Goal: Task Accomplishment & Management: Manage account settings

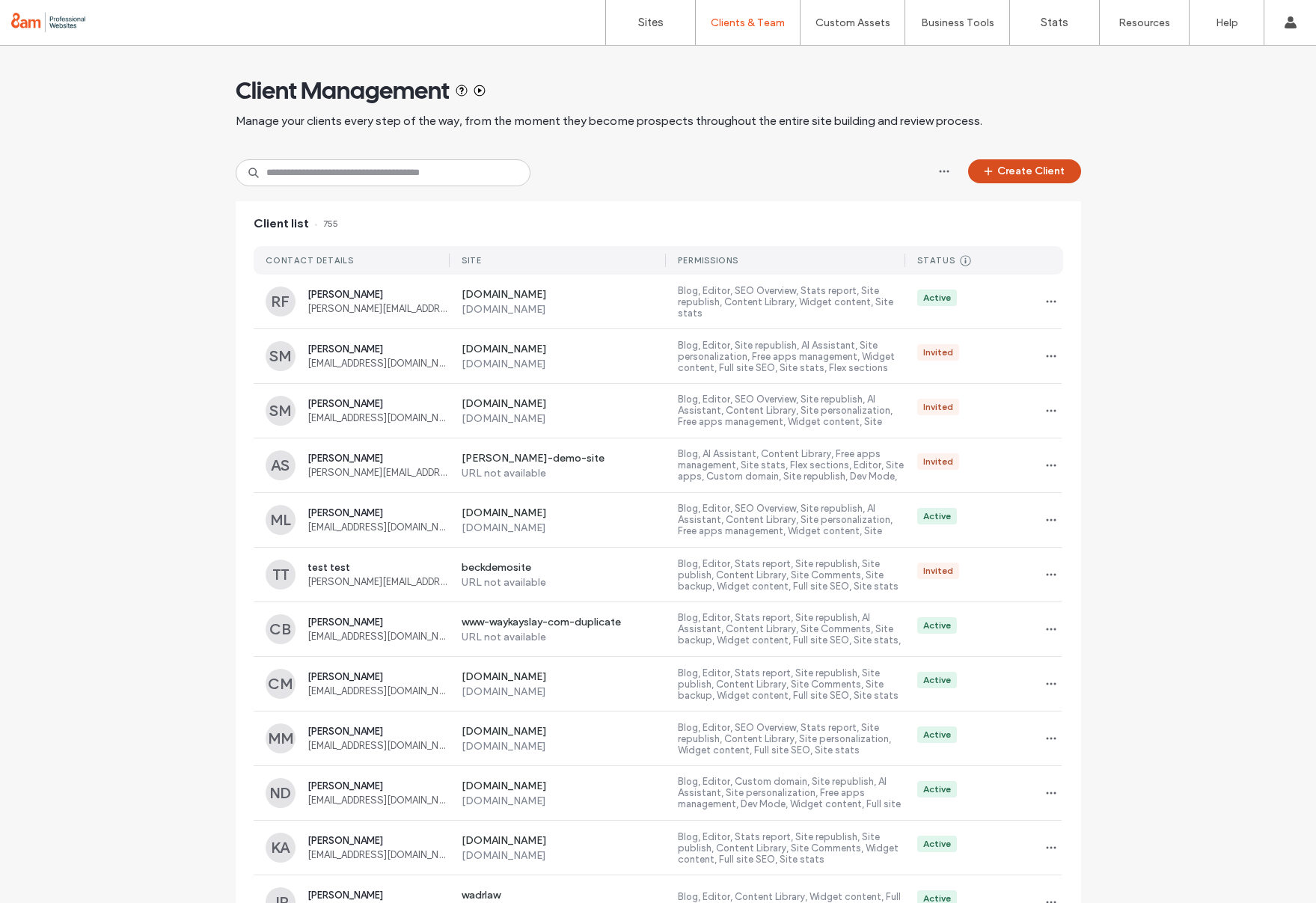
click at [985, 168] on icon "button" at bounding box center [988, 171] width 12 height 12
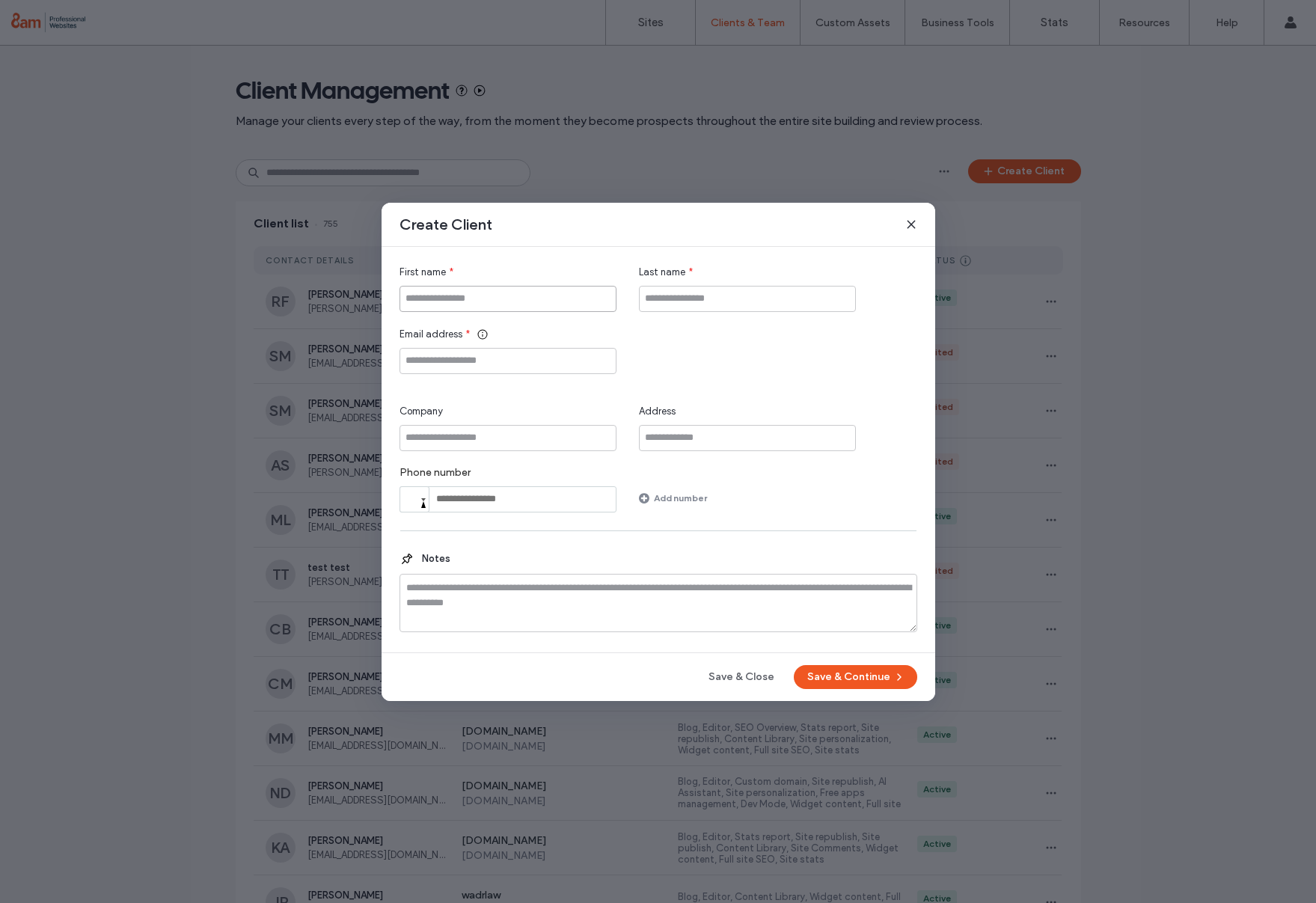
click at [477, 296] on input "First name" at bounding box center [508, 299] width 217 height 27
type input "*****"
type input "*******"
click at [443, 367] on input "Email address" at bounding box center [508, 360] width 217 height 27
type input "**********"
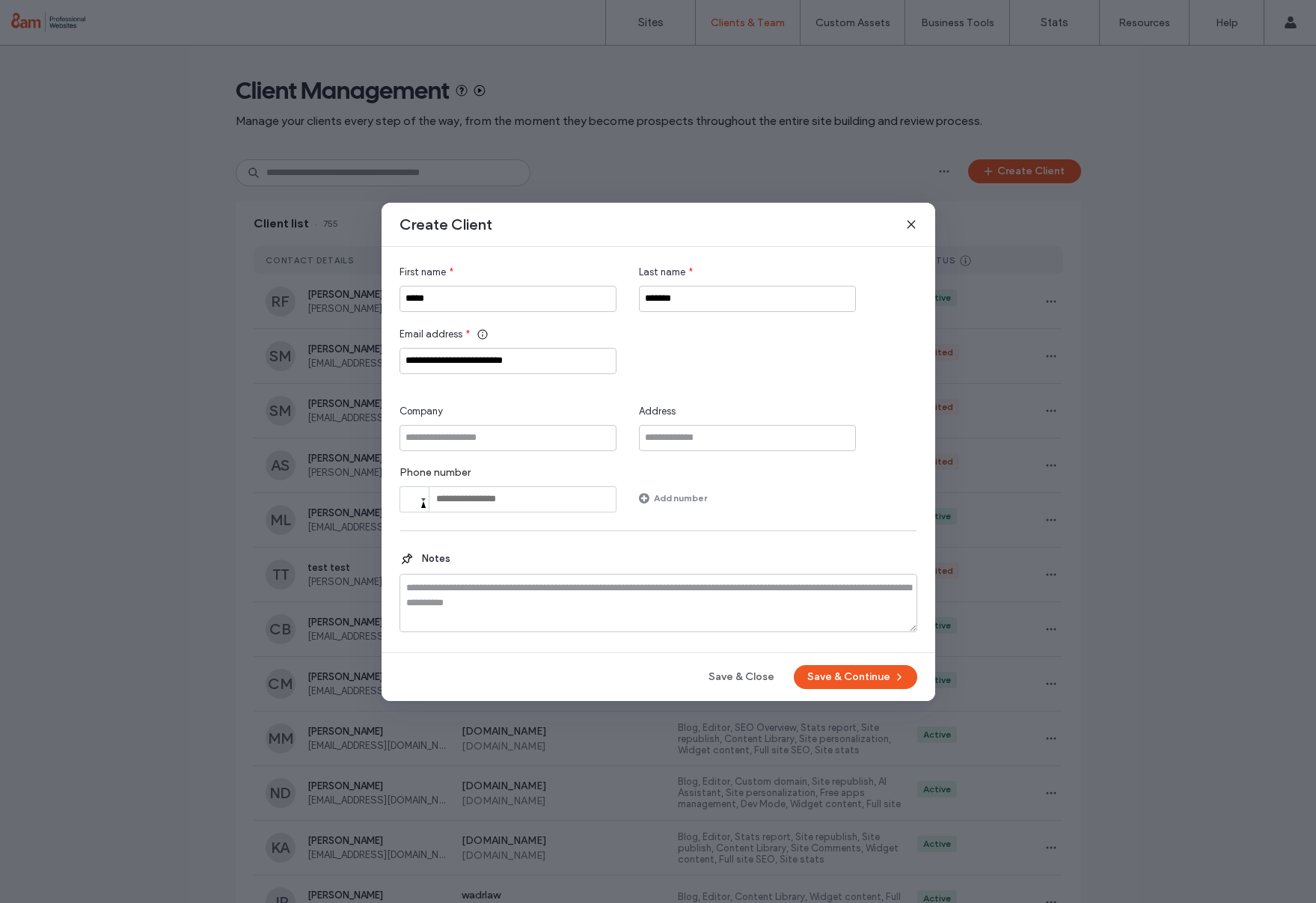
click at [833, 669] on button "Save & Continue" at bounding box center [855, 677] width 123 height 24
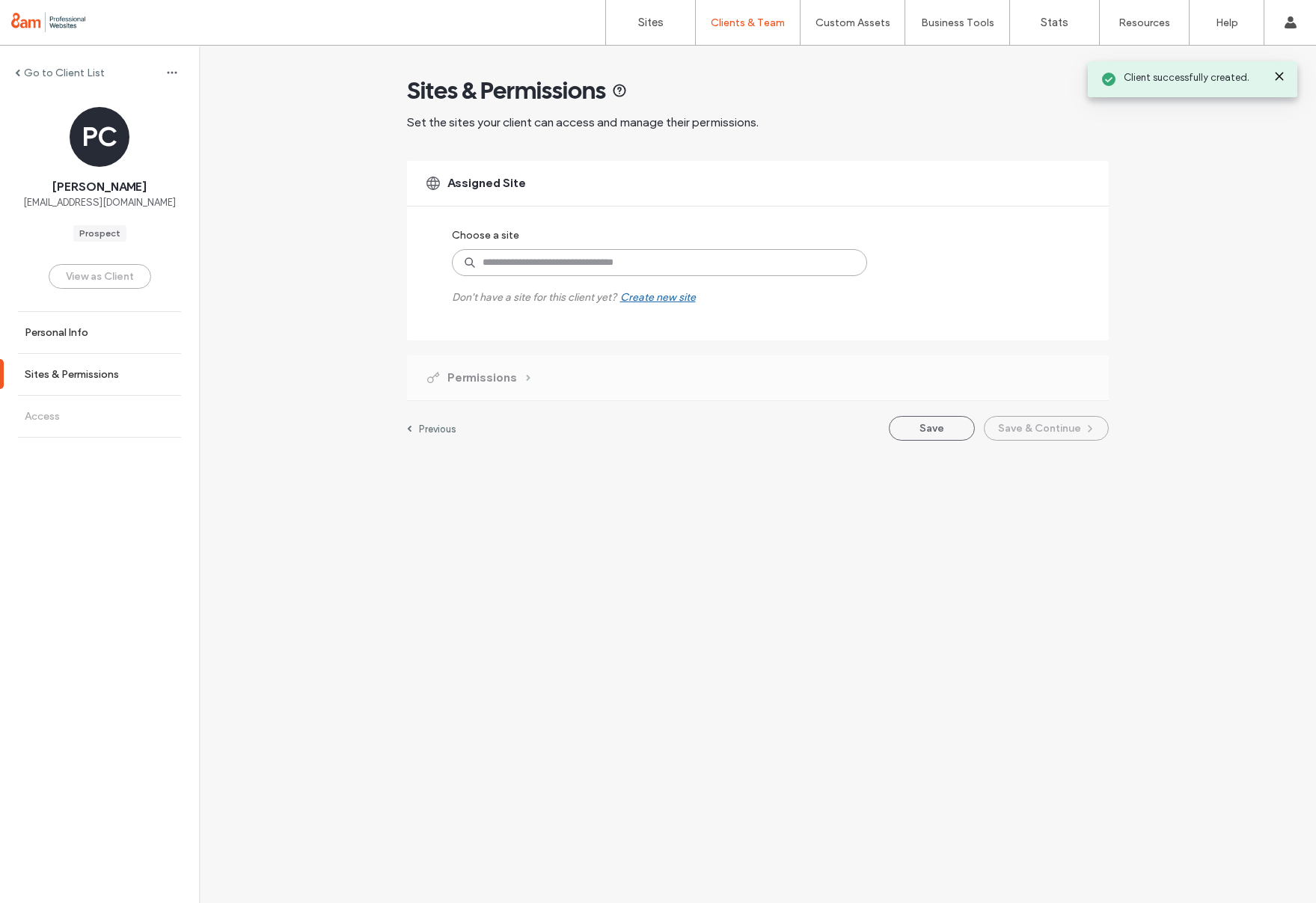
click at [509, 267] on input at bounding box center [659, 262] width 415 height 27
type input "**********"
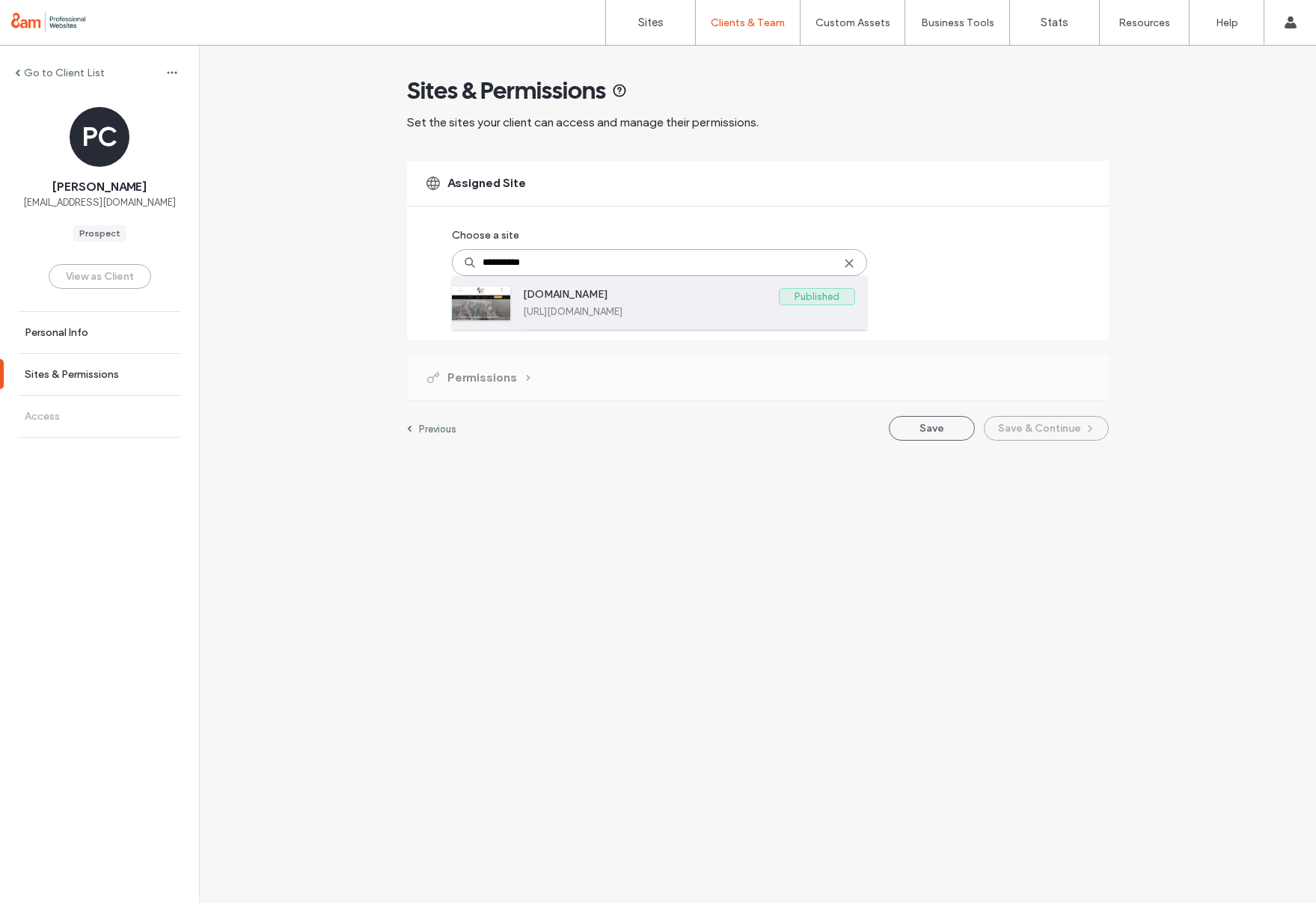
click at [560, 297] on label "[DOMAIN_NAME]" at bounding box center [651, 297] width 256 height 18
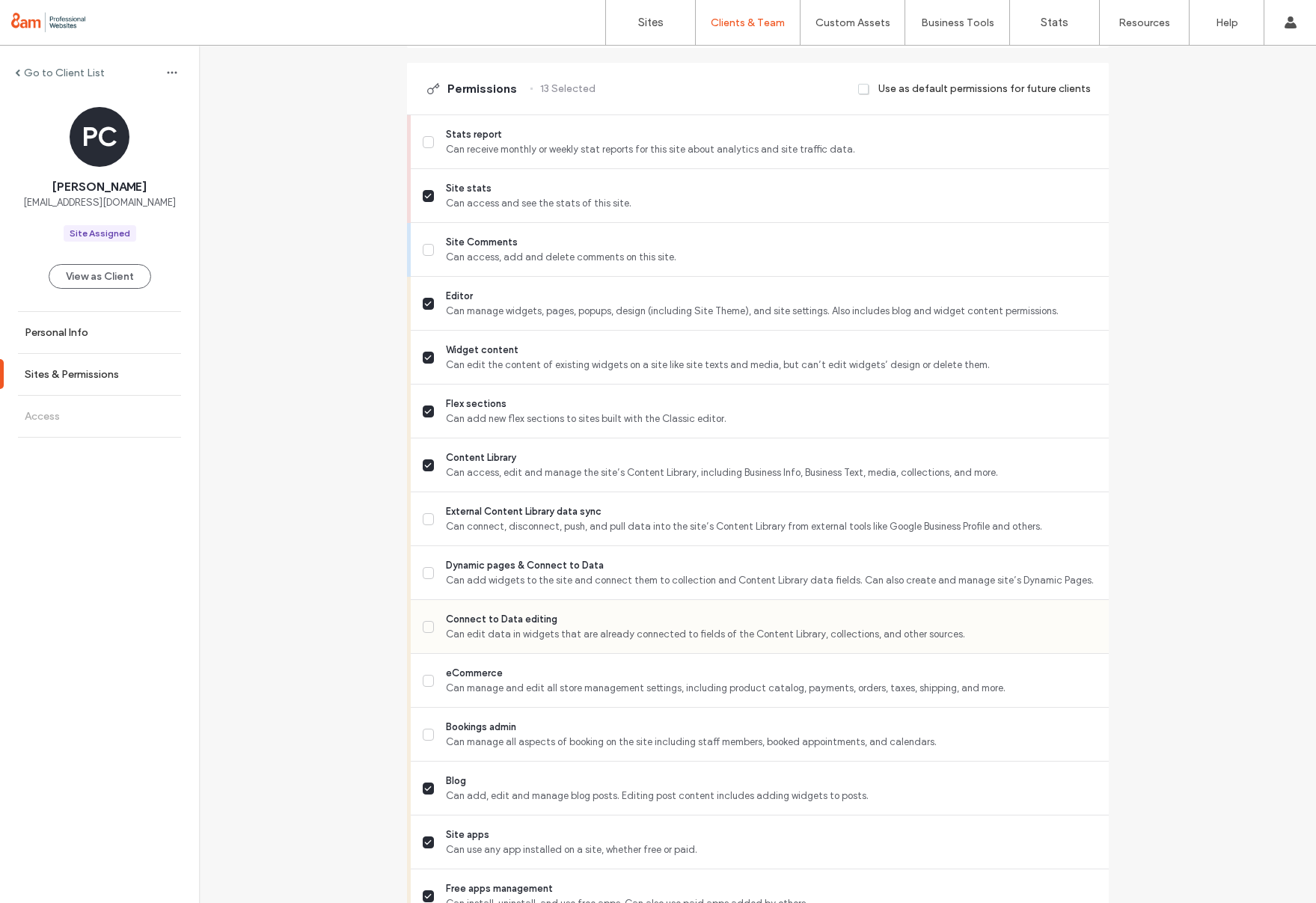
scroll to position [382, 0]
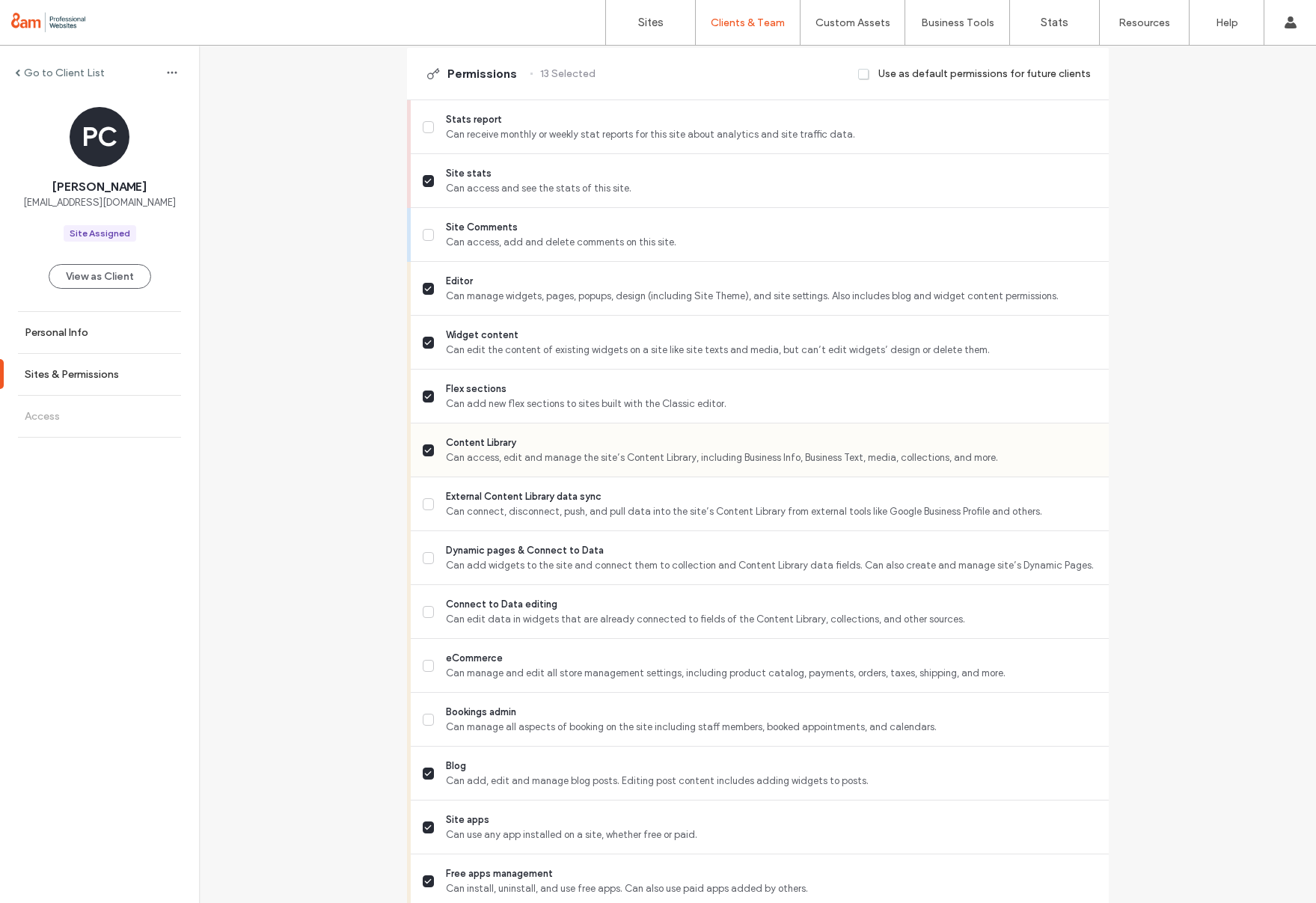
click at [429, 454] on label "Content Library Can access, edit and manage the site’s Content Library, includi…" at bounding box center [759, 450] width 674 height 30
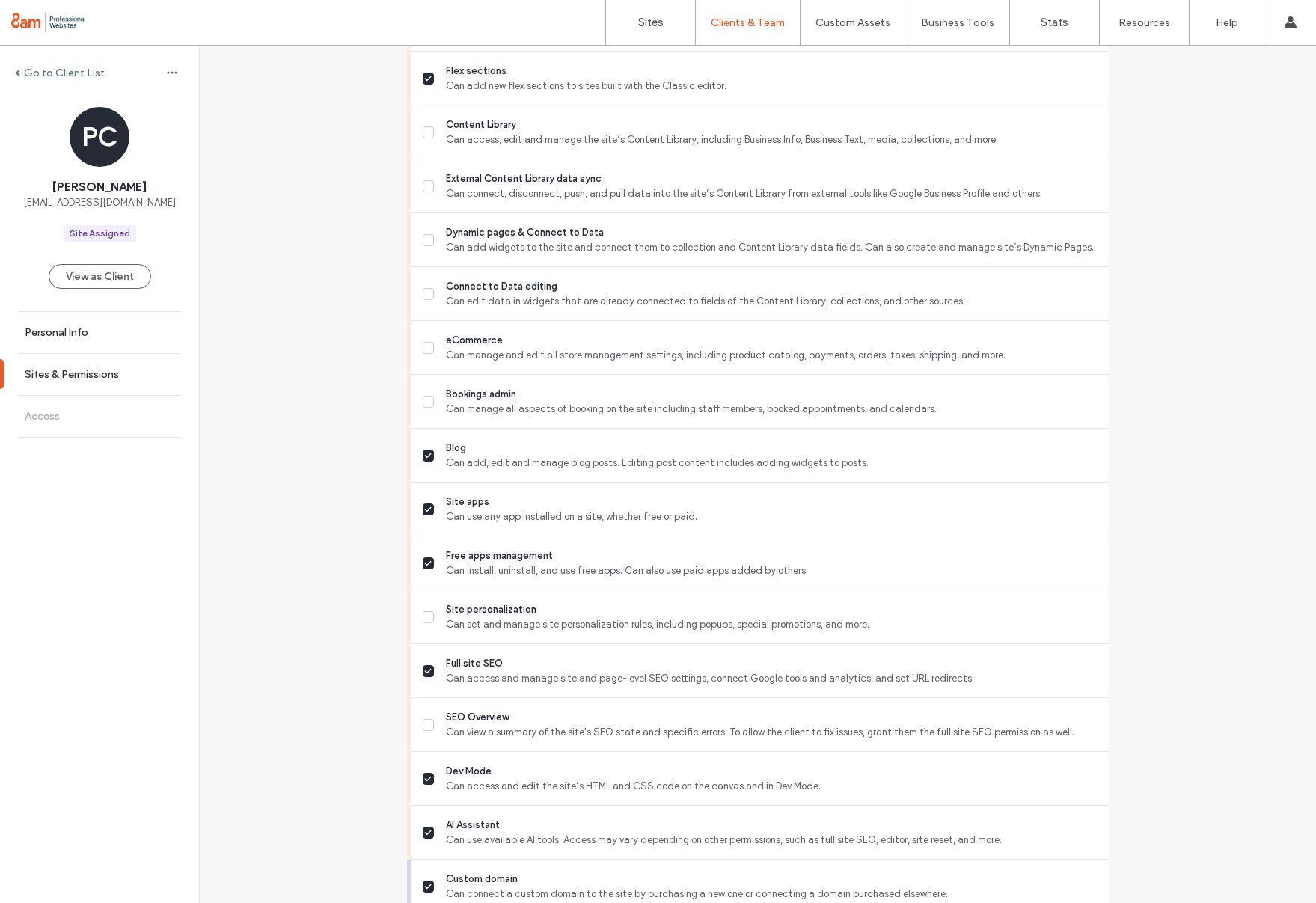
scroll to position [728, 0]
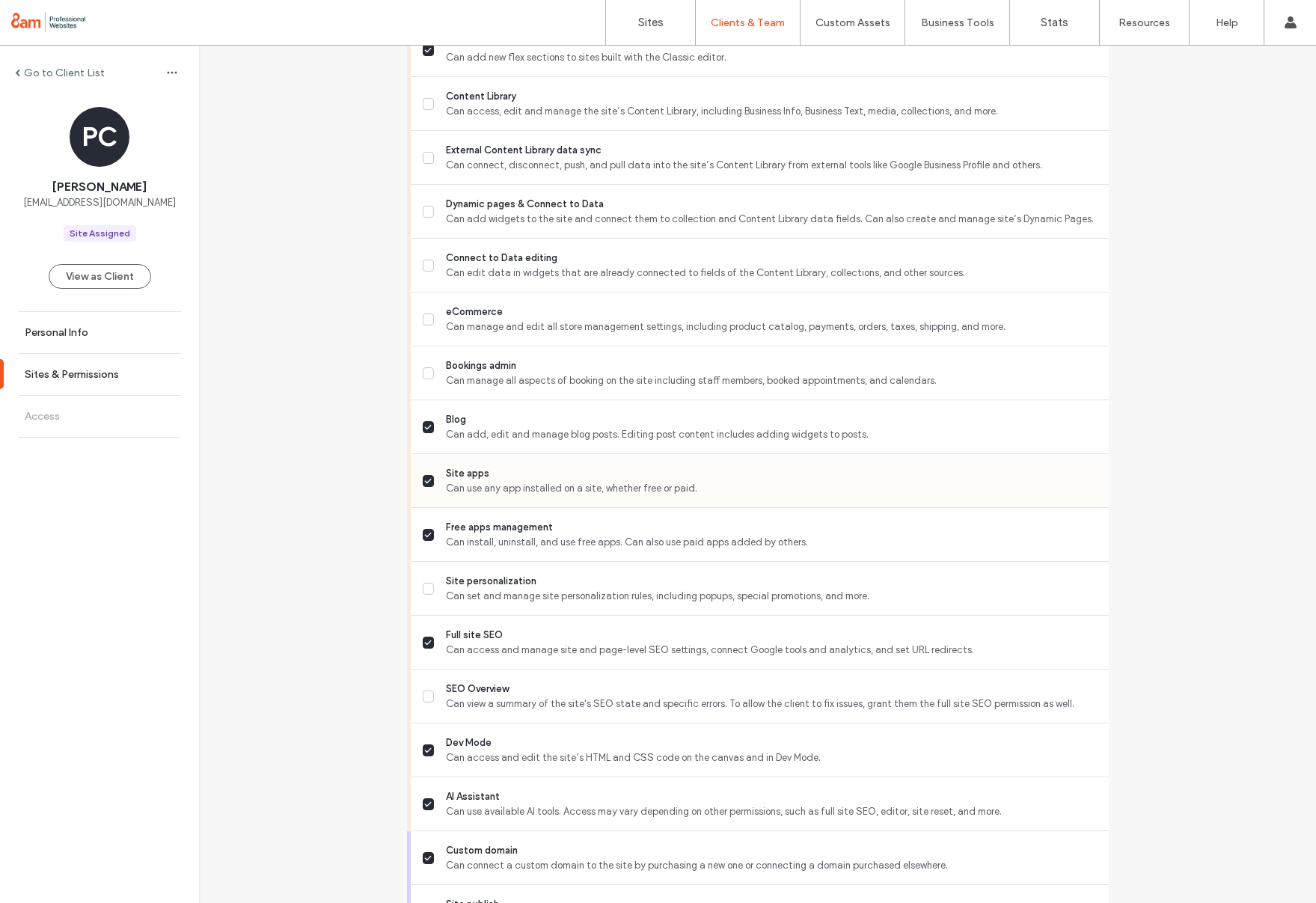
click at [430, 477] on label "Site apps Can use any app installed on a site, whether free or paid." at bounding box center [759, 481] width 674 height 30
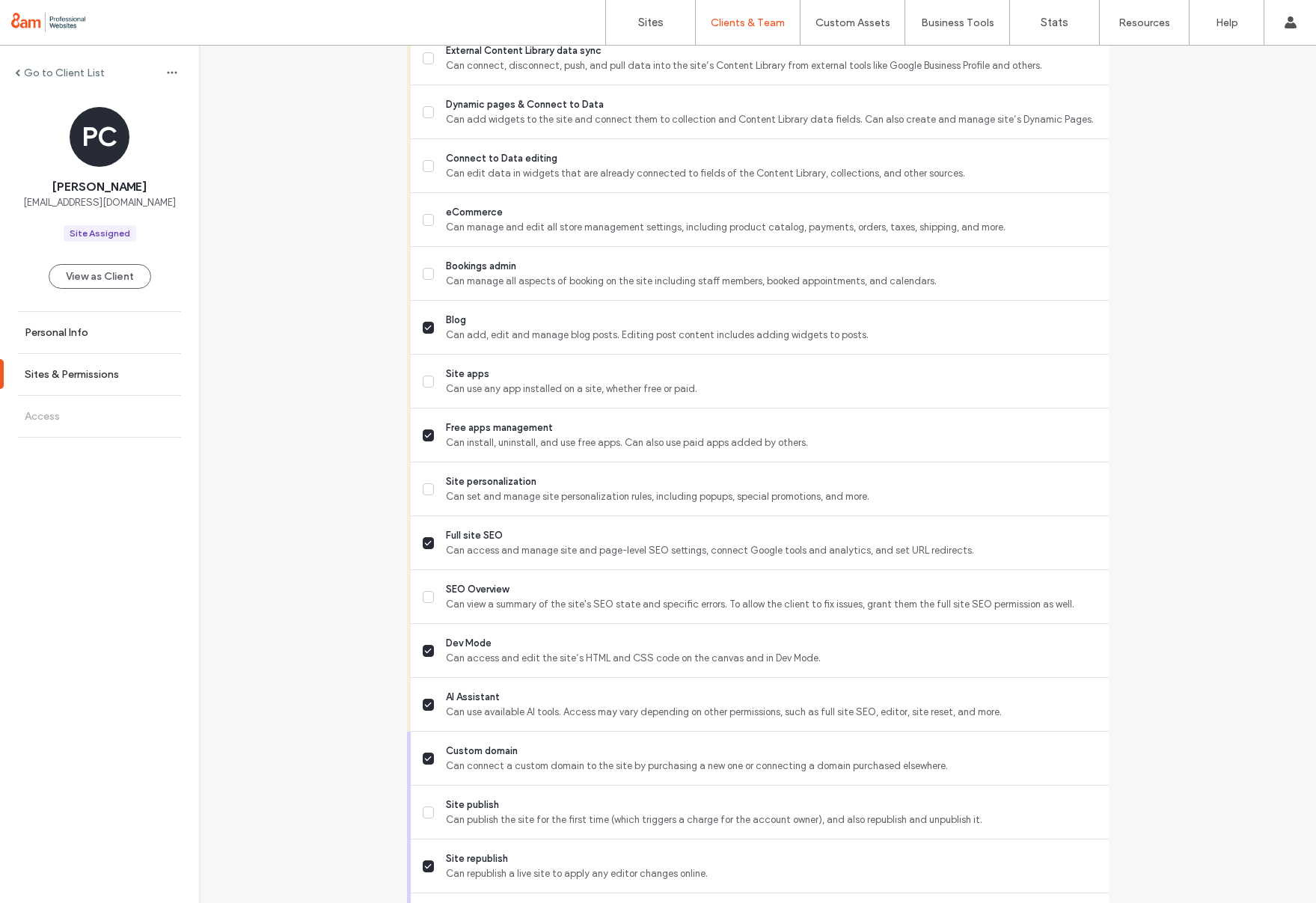
scroll to position [894, 0]
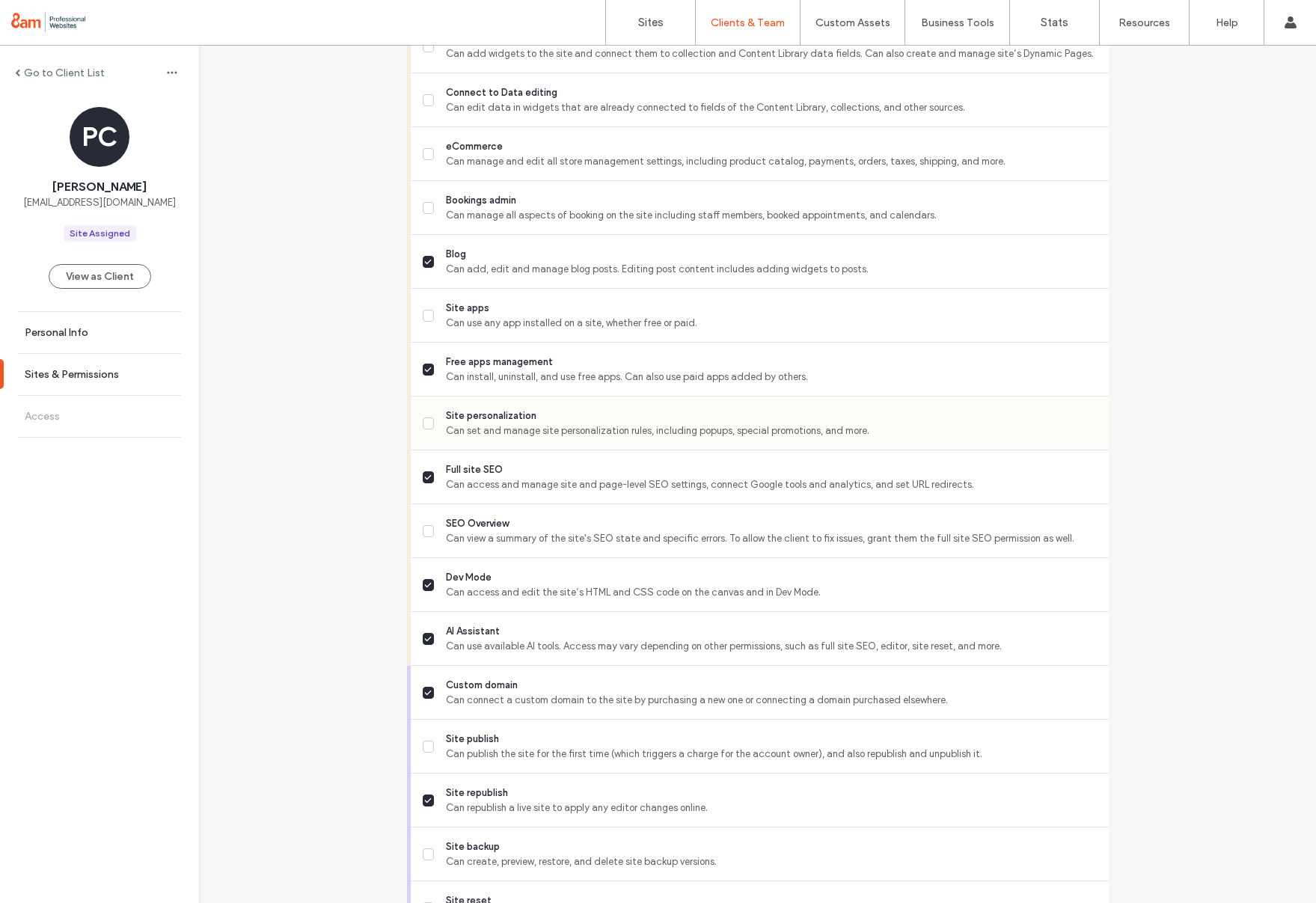
click at [434, 422] on label "Site personalization Can set and manage site personalization rules, including p…" at bounding box center [759, 424] width 674 height 30
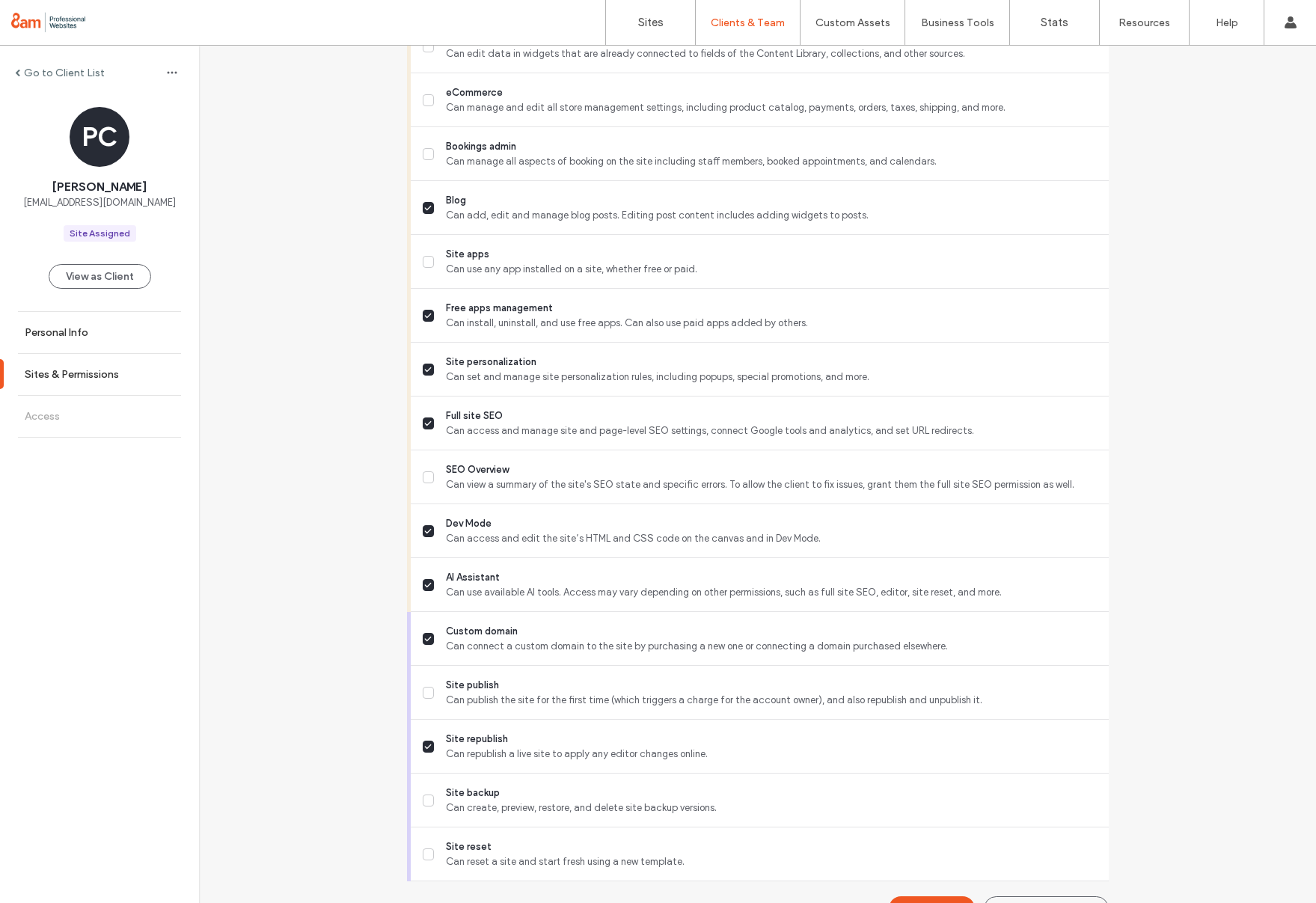
scroll to position [957, 0]
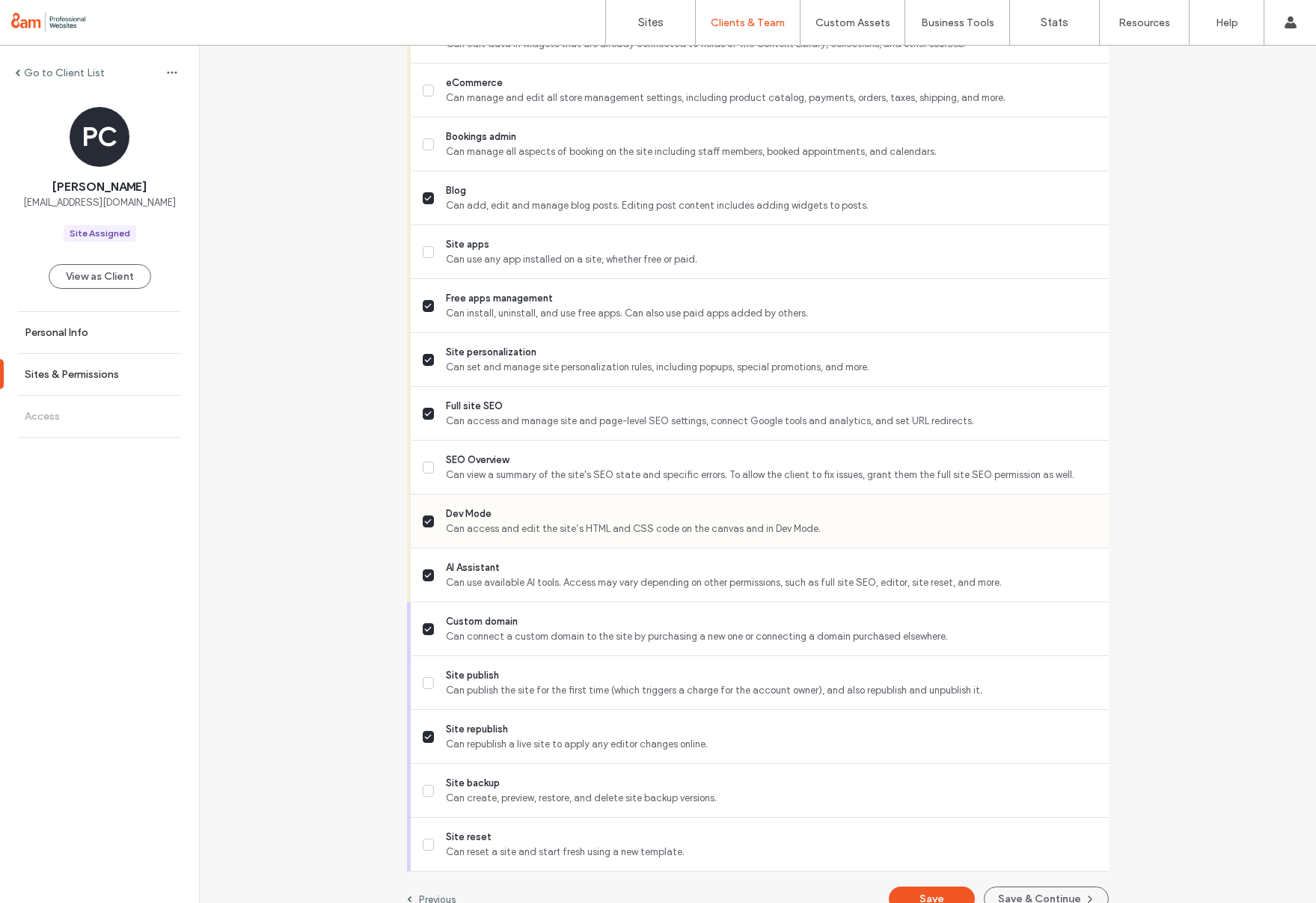
click at [423, 516] on span at bounding box center [428, 521] width 12 height 12
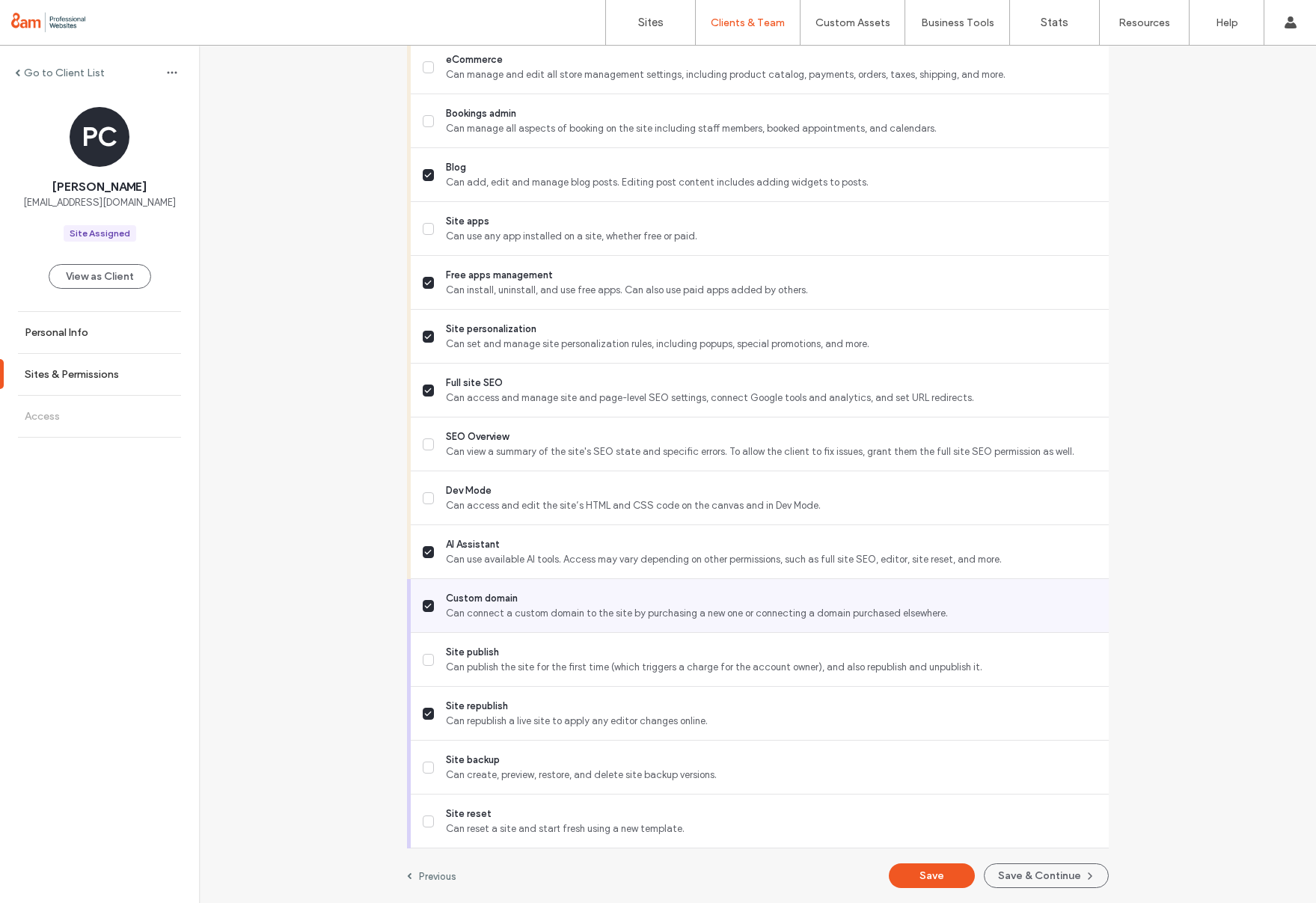
click at [438, 603] on label "Custom domain Can connect a custom domain to the site by purchasing a new one o…" at bounding box center [759, 606] width 674 height 30
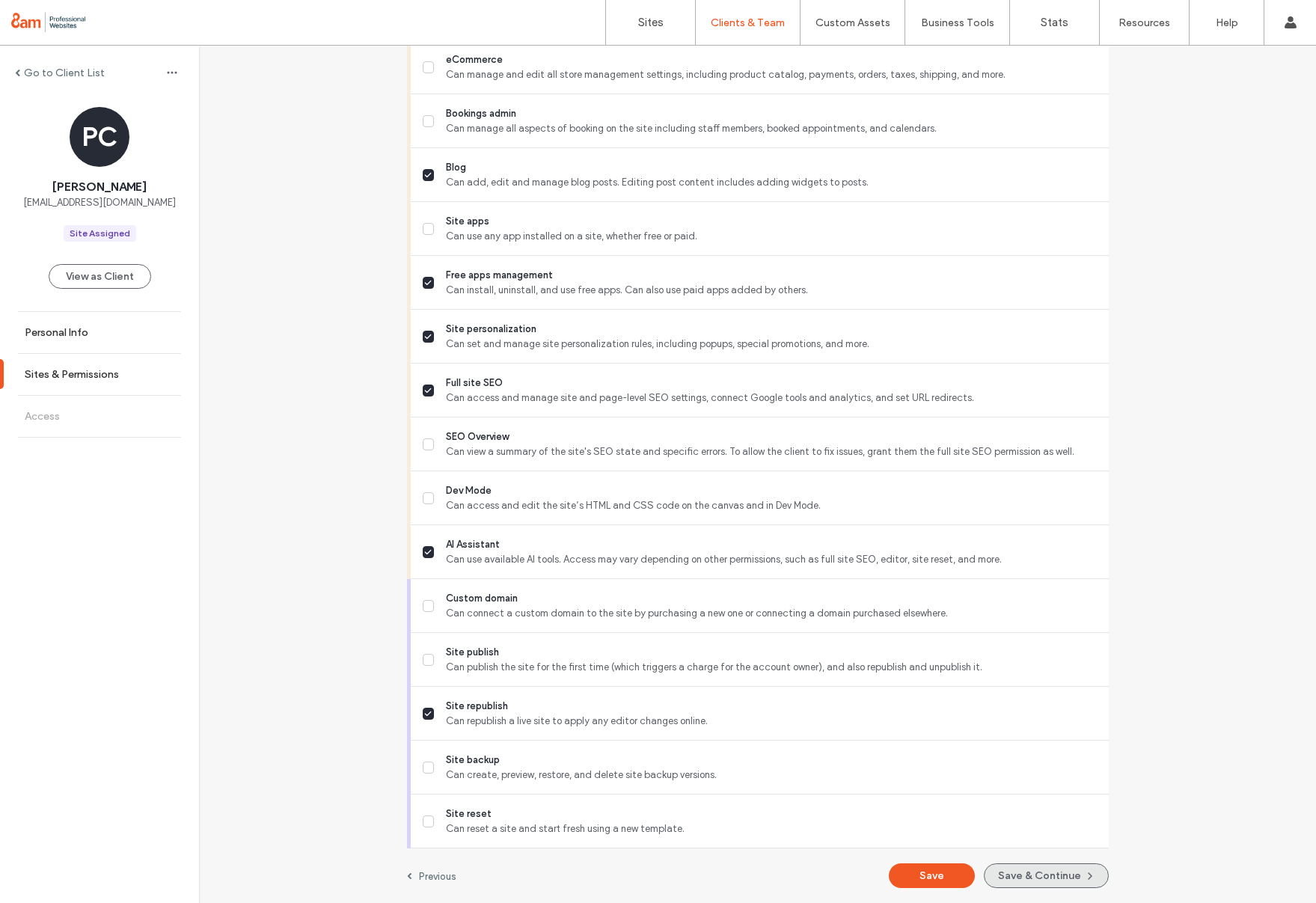
click at [1014, 876] on button "Save & Continue" at bounding box center [1046, 876] width 125 height 25
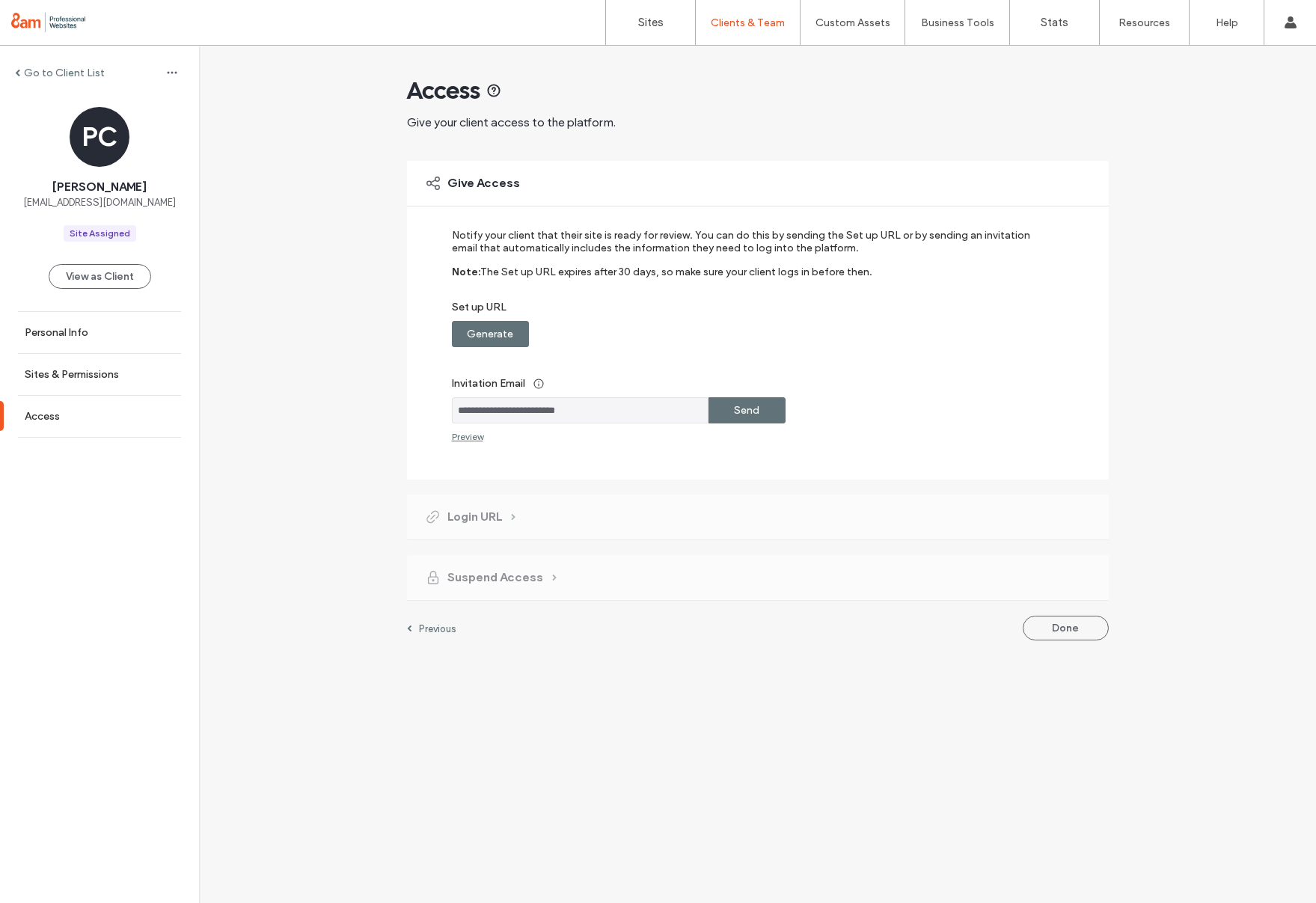
click at [743, 411] on label "Send" at bounding box center [747, 411] width 26 height 27
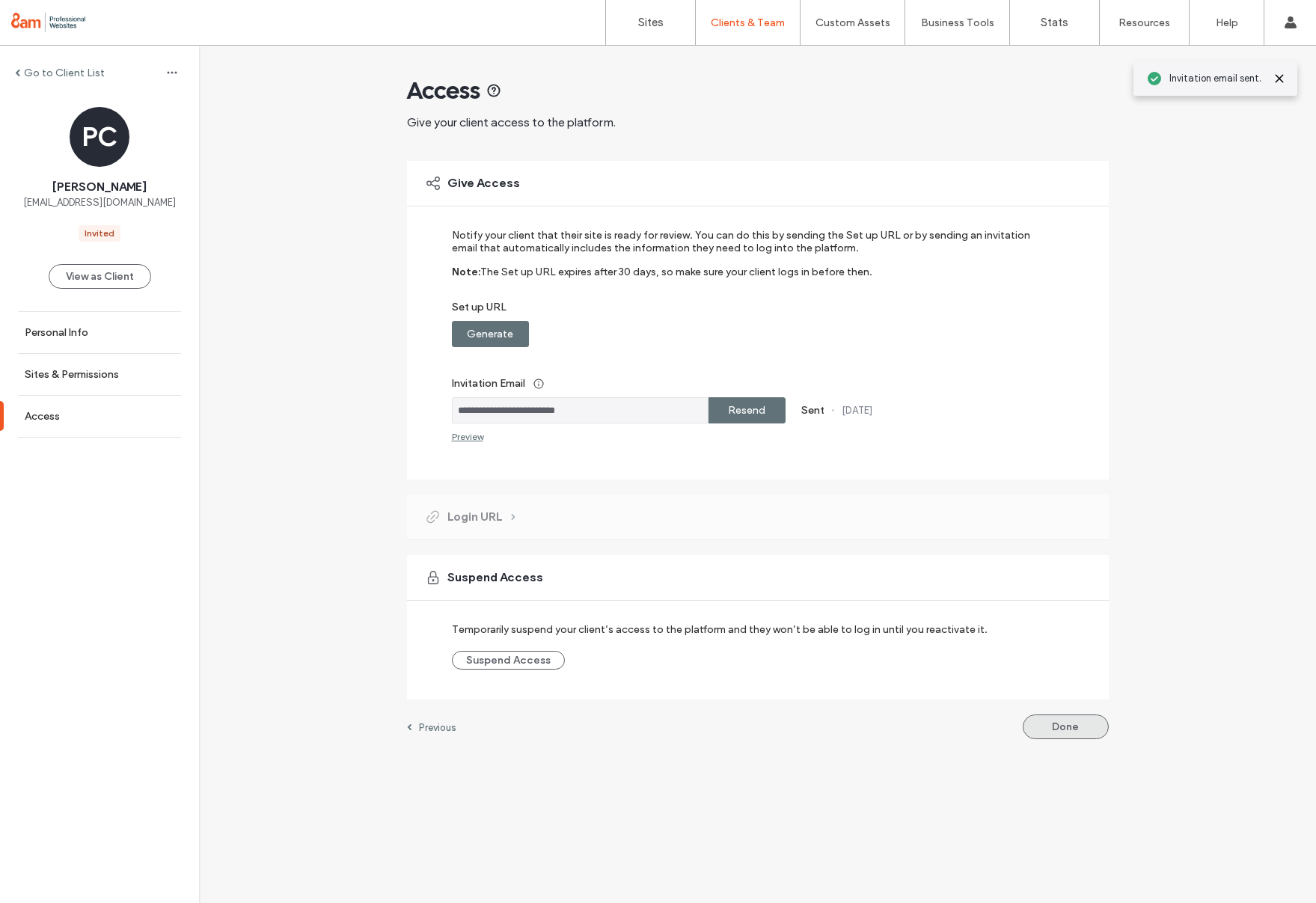
click at [1084, 731] on button "Done" at bounding box center [1065, 726] width 86 height 25
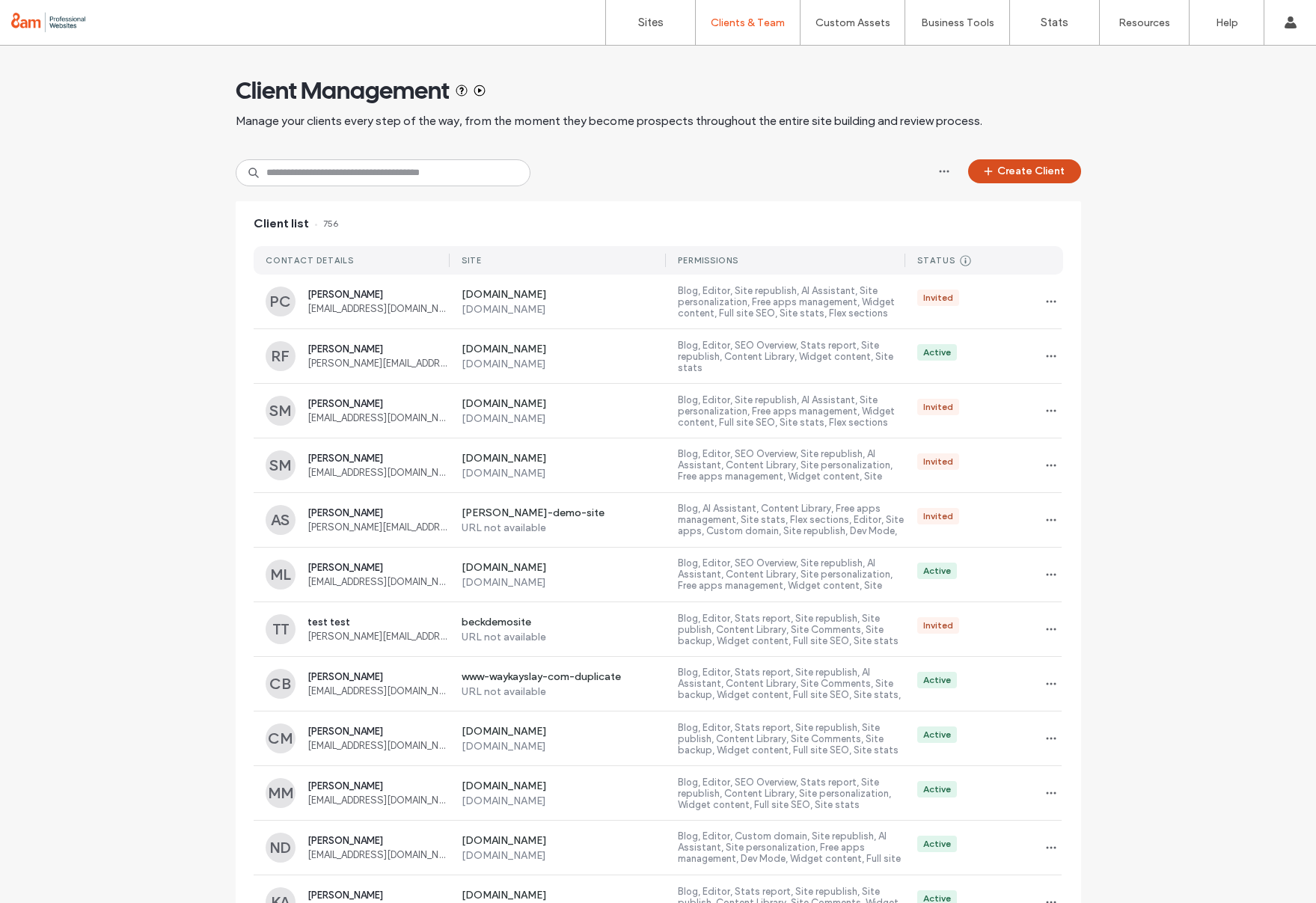
click at [1043, 172] on button "Create Client" at bounding box center [1025, 171] width 113 height 24
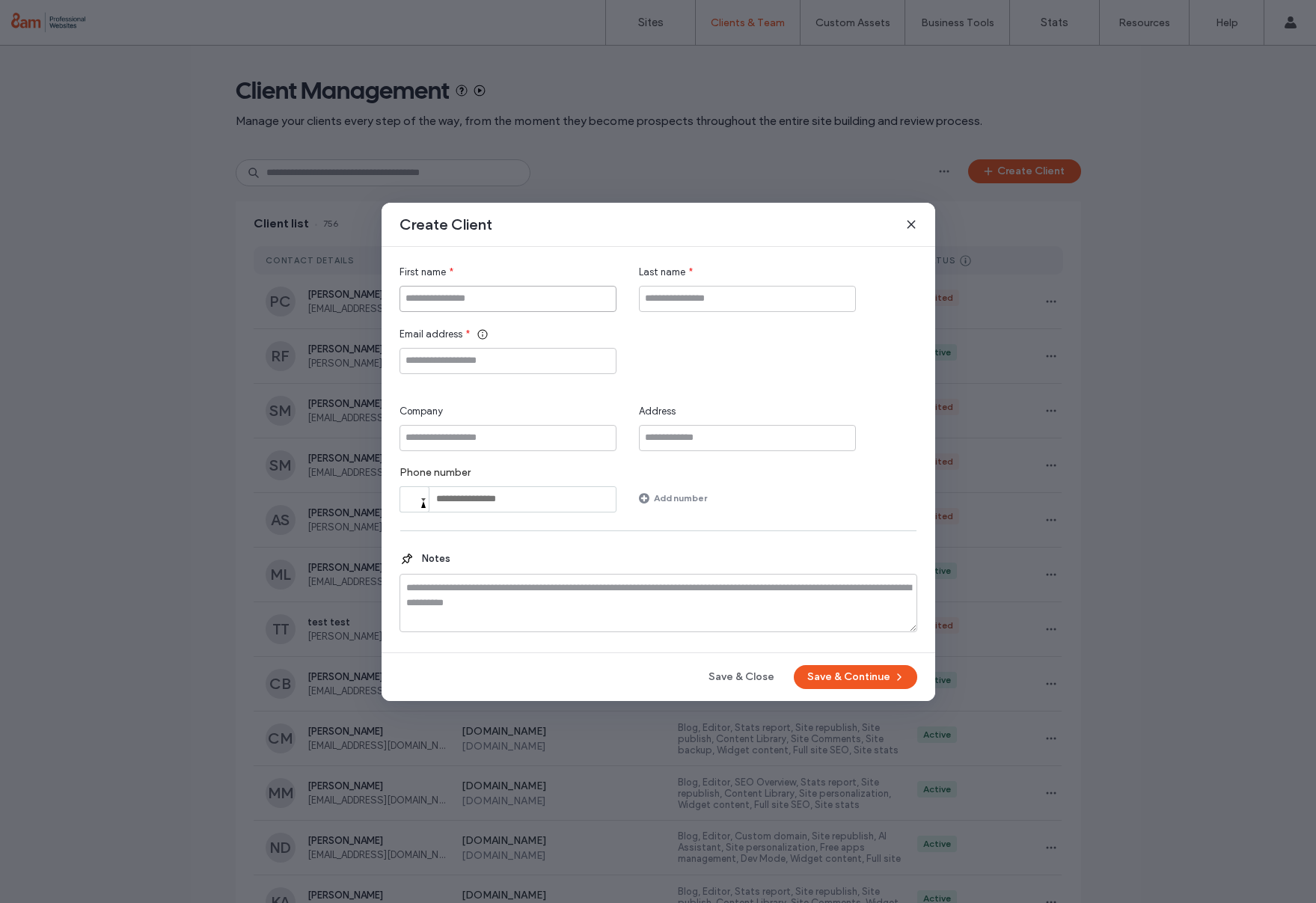
click at [464, 299] on input "First name" at bounding box center [508, 299] width 217 height 27
type input "*****"
type input "********"
click at [439, 363] on input "Email address" at bounding box center [508, 360] width 217 height 27
click at [534, 362] on input "Email address" at bounding box center [508, 360] width 217 height 27
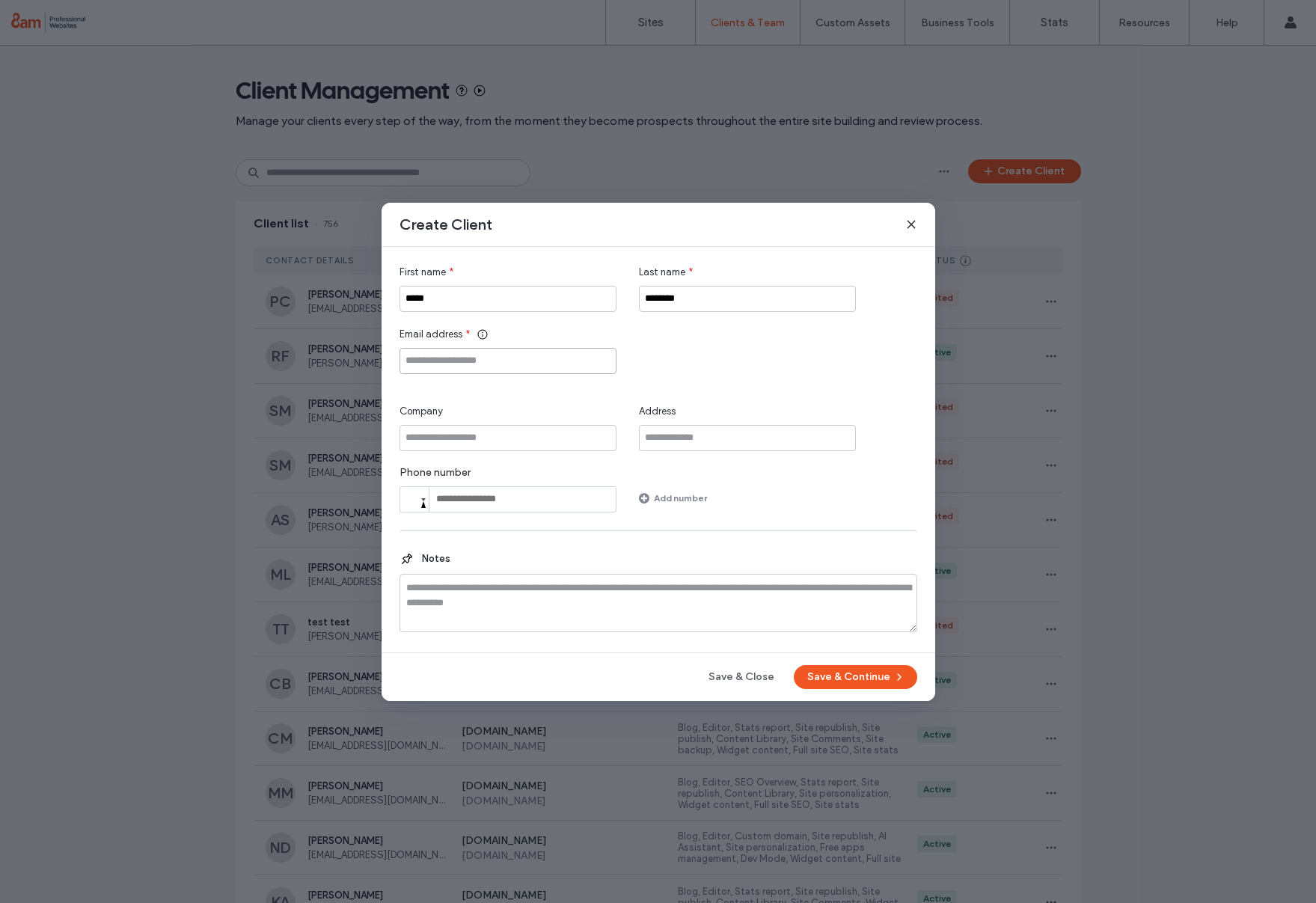
paste input "**********"
type input "**********"
click at [892, 690] on div "**********" at bounding box center [658, 452] width 553 height 499
click at [893, 683] on icon "button" at bounding box center [899, 677] width 12 height 12
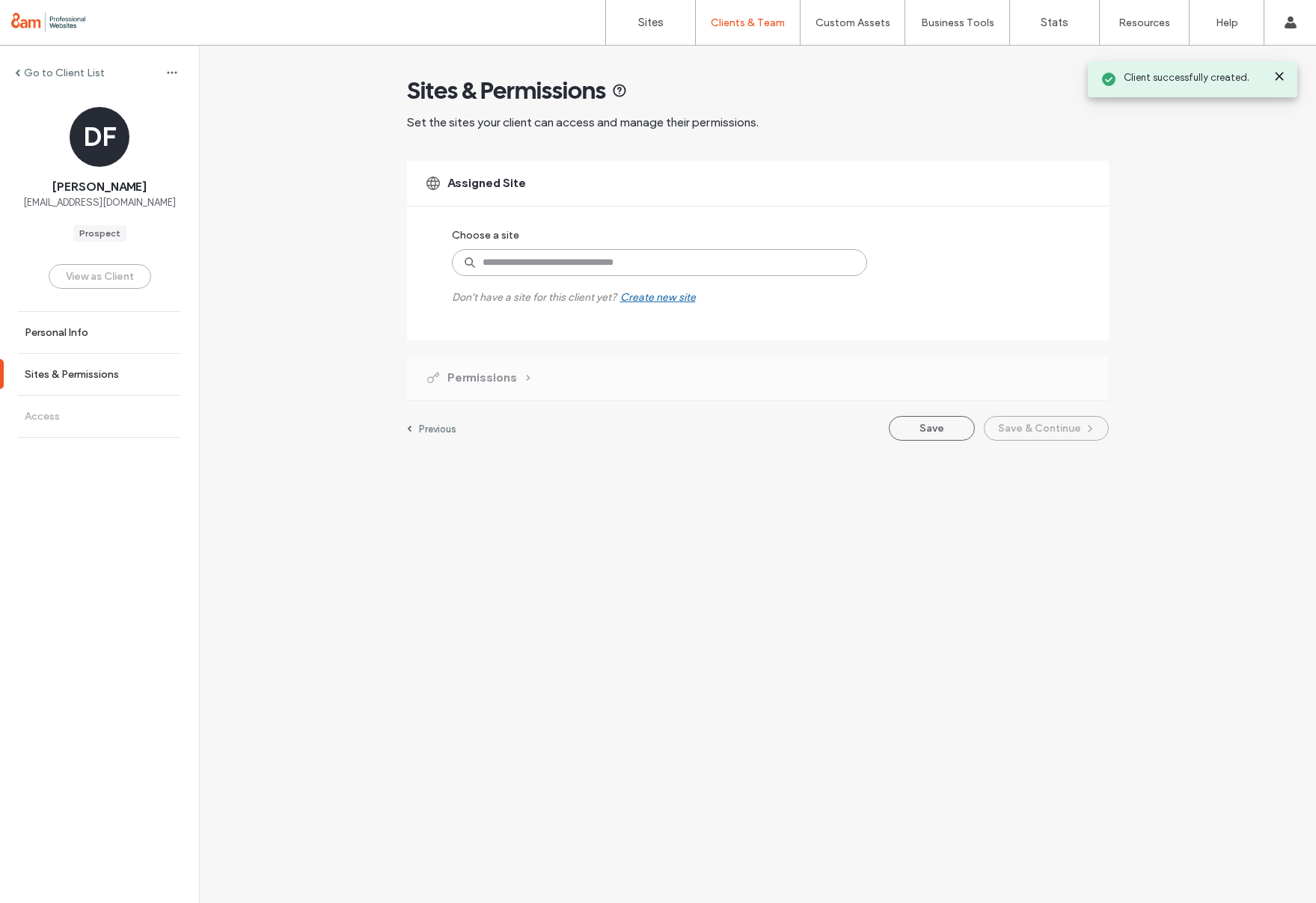
click at [515, 261] on input at bounding box center [659, 262] width 415 height 27
type input "**********"
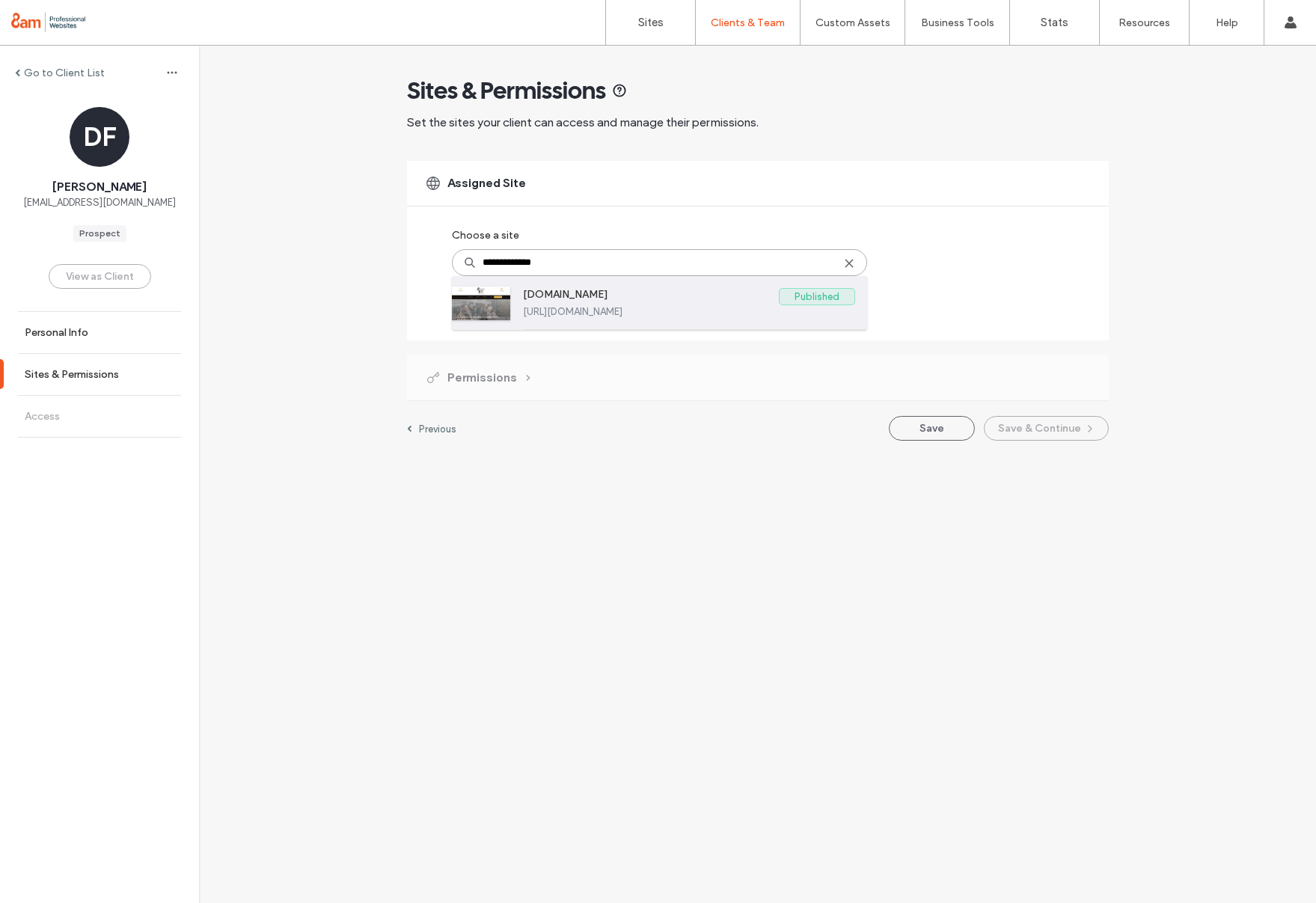
click at [573, 296] on label "[DOMAIN_NAME]" at bounding box center [651, 297] width 256 height 18
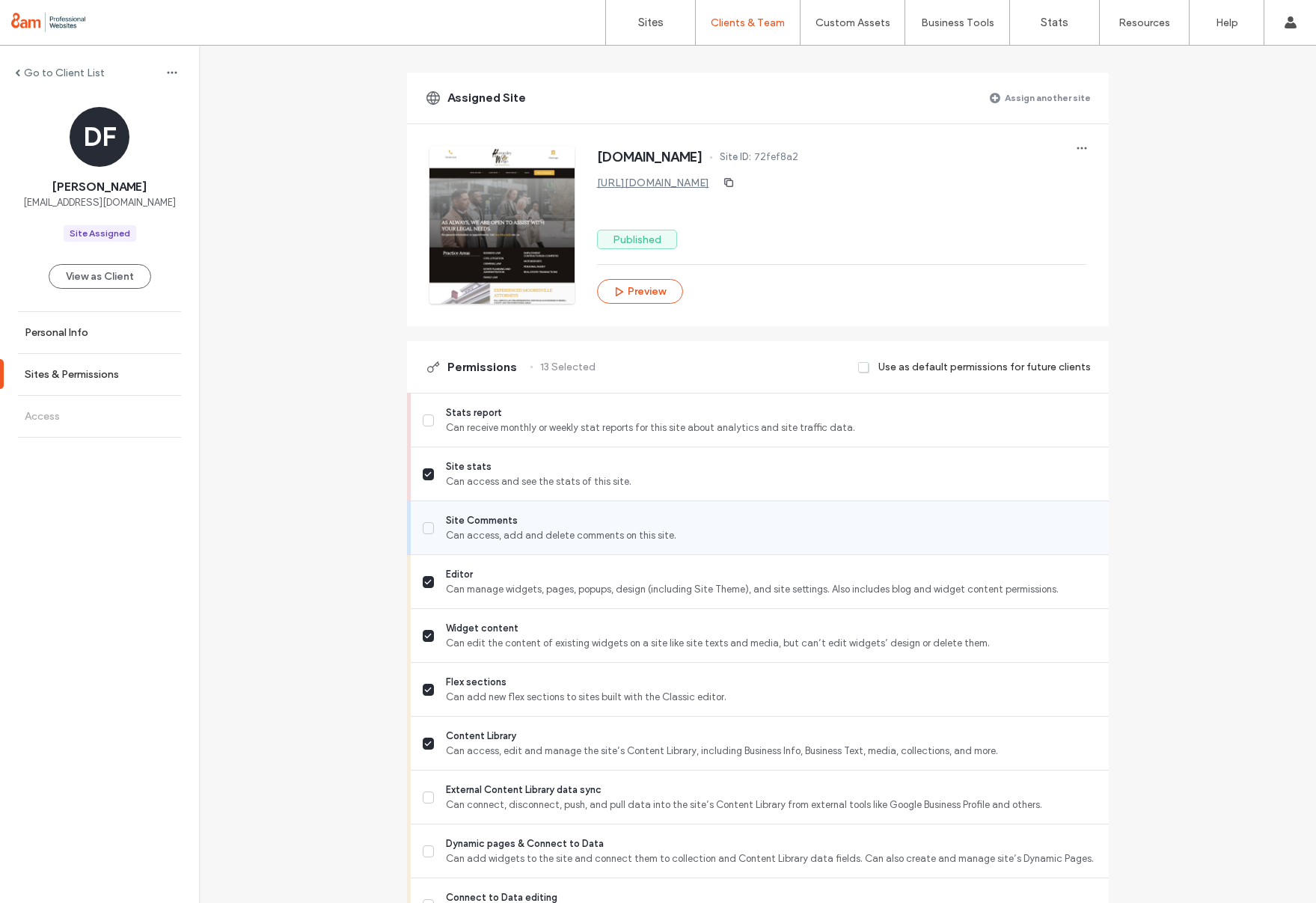
scroll to position [92, 0]
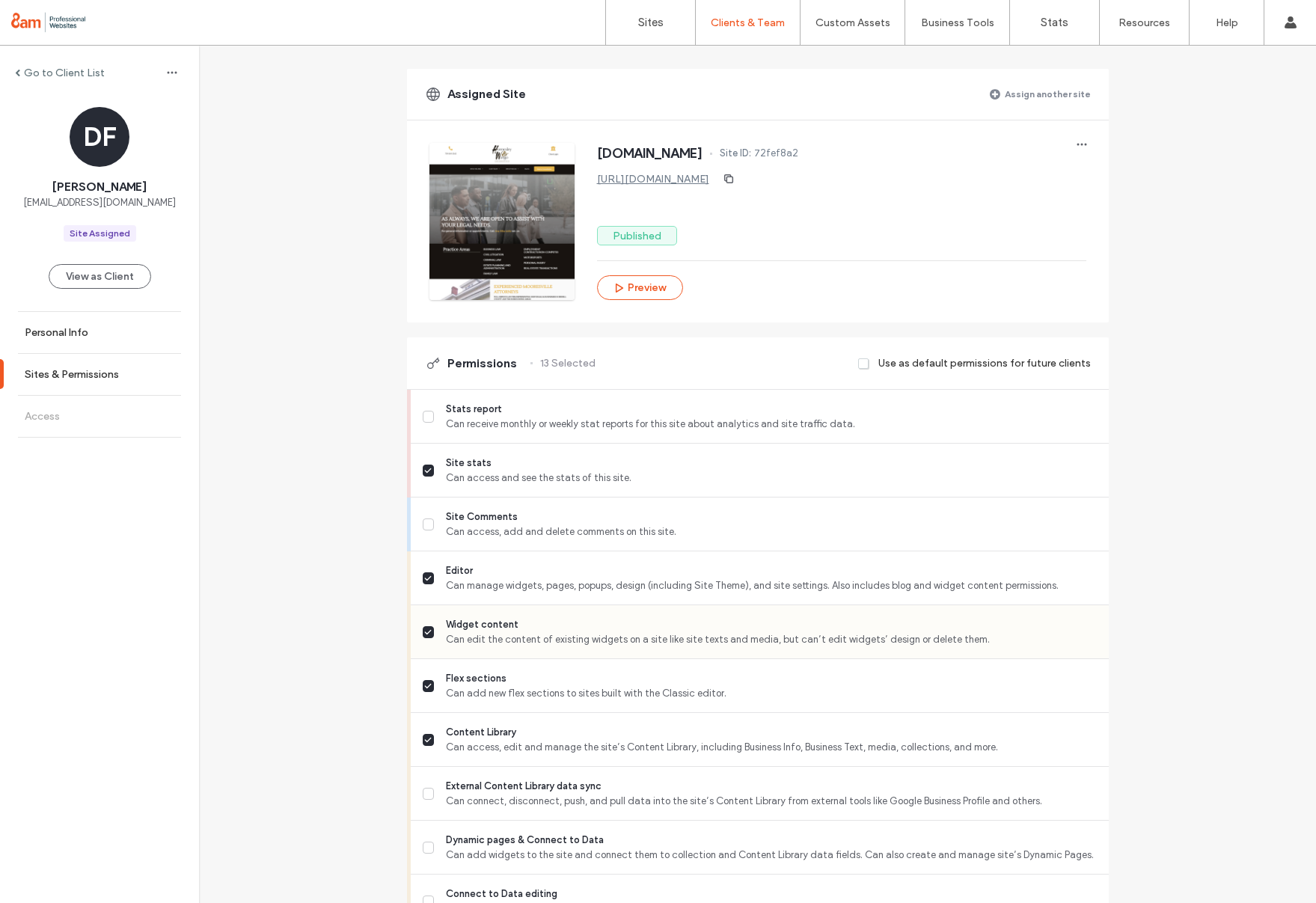
click at [431, 632] on label "Widget content Can edit the content of existing widgets on a site like site tex…" at bounding box center [759, 632] width 674 height 30
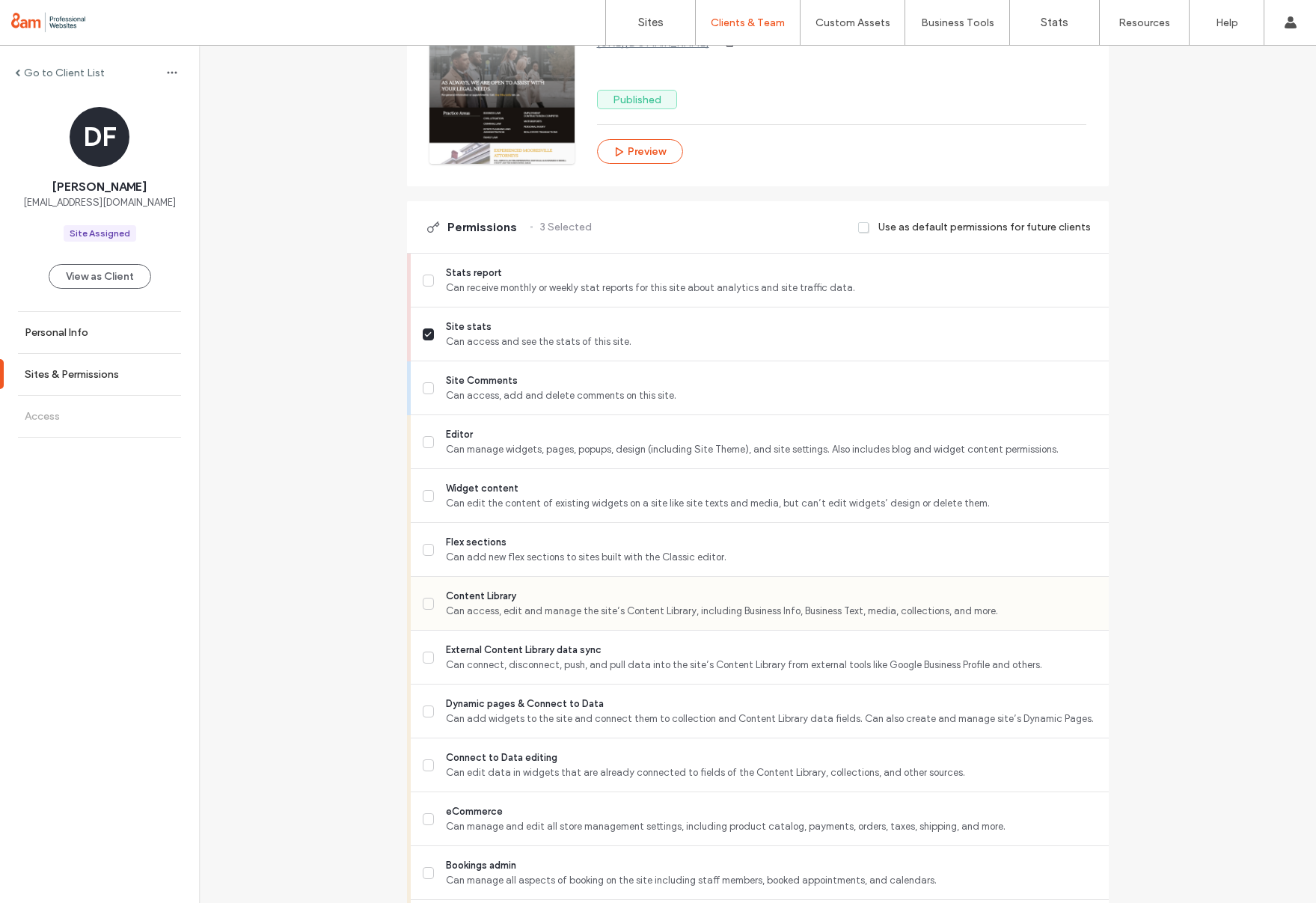
scroll to position [233, 0]
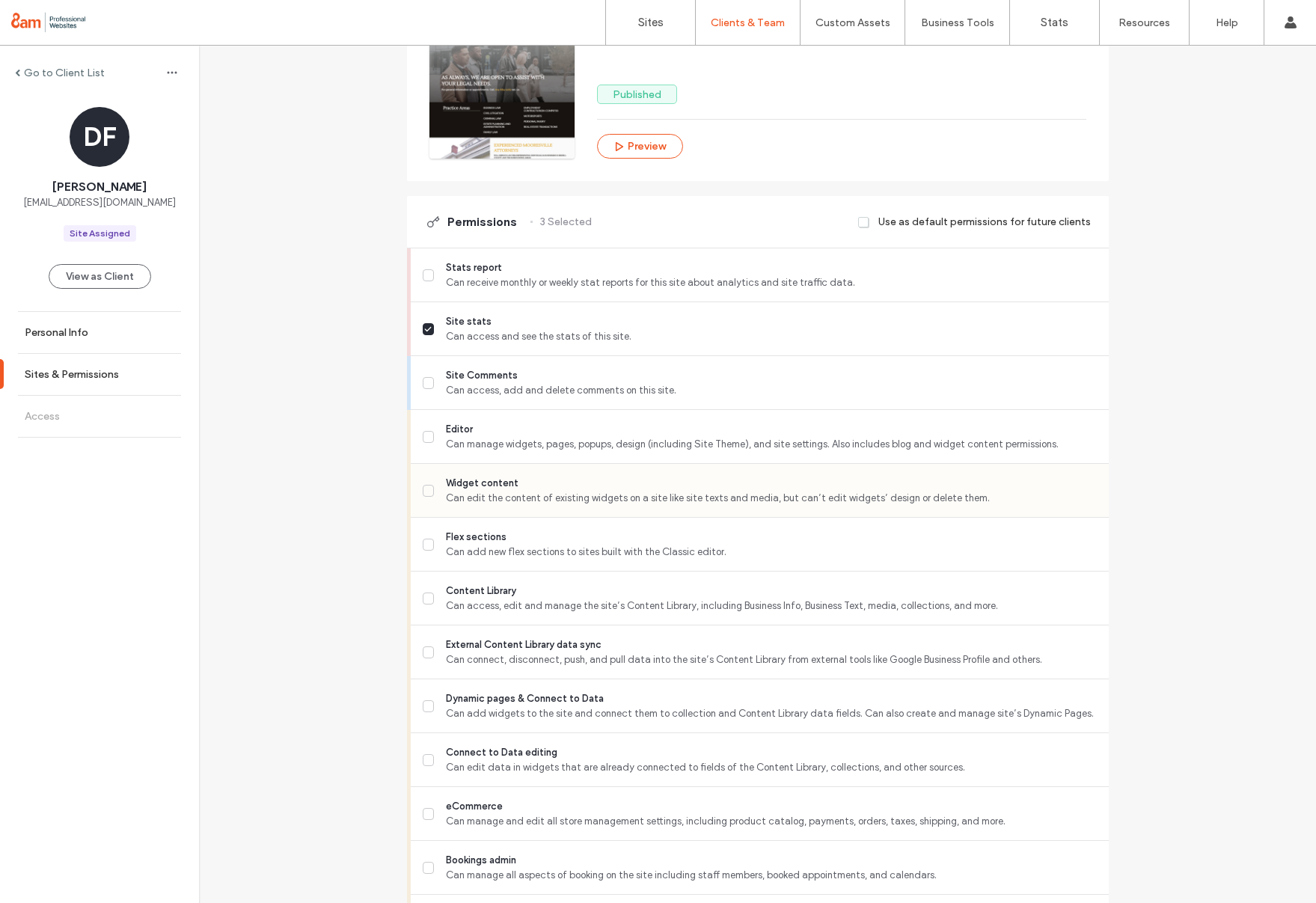
click at [426, 491] on span at bounding box center [428, 490] width 12 height 12
click at [427, 432] on span at bounding box center [428, 436] width 12 height 12
click at [433, 544] on label "Flex sections Can add new flex sections to sites built with the Classic editor." at bounding box center [759, 544] width 674 height 30
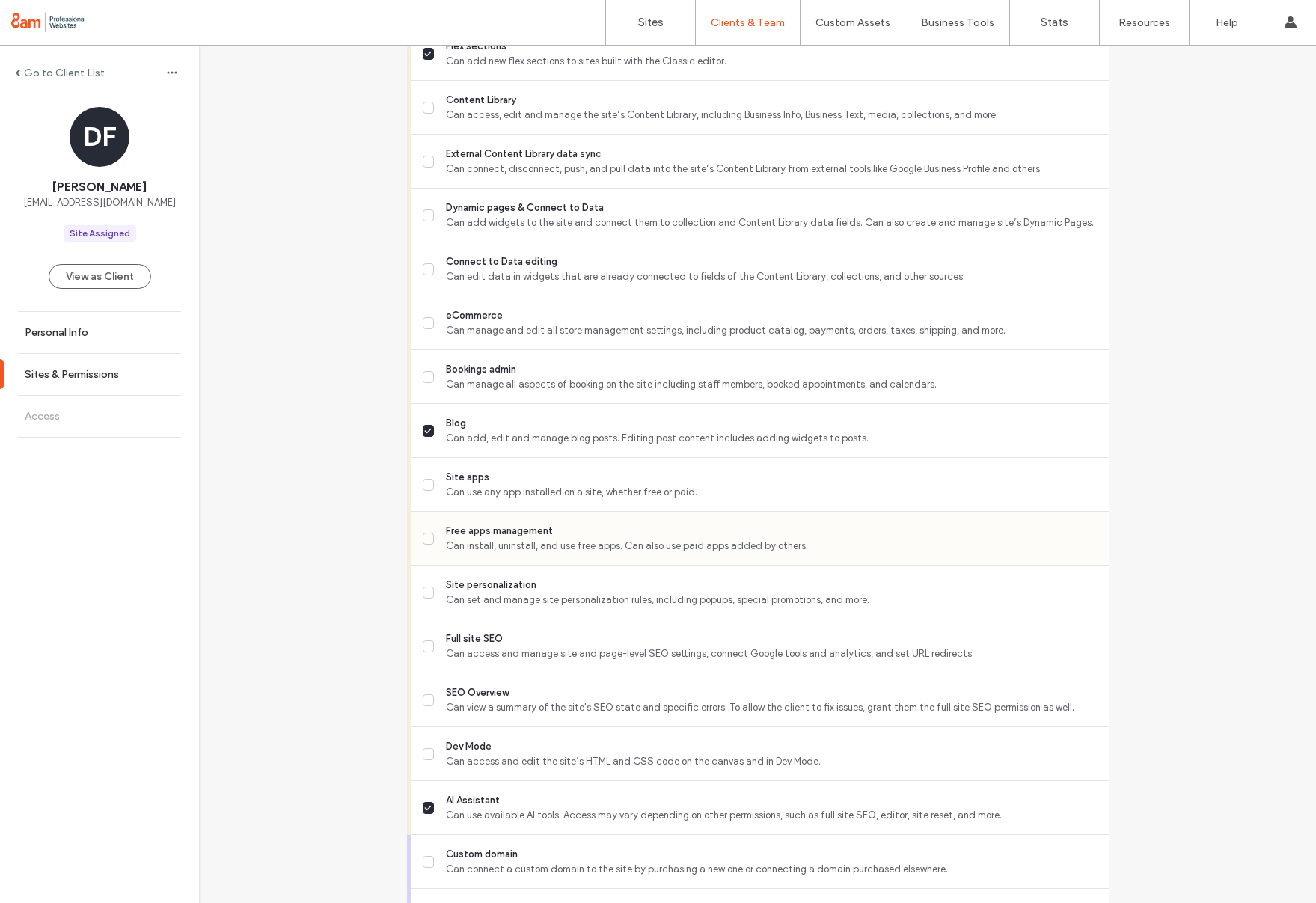
scroll to position [727, 0]
drag, startPoint x: 450, startPoint y: 544, endPoint x: 451, endPoint y: 555, distance: 11.0
click at [450, 544] on span "Can install, uninstall, and use free apps. Can also use paid apps added by othe…" at bounding box center [771, 543] width 650 height 15
drag, startPoint x: 452, startPoint y: 586, endPoint x: 451, endPoint y: 595, distance: 9.1
click at [452, 586] on span "Site personalization" at bounding box center [771, 582] width 650 height 15
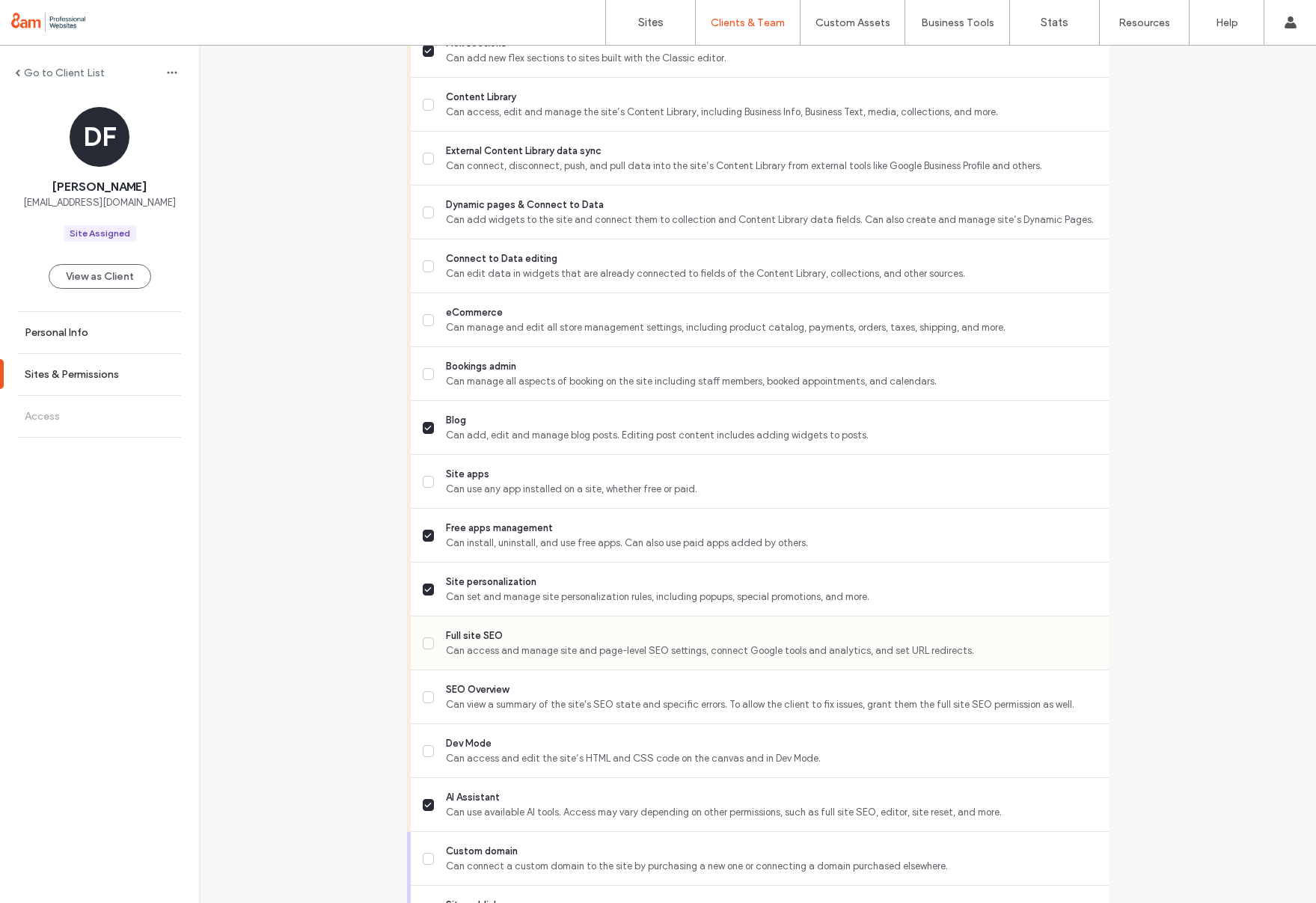
click at [439, 633] on label "Full site SEO Can access and manage site and page-level SEO settings, connect G…" at bounding box center [759, 643] width 674 height 30
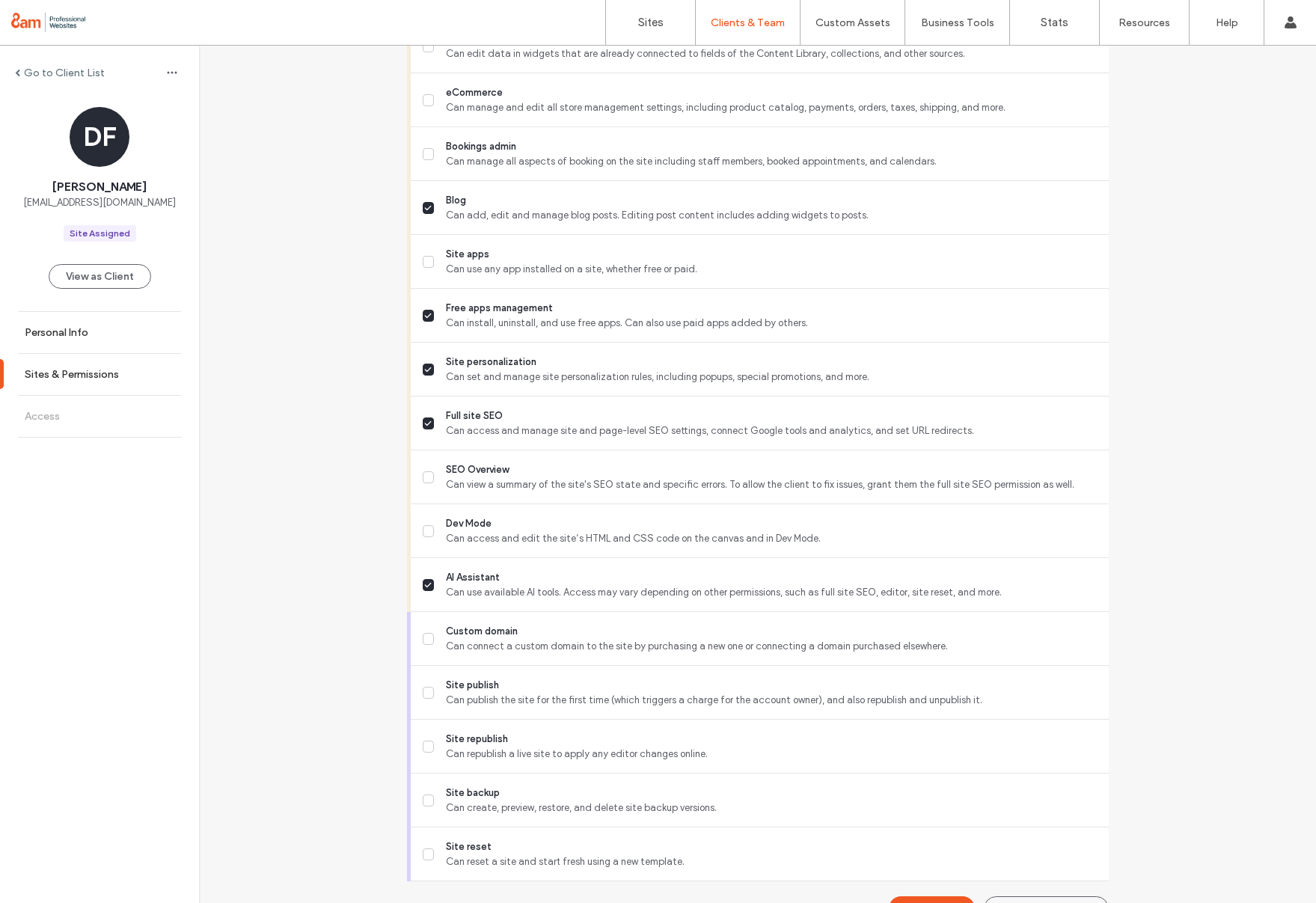
scroll to position [981, 0]
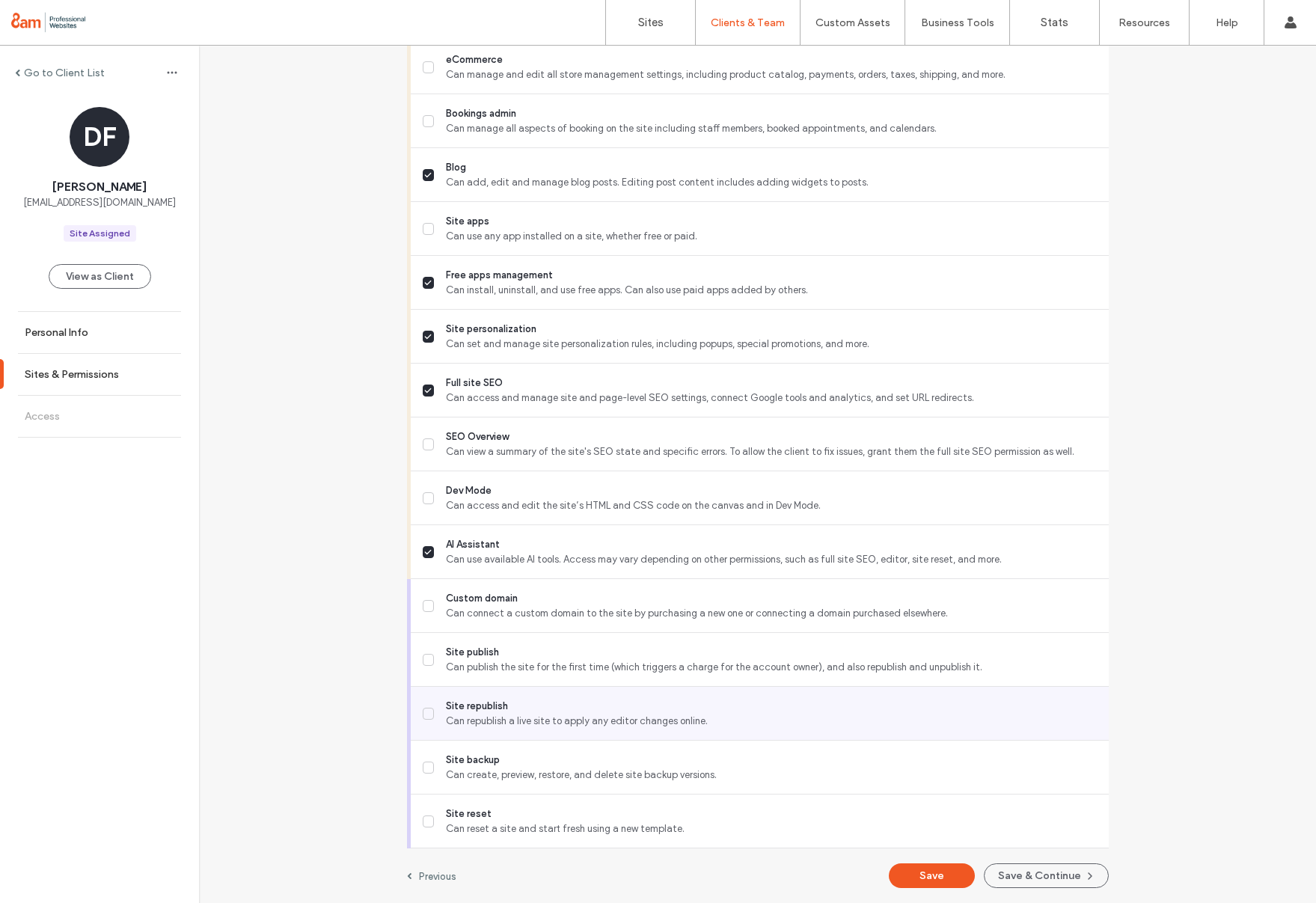
click at [424, 711] on icon at bounding box center [428, 714] width 7 height 6
click at [1084, 882] on icon "button" at bounding box center [1089, 876] width 12 height 12
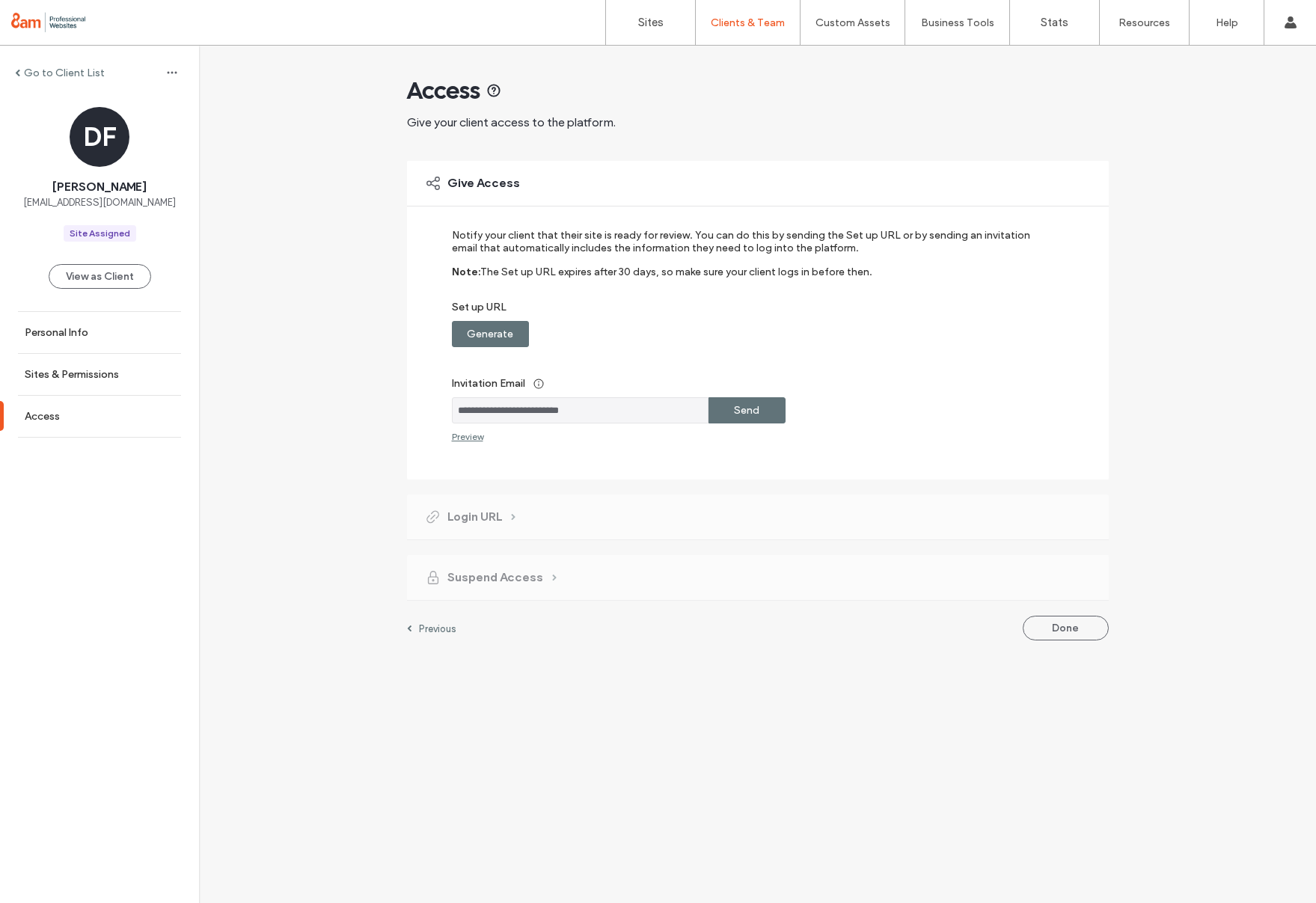
click at [755, 404] on label "Send" at bounding box center [747, 411] width 26 height 27
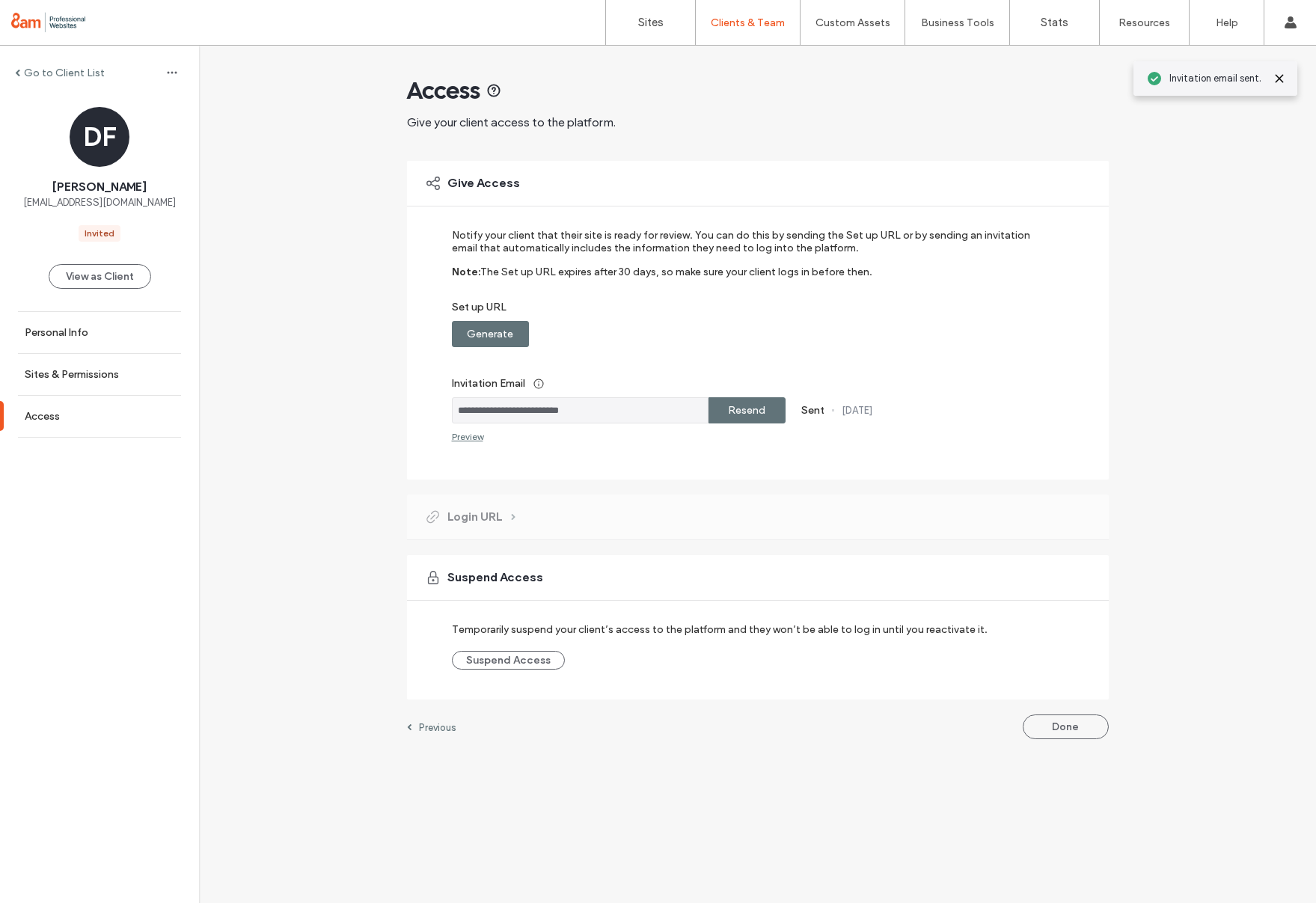
click at [1062, 722] on button "Done" at bounding box center [1065, 726] width 86 height 25
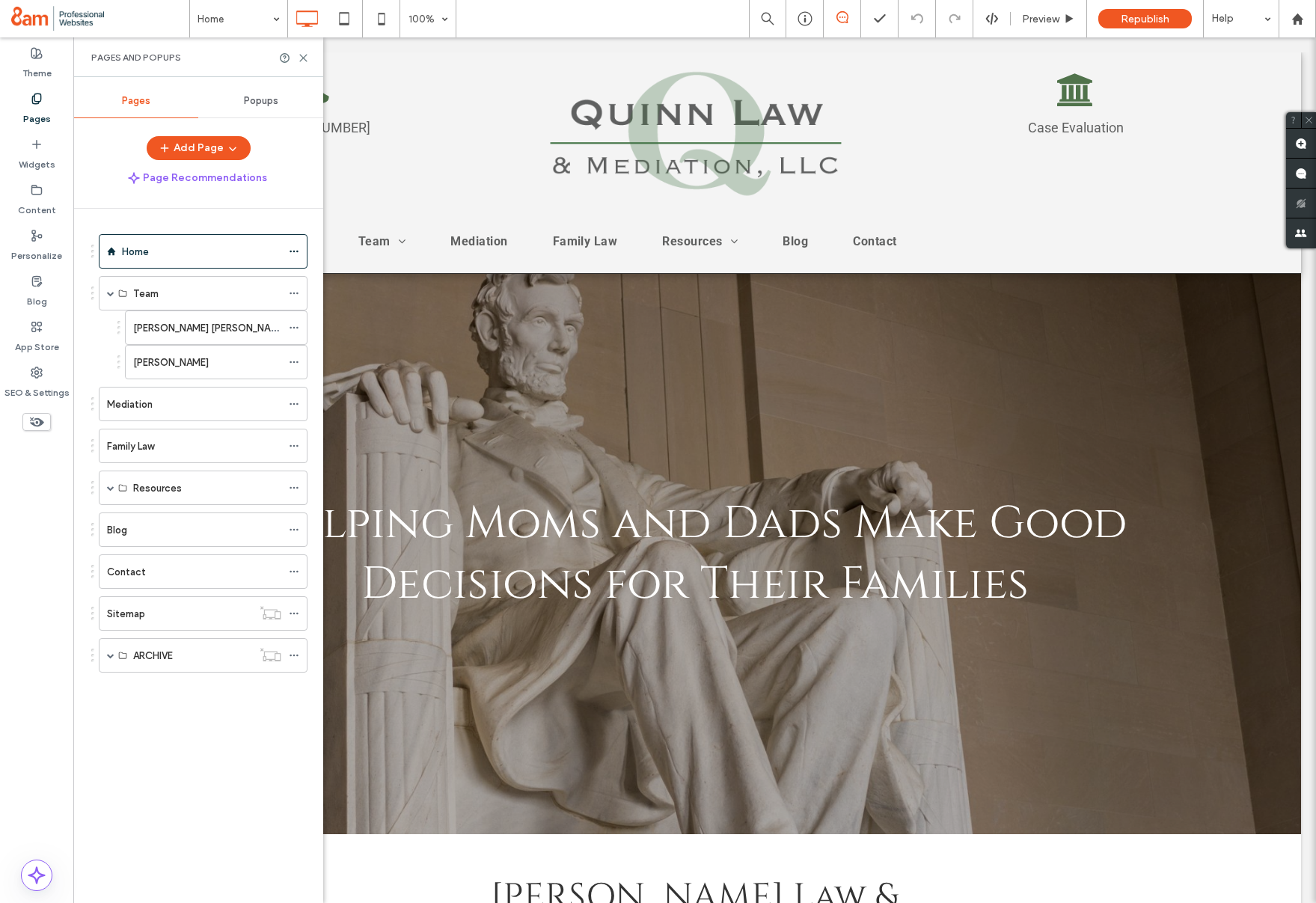
click at [155, 336] on label "Julie Quinn Boles" at bounding box center [210, 328] width 154 height 27
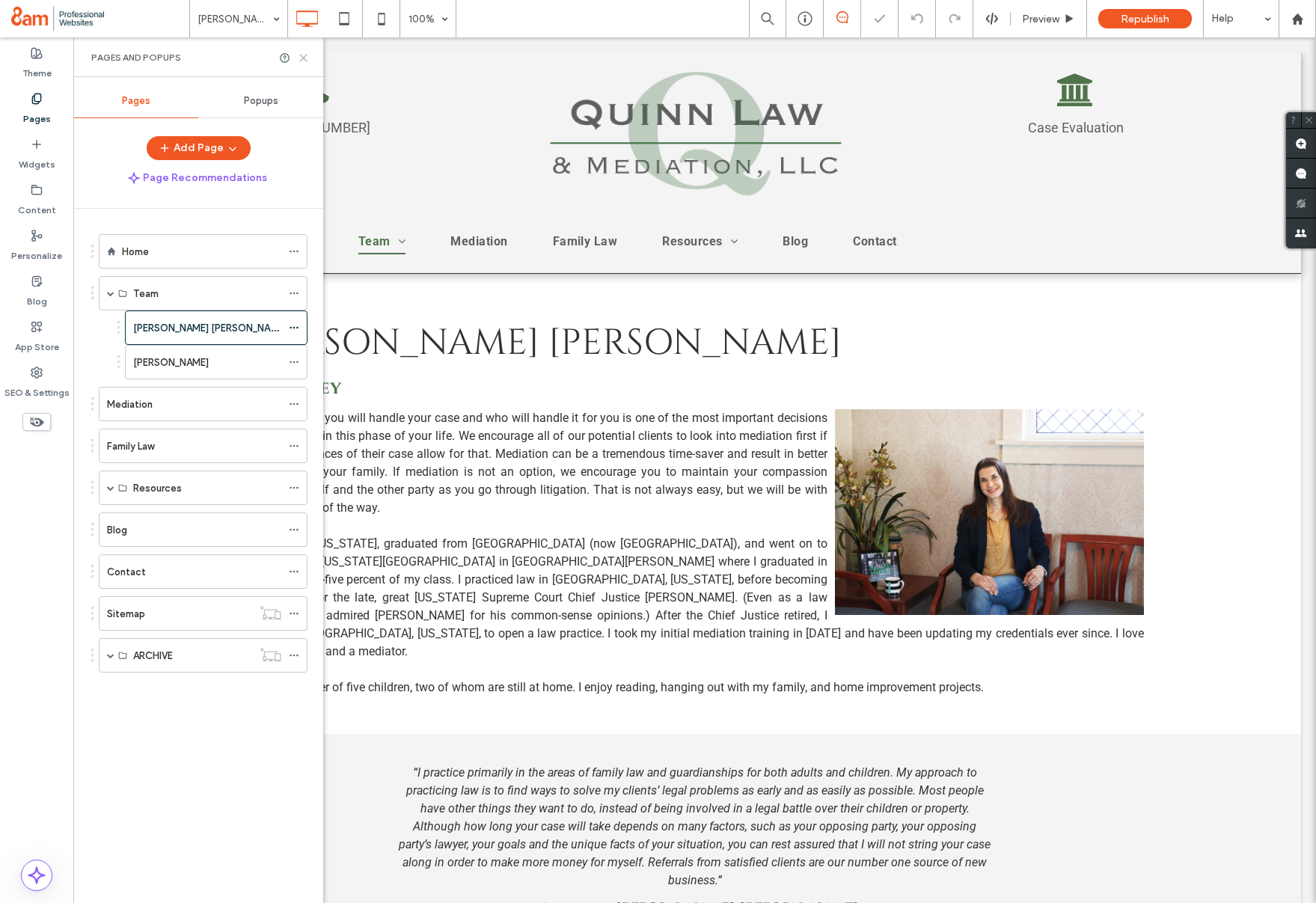
click at [306, 60] on use at bounding box center [303, 58] width 6 height 6
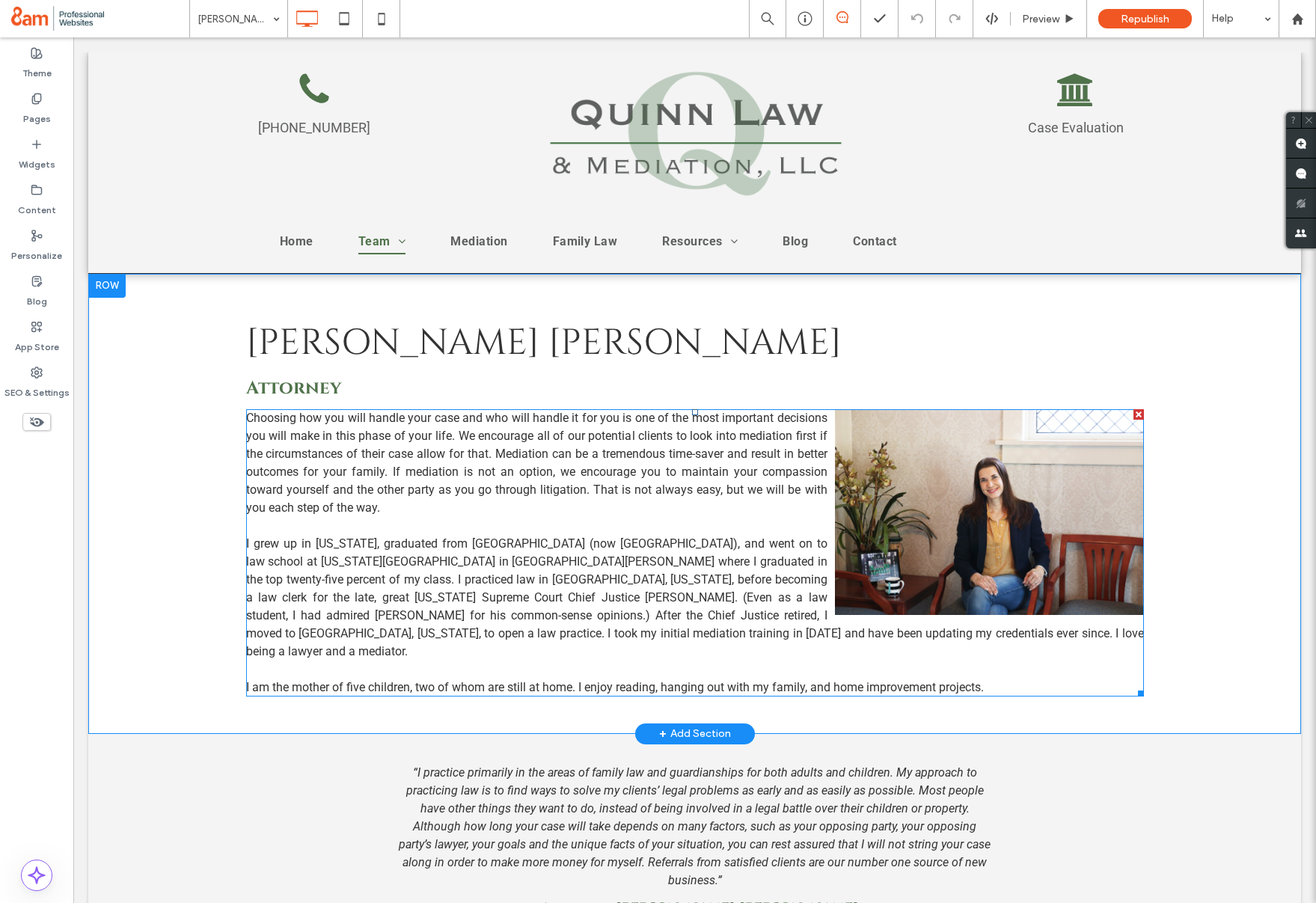
click at [860, 661] on span at bounding box center [695, 554] width 898 height 287
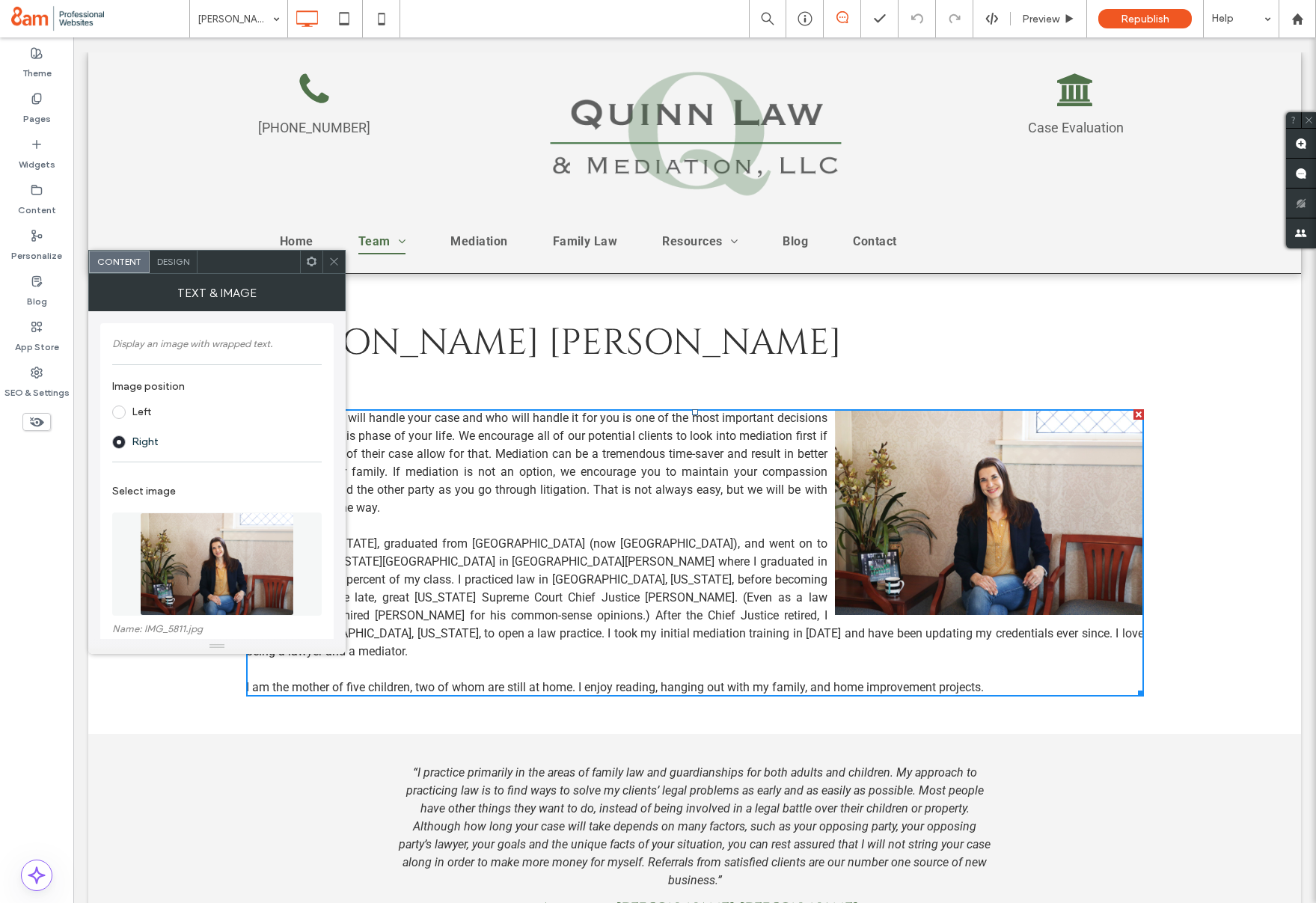
click at [861, 679] on p "I am the mother of five children, two of whom are still at home. I enjoy readin…" at bounding box center [695, 688] width 898 height 18
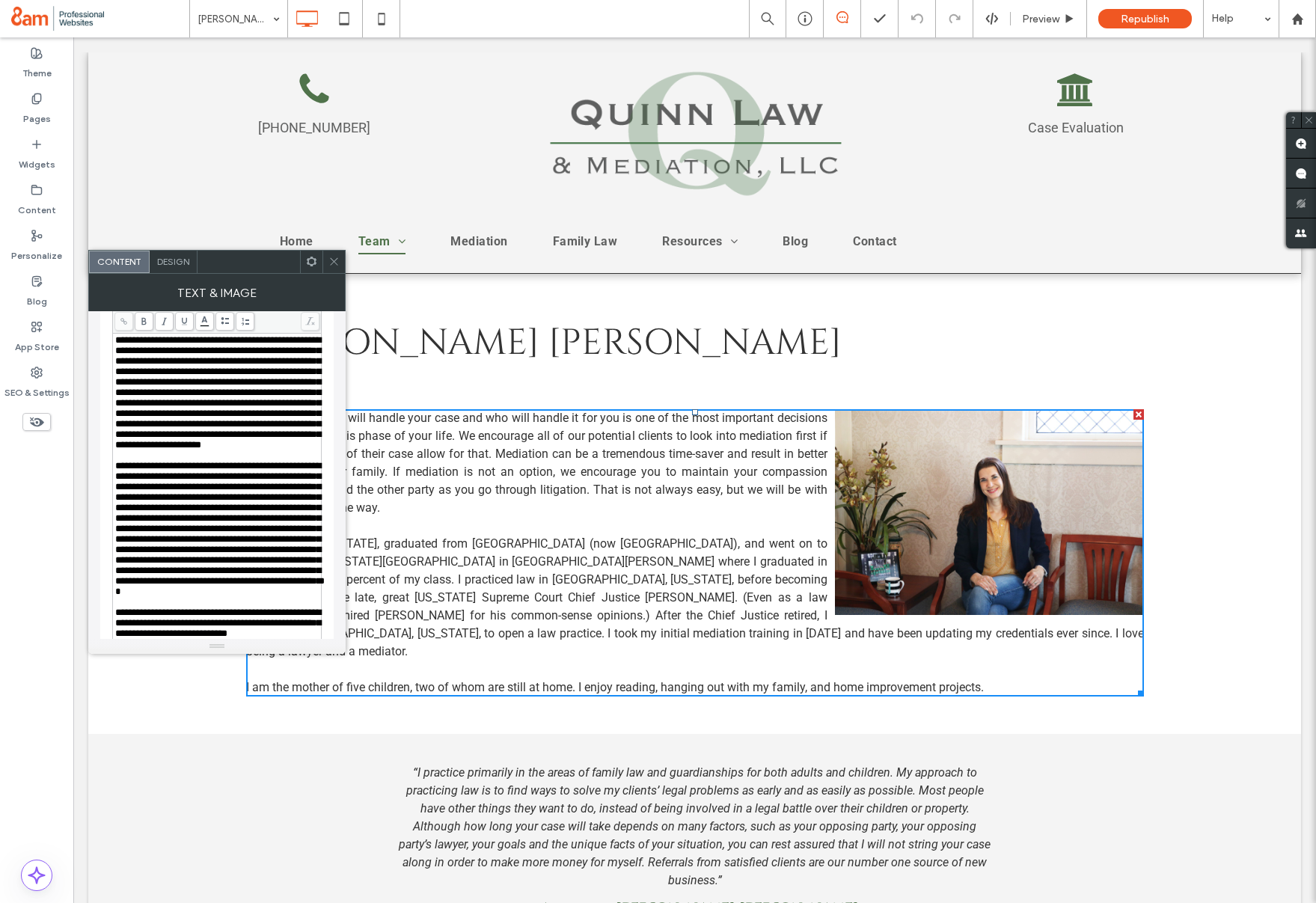
scroll to position [661, 0]
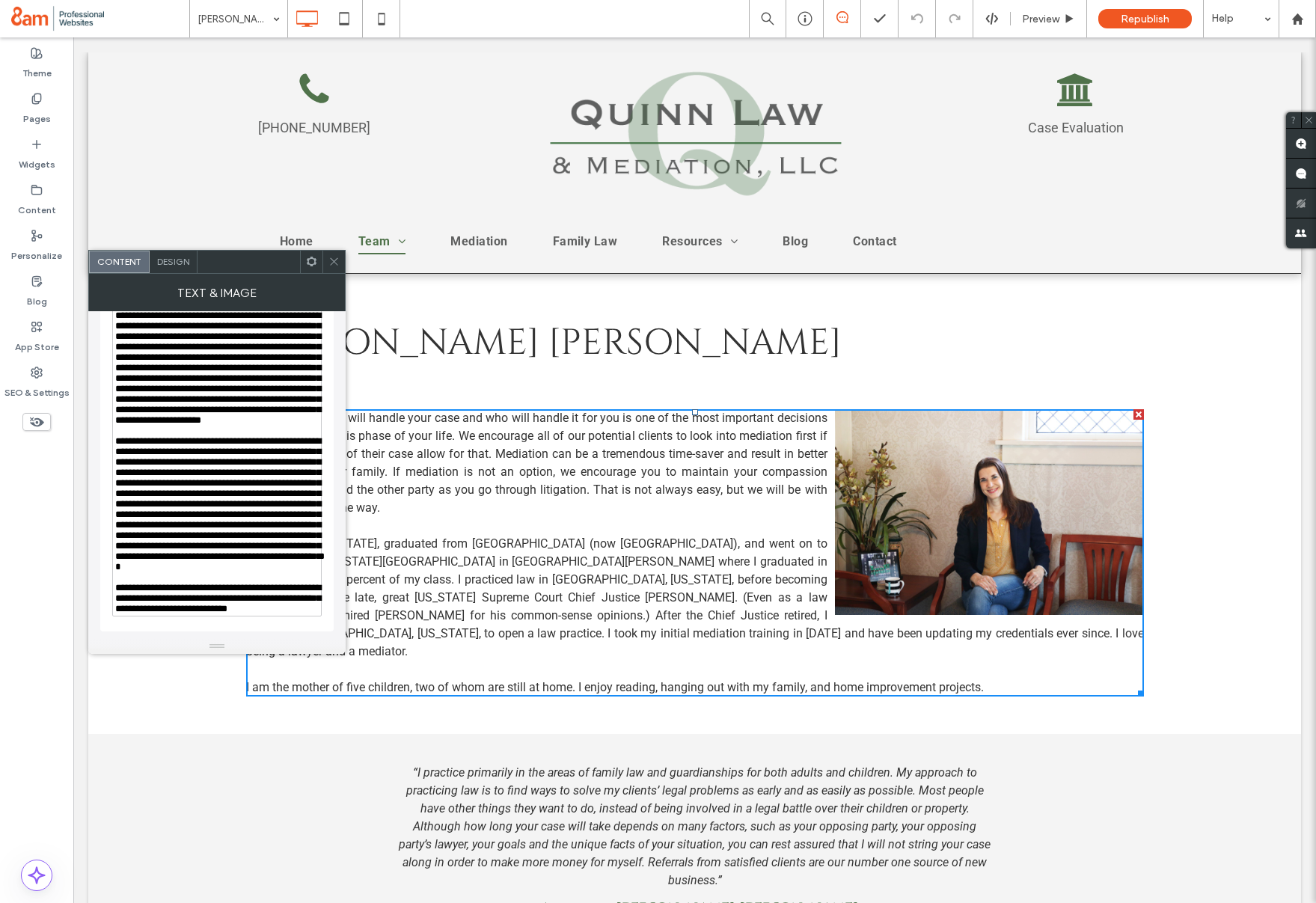
click at [200, 597] on span "**********" at bounding box center [218, 598] width 206 height 31
drag, startPoint x: 203, startPoint y: 595, endPoint x: 150, endPoint y: 610, distance: 55.1
click at [150, 608] on span "**********" at bounding box center [218, 598] width 206 height 31
click at [334, 262] on icon at bounding box center [334, 262] width 11 height 11
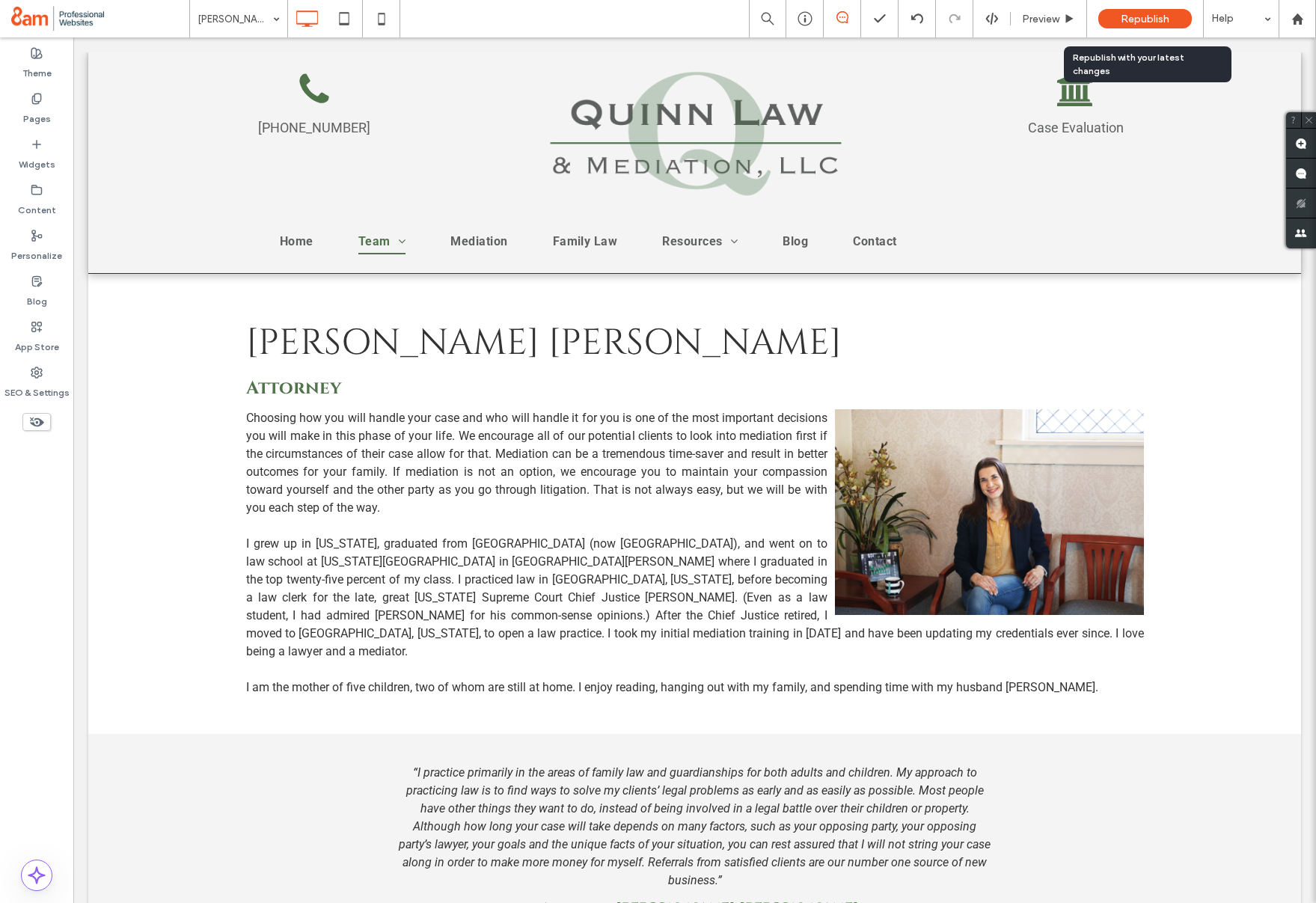
click at [1128, 21] on span "Republish" at bounding box center [1145, 19] width 48 height 13
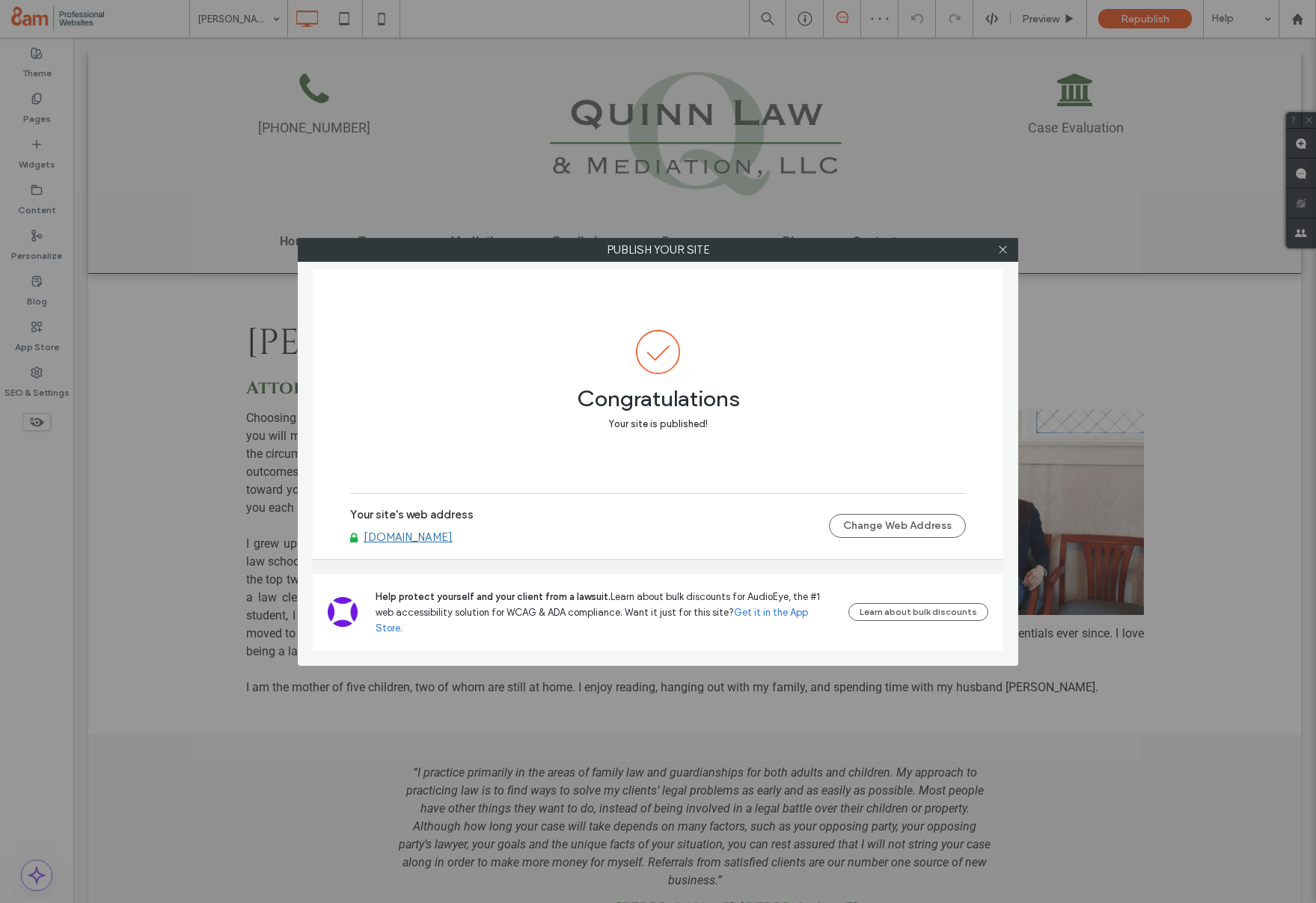
click at [453, 544] on link "www.mountvernonlawyer.us" at bounding box center [408, 537] width 89 height 14
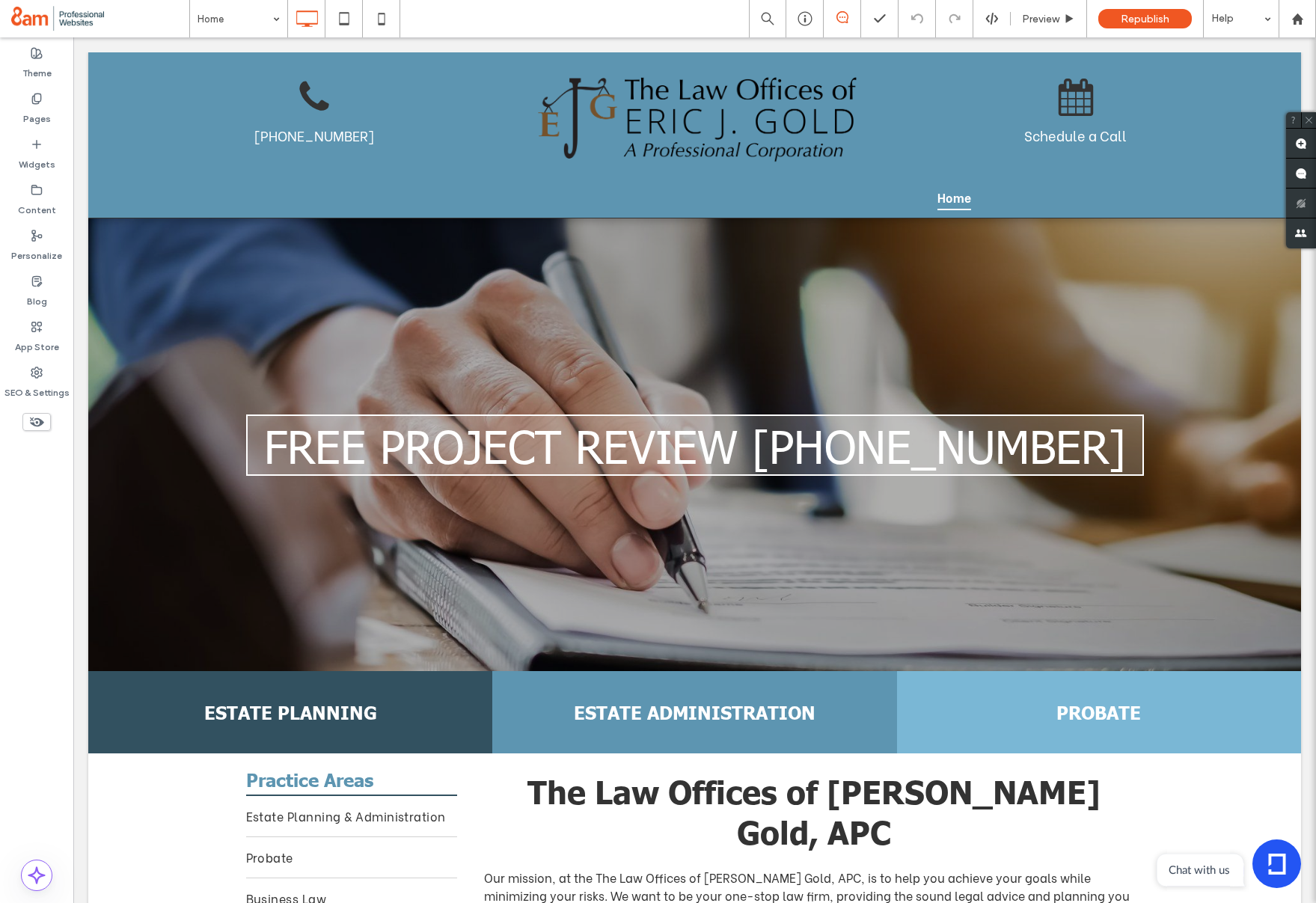
click at [1273, 861] on icon at bounding box center [1278, 865] width 18 height 21
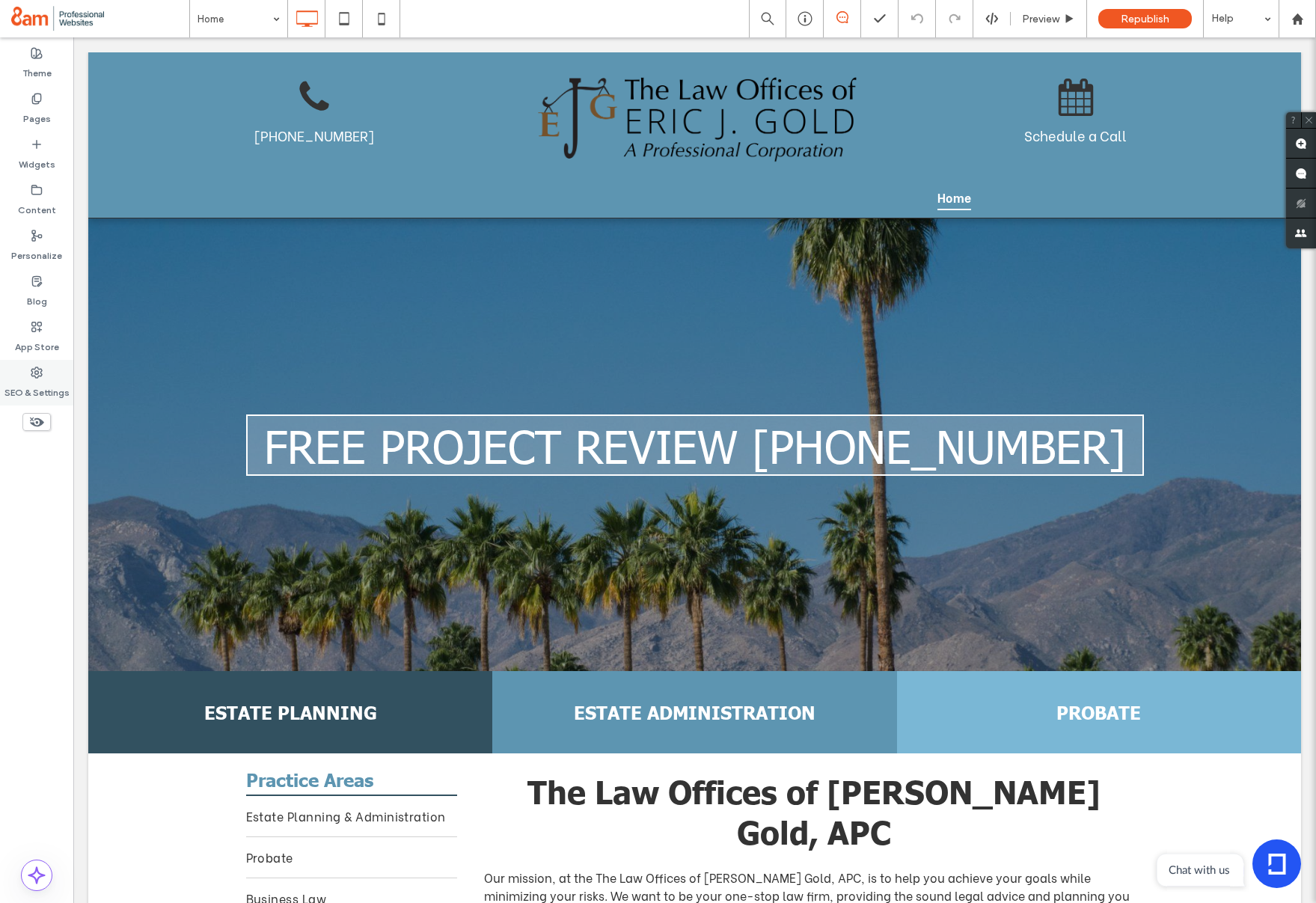
click at [17, 376] on div "SEO & Settings" at bounding box center [37, 383] width 73 height 46
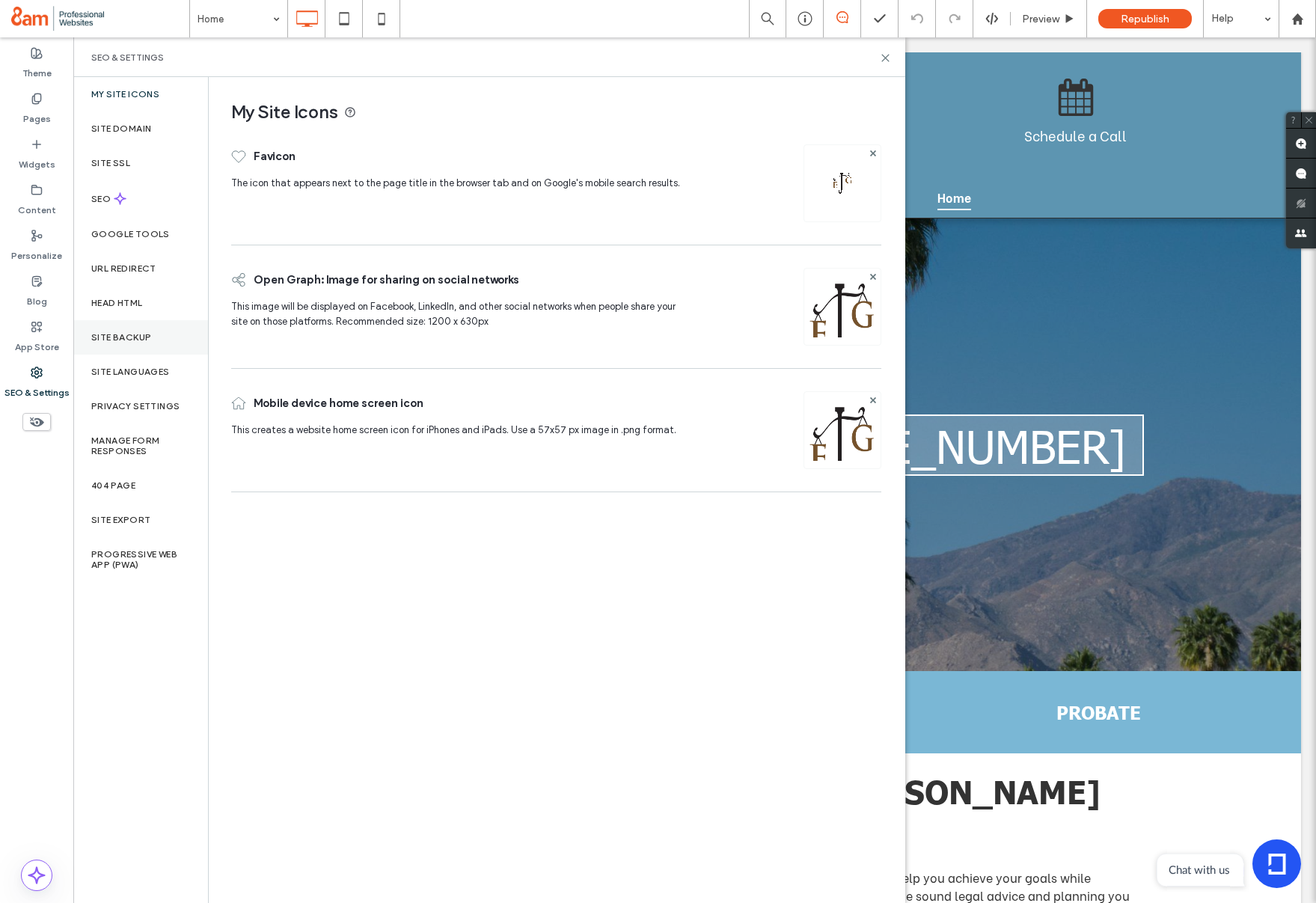
click at [92, 343] on div "Site Backup" at bounding box center [140, 338] width 134 height 35
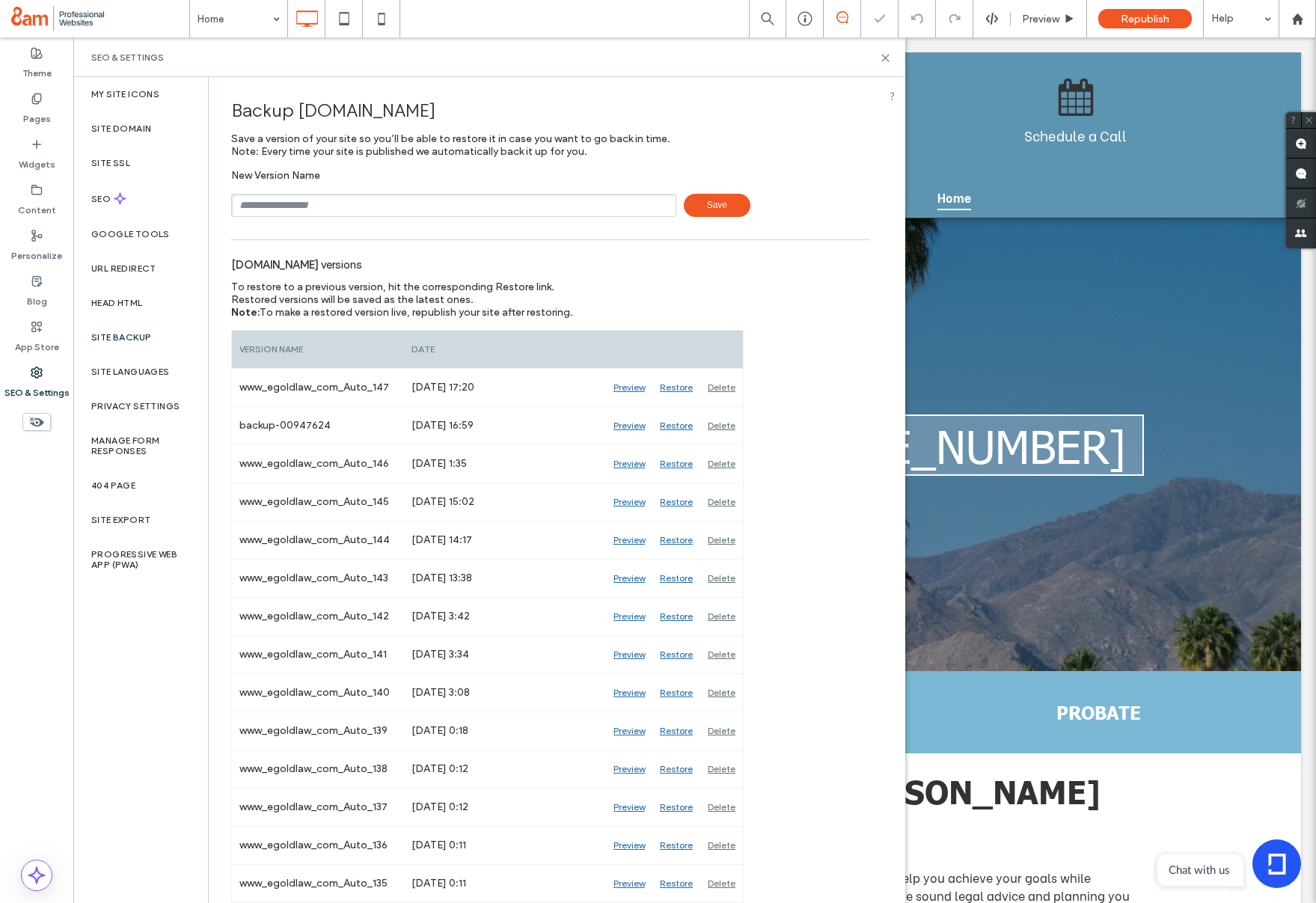
click at [308, 211] on input "text" at bounding box center [454, 205] width 445 height 23
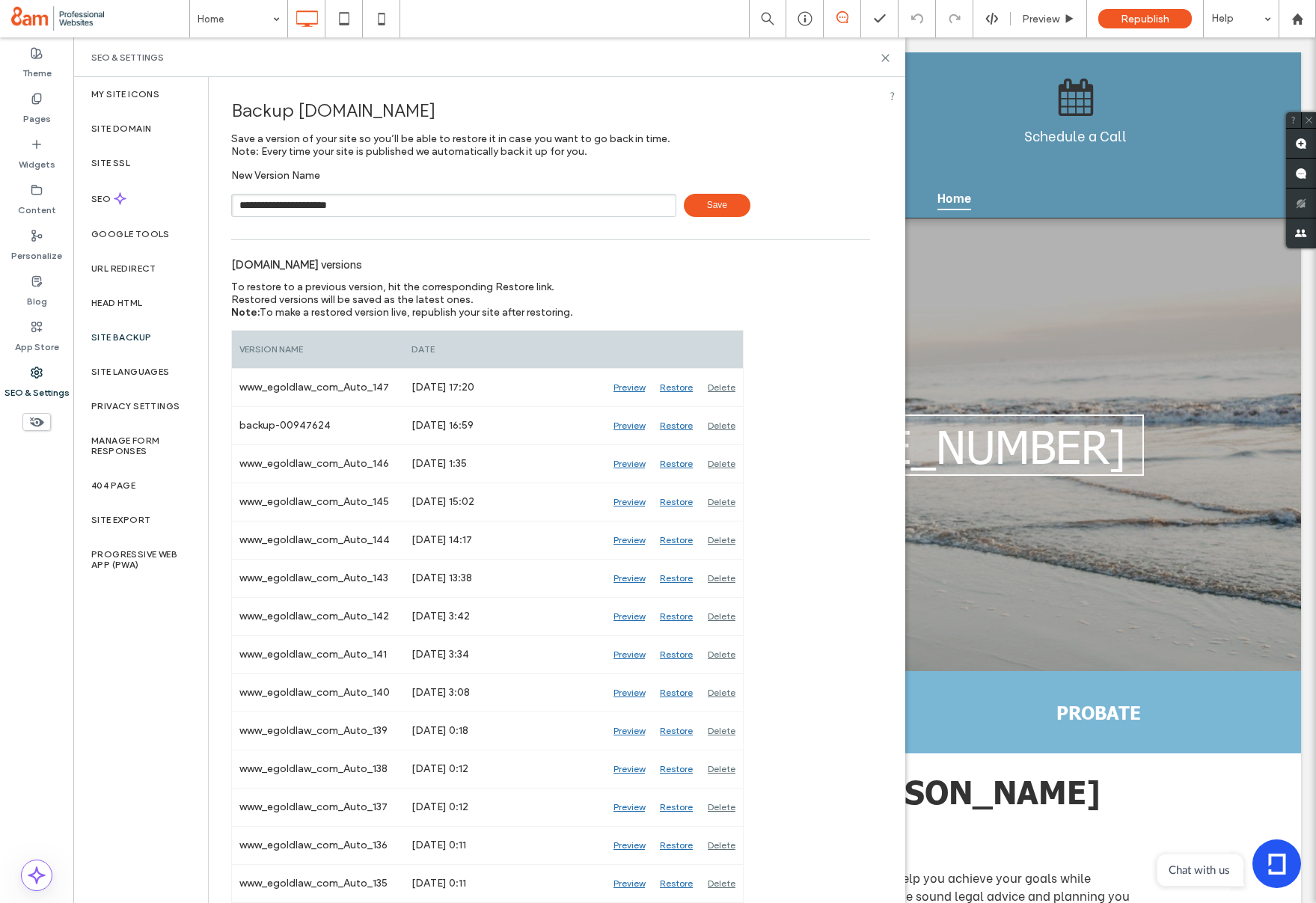
type input "**********"
click at [718, 198] on span "Save" at bounding box center [717, 205] width 67 height 23
click at [886, 57] on icon at bounding box center [885, 58] width 11 height 11
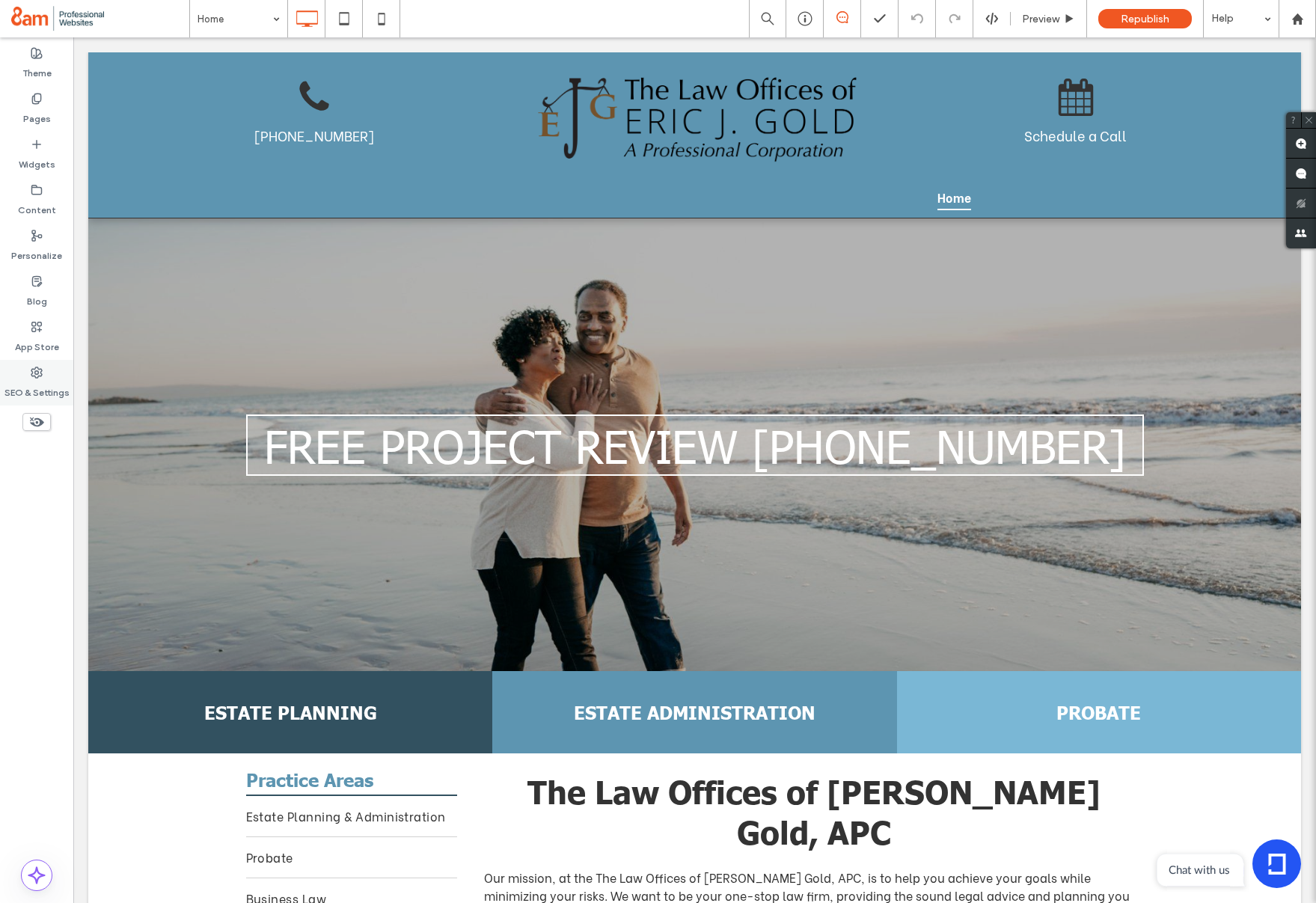
click at [43, 375] on div "SEO & Settings" at bounding box center [37, 383] width 73 height 46
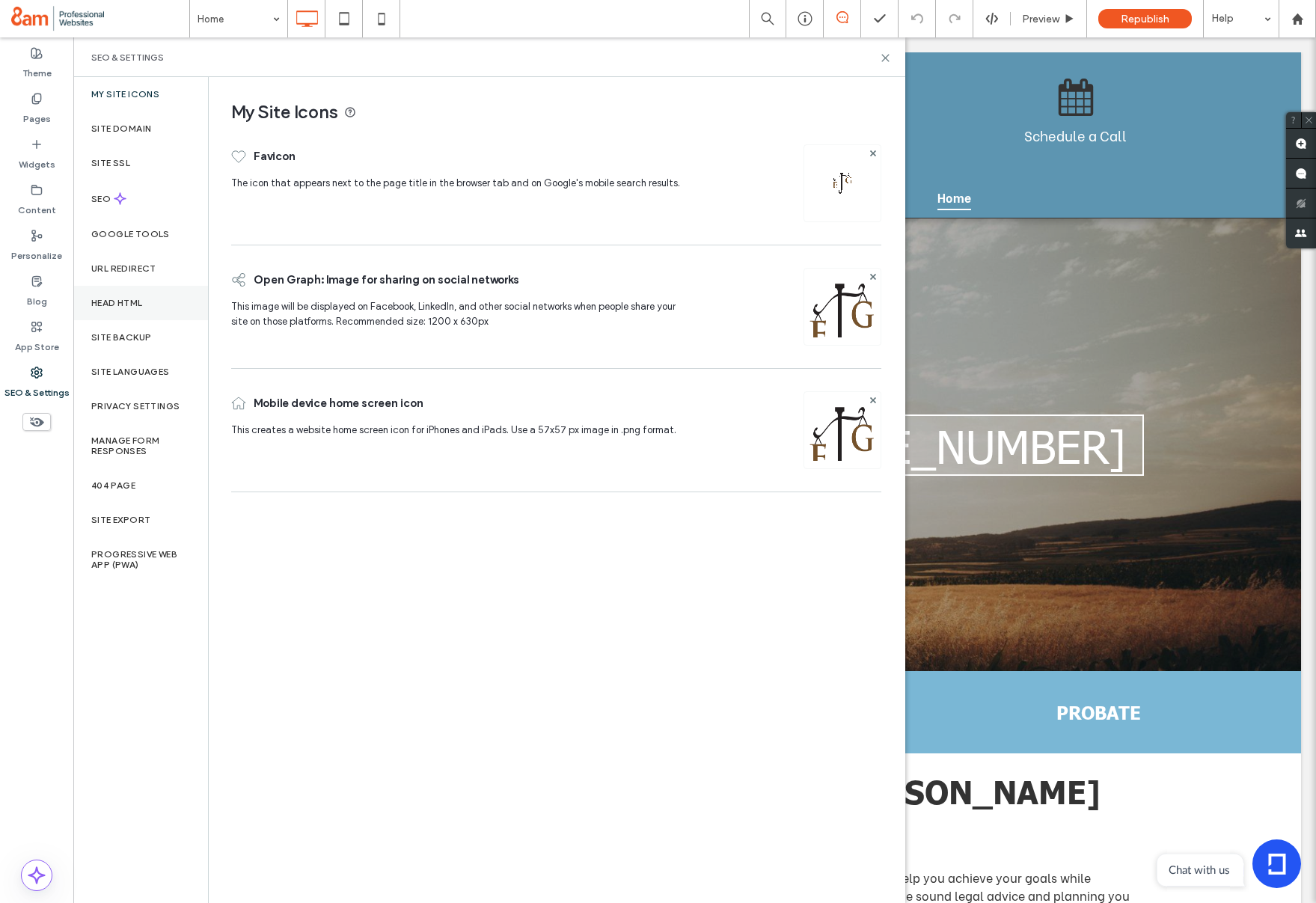
click at [151, 305] on div "Head HTML" at bounding box center [140, 304] width 134 height 35
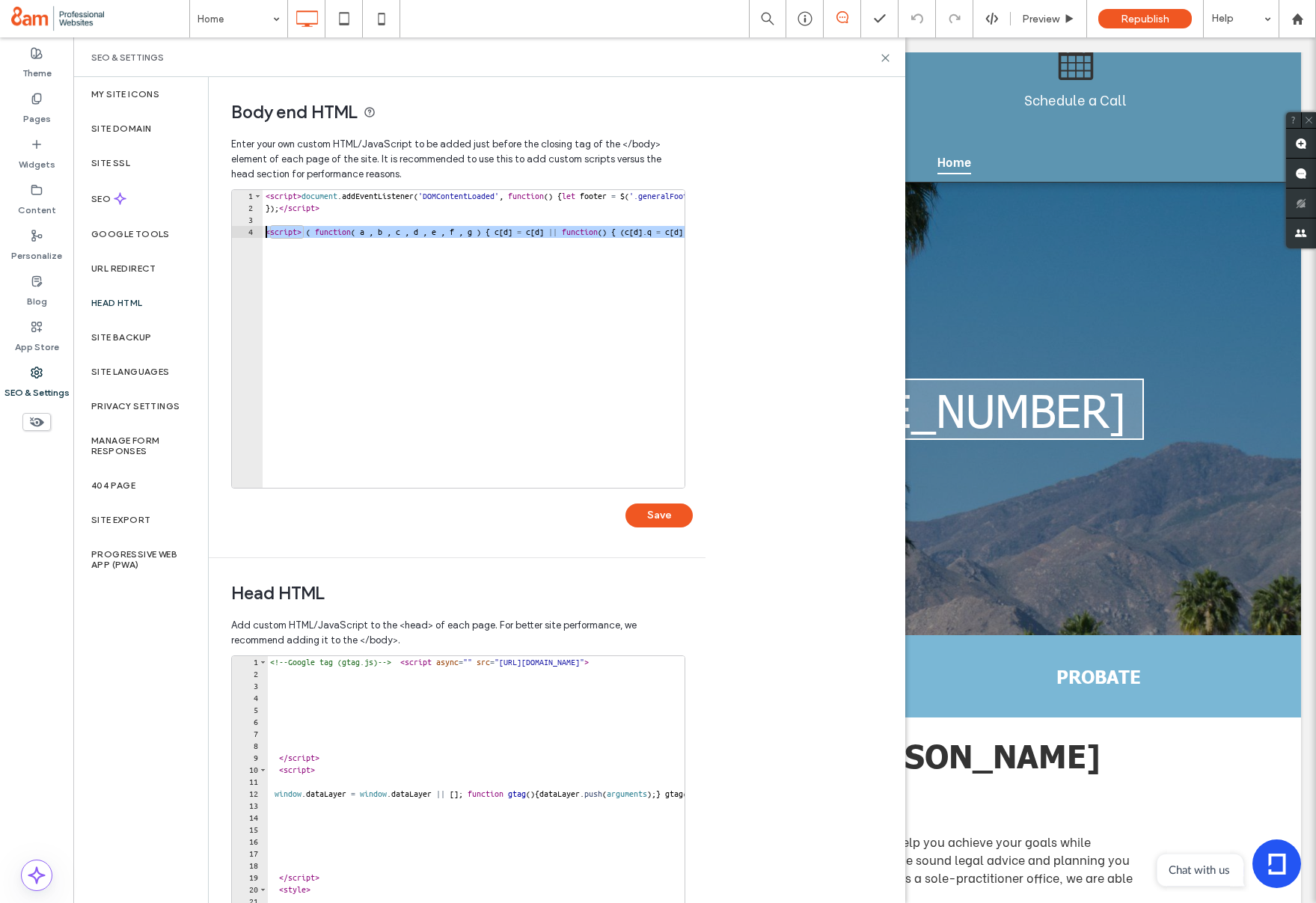
drag, startPoint x: 543, startPoint y: 231, endPoint x: 212, endPoint y: 232, distance: 331.0
click at [212, 232] on div "Body end HTML Enter your own custom HTML/​JavaScript to be added just before th…" at bounding box center [451, 317] width 486 height 480
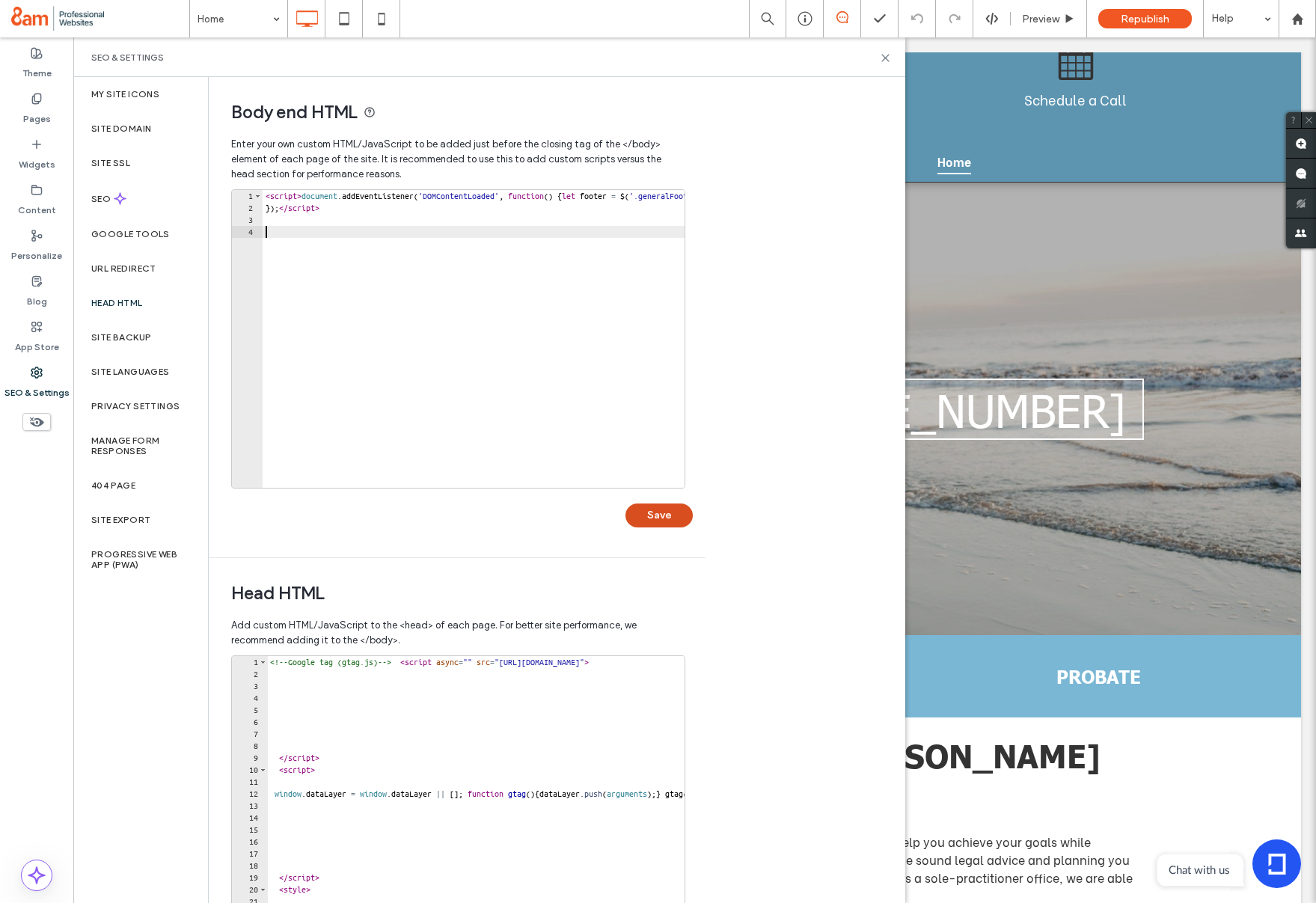
click at [659, 516] on button "Save" at bounding box center [659, 516] width 68 height 24
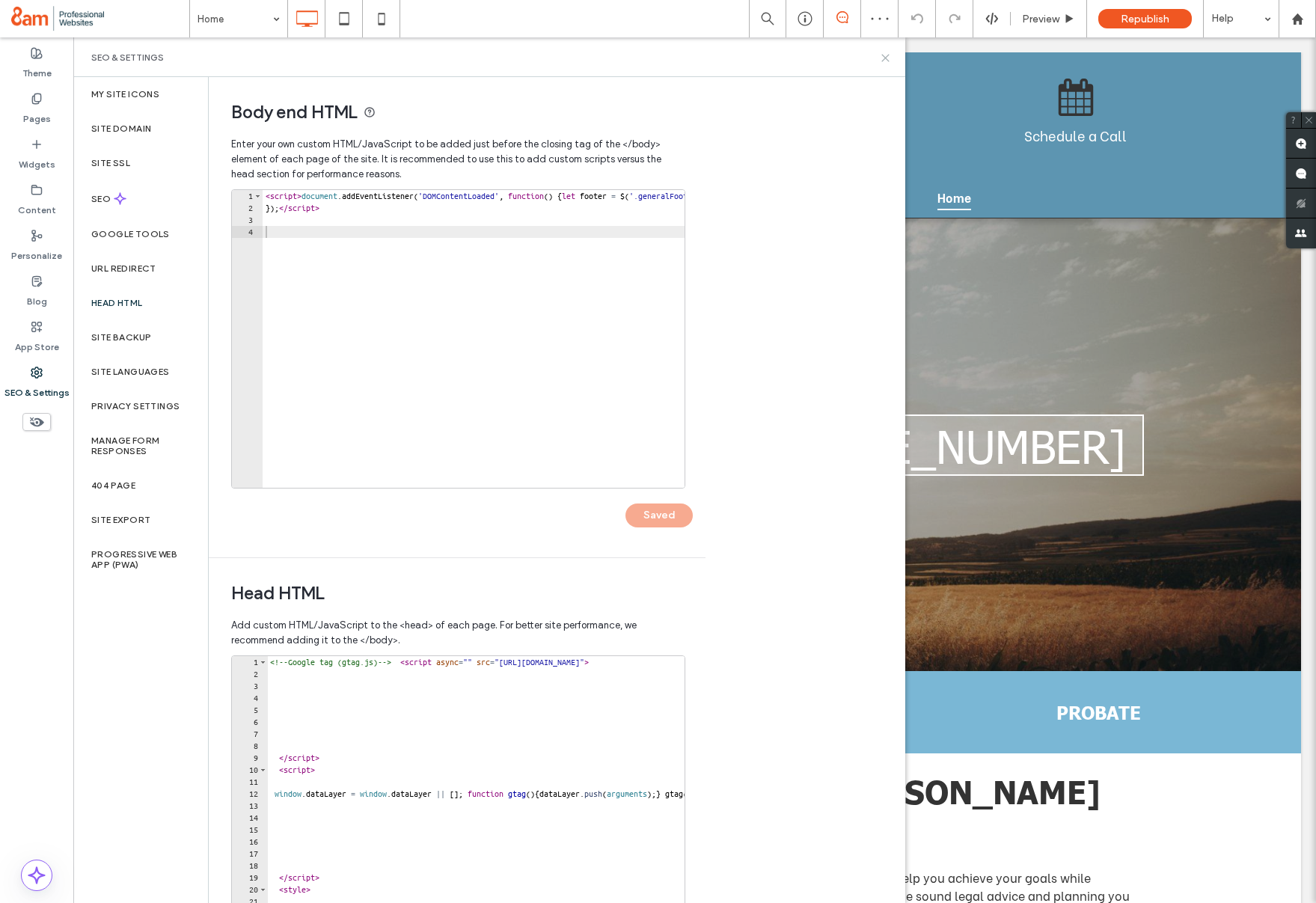
click at [889, 57] on icon at bounding box center [885, 58] width 11 height 11
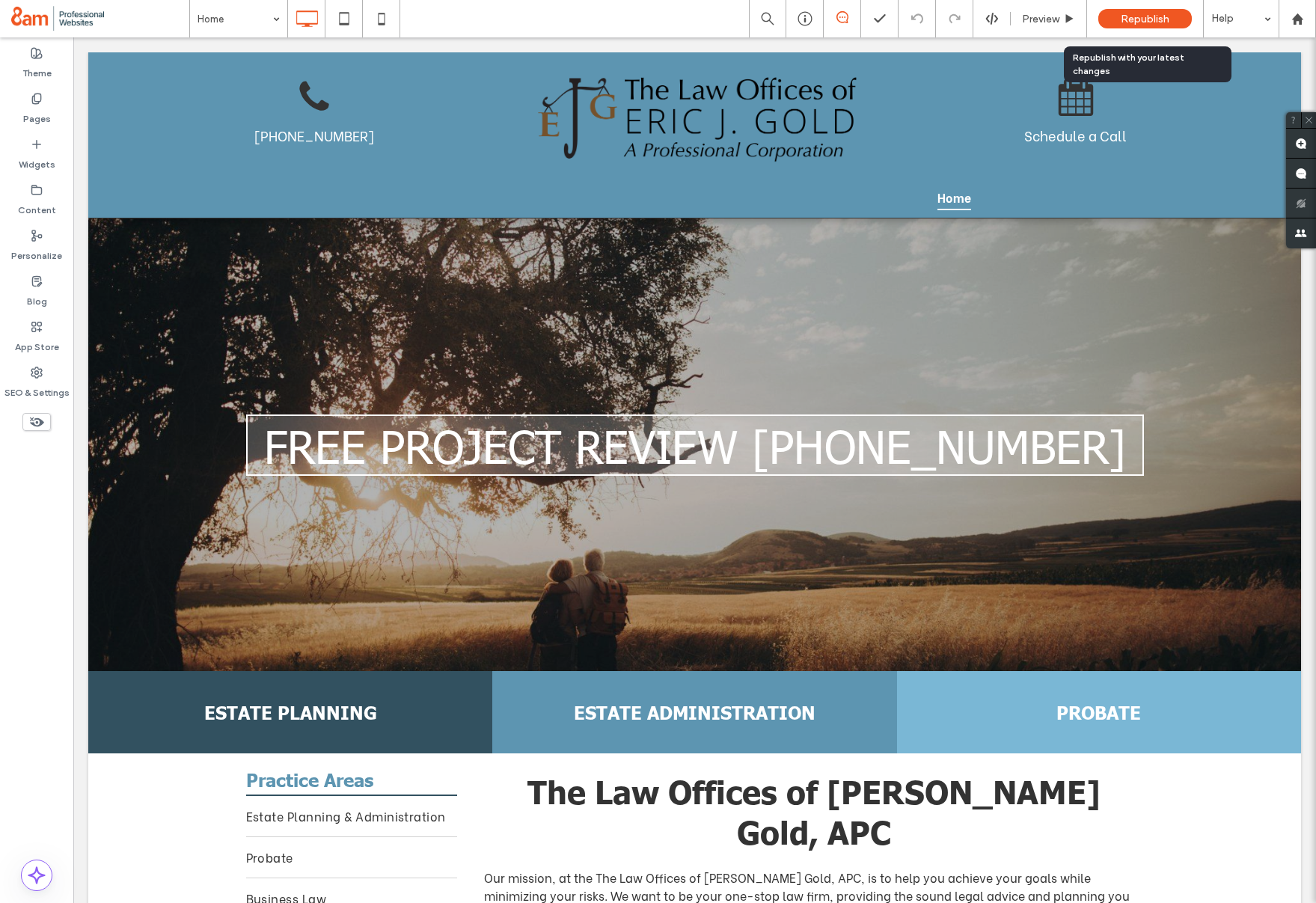
click at [1134, 14] on span "Republish" at bounding box center [1145, 19] width 48 height 13
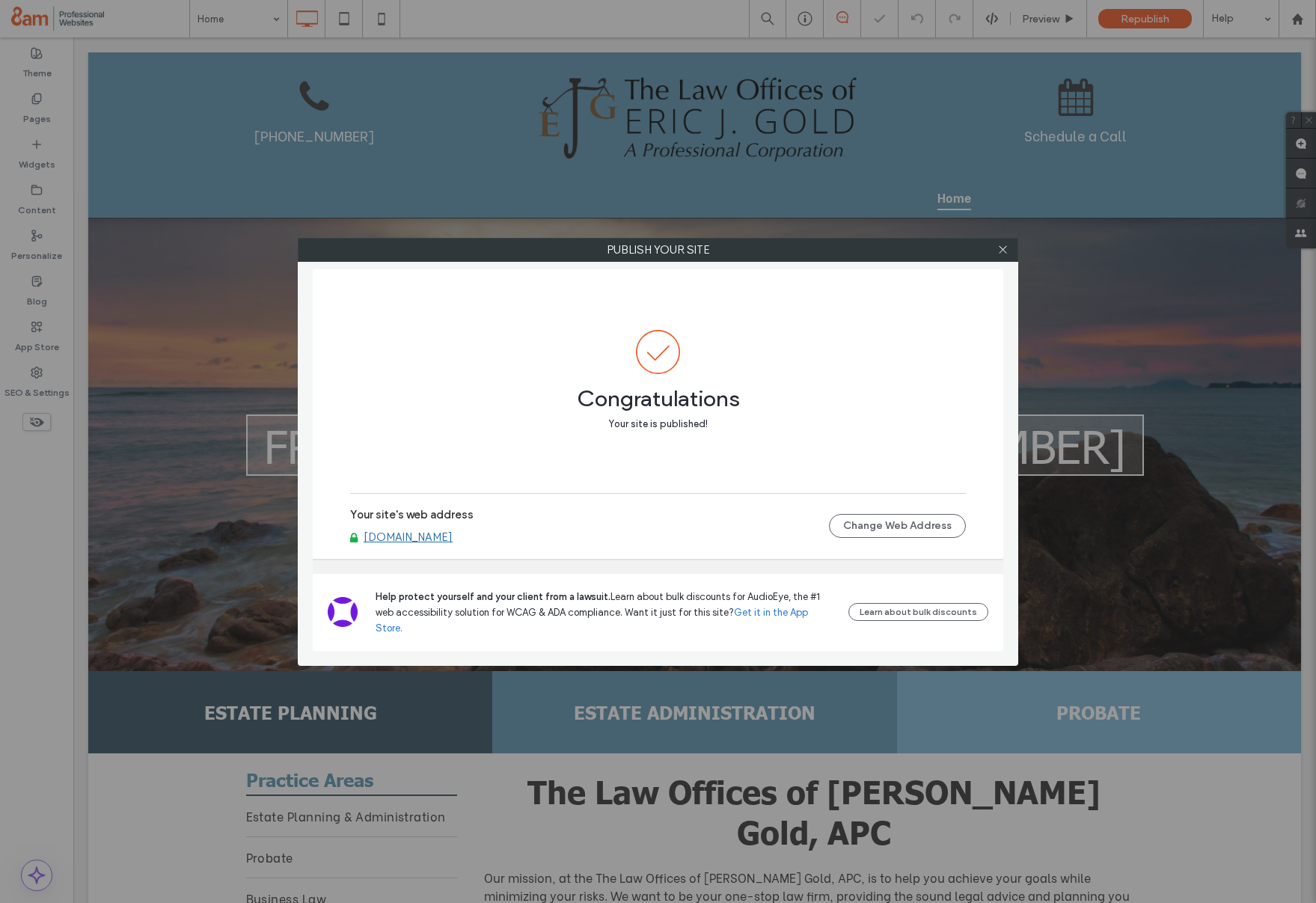
click at [392, 544] on link "www.egoldlaw.com" at bounding box center [408, 537] width 89 height 14
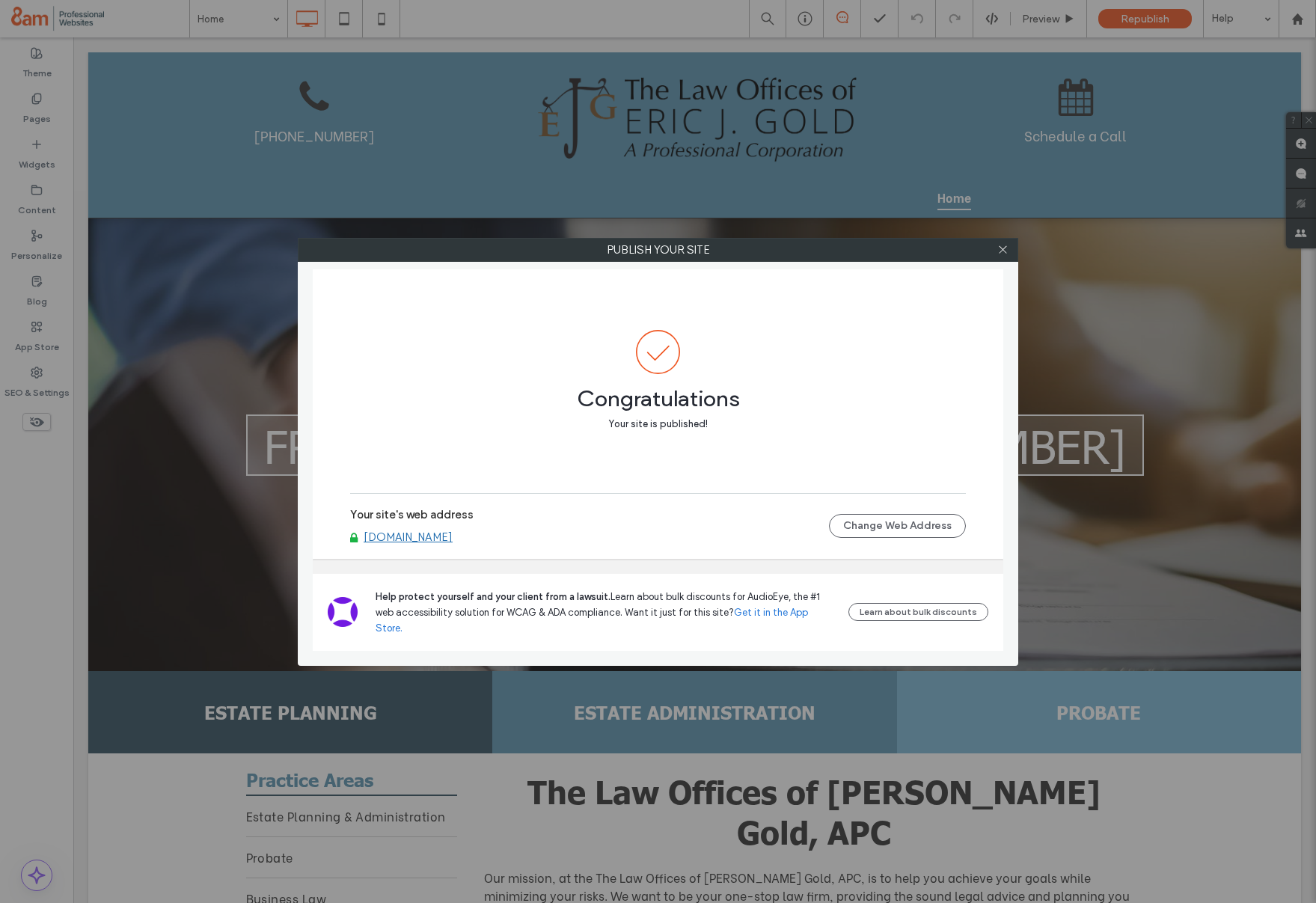
drag, startPoint x: 998, startPoint y: 247, endPoint x: 922, endPoint y: 252, distance: 76.2
click at [998, 248] on icon at bounding box center [1003, 250] width 11 height 11
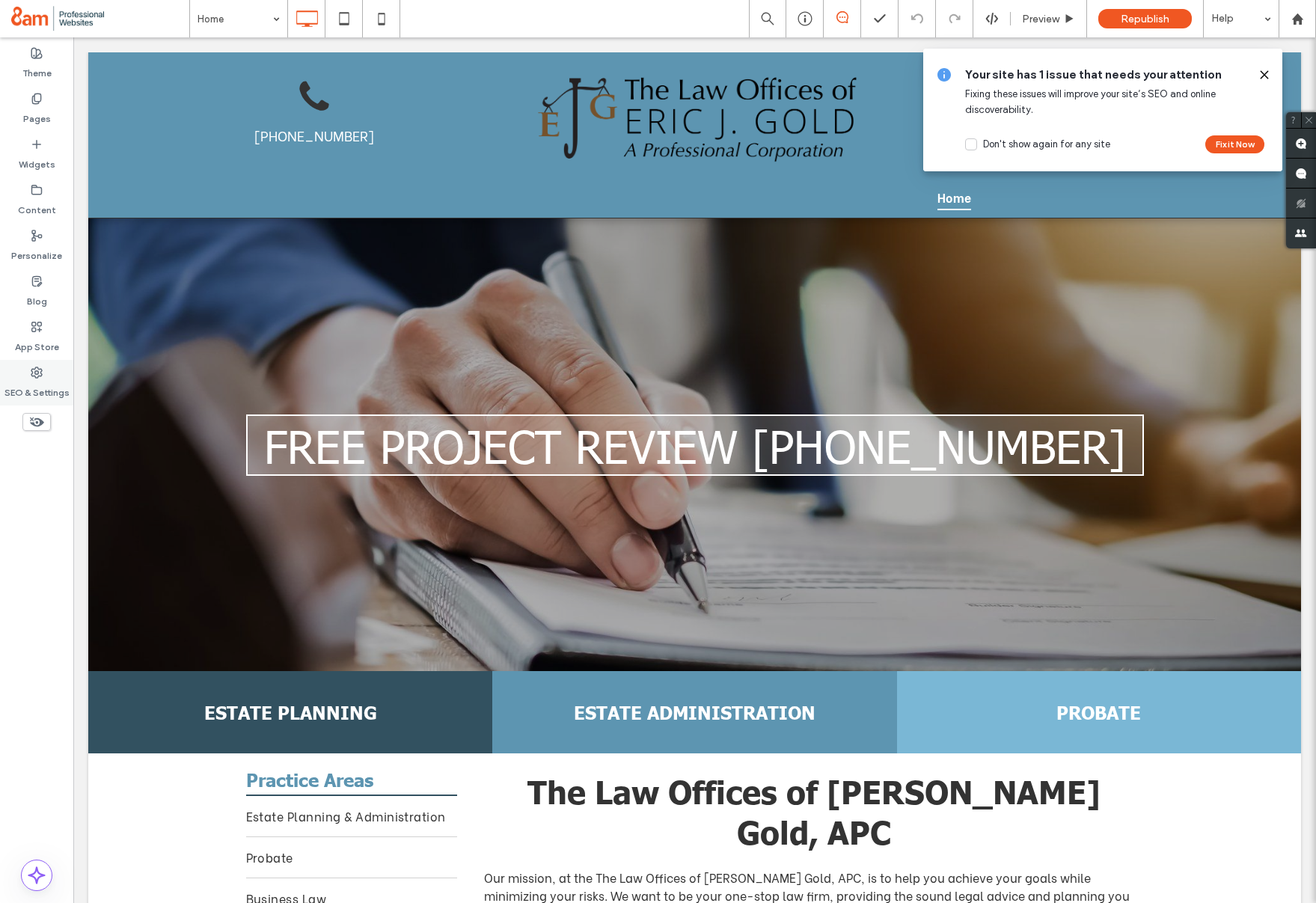
click at [39, 381] on label "SEO & Settings" at bounding box center [37, 389] width 65 height 21
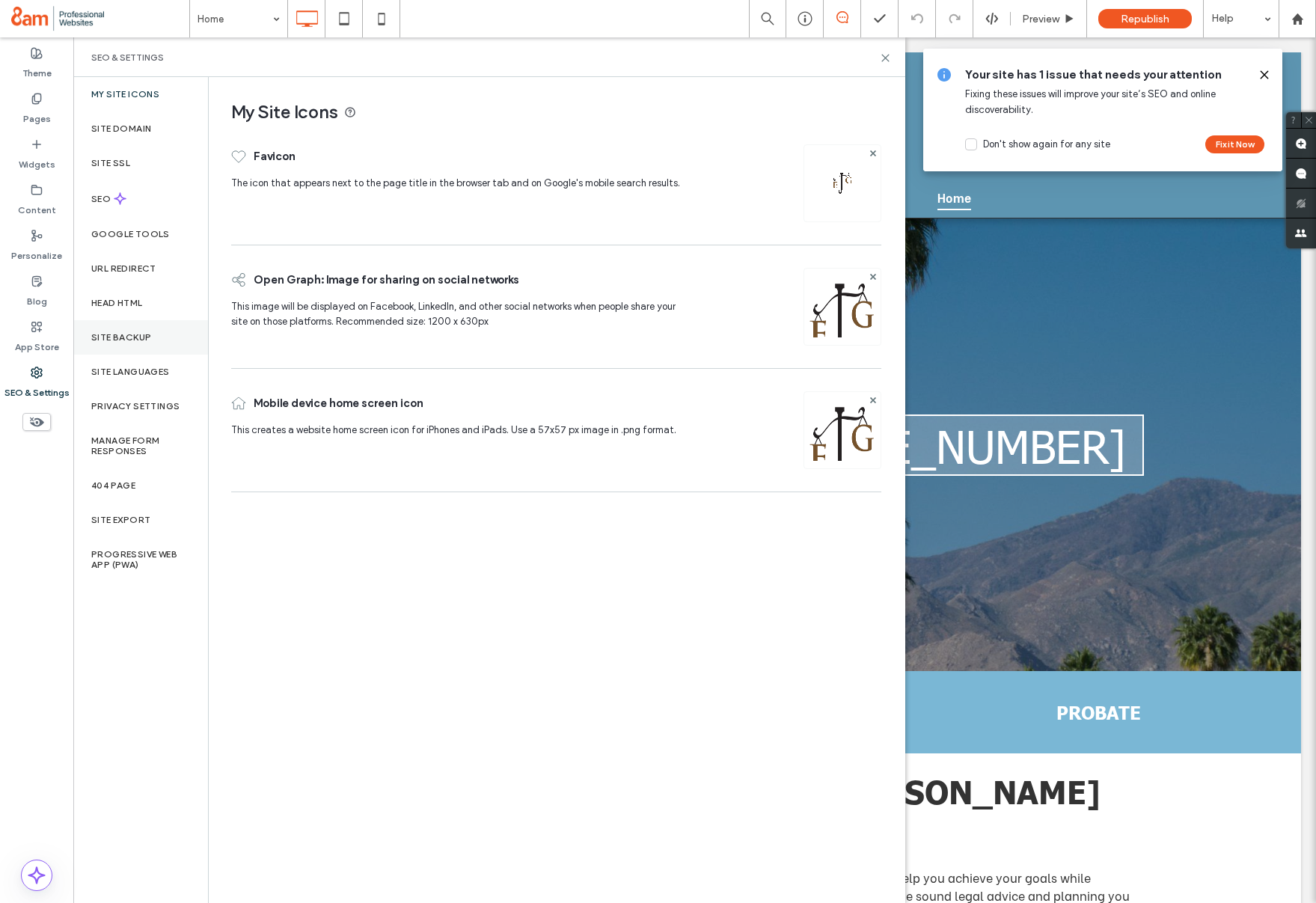
click at [145, 334] on label "Site Backup" at bounding box center [121, 337] width 59 height 10
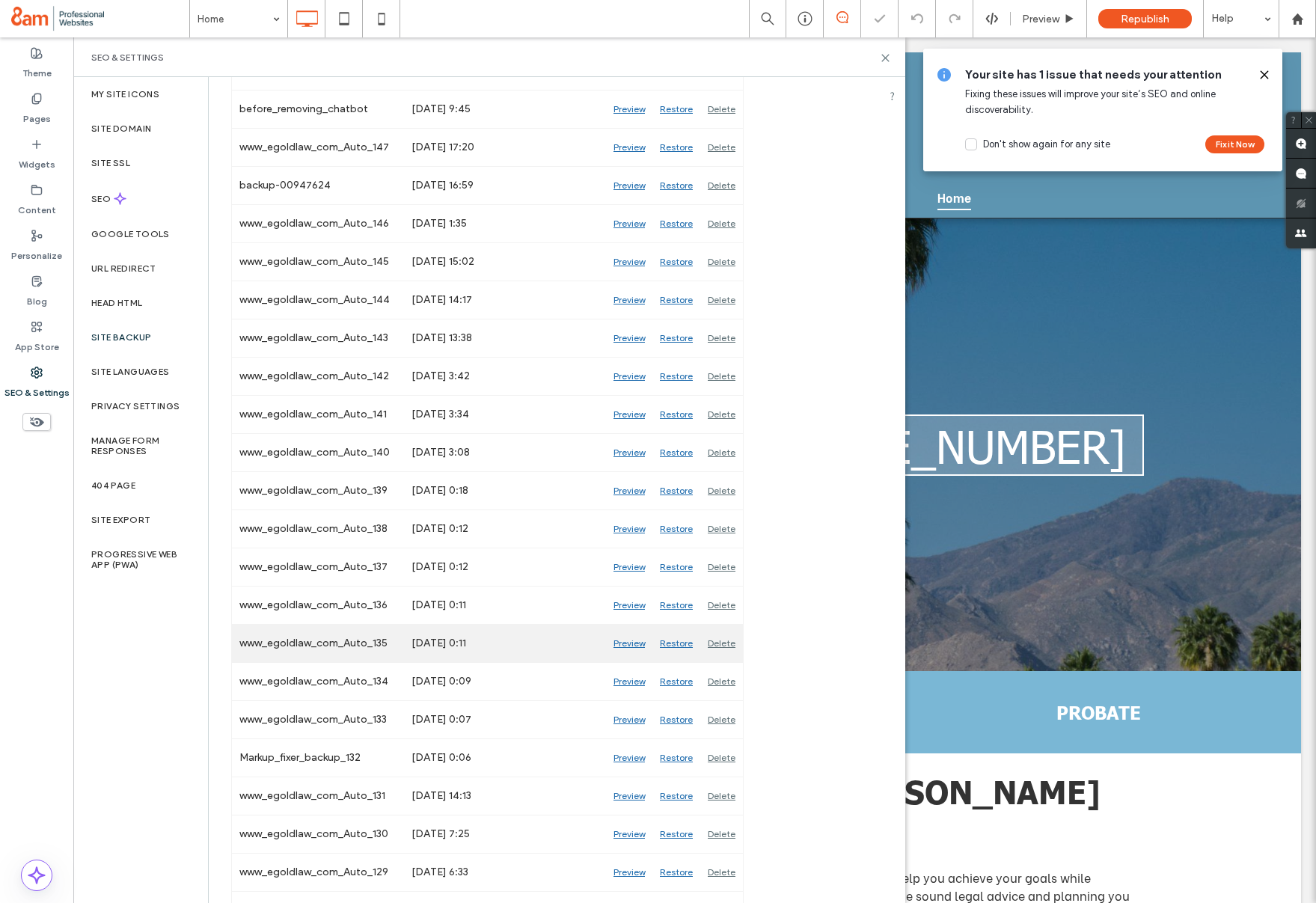
scroll to position [383, 0]
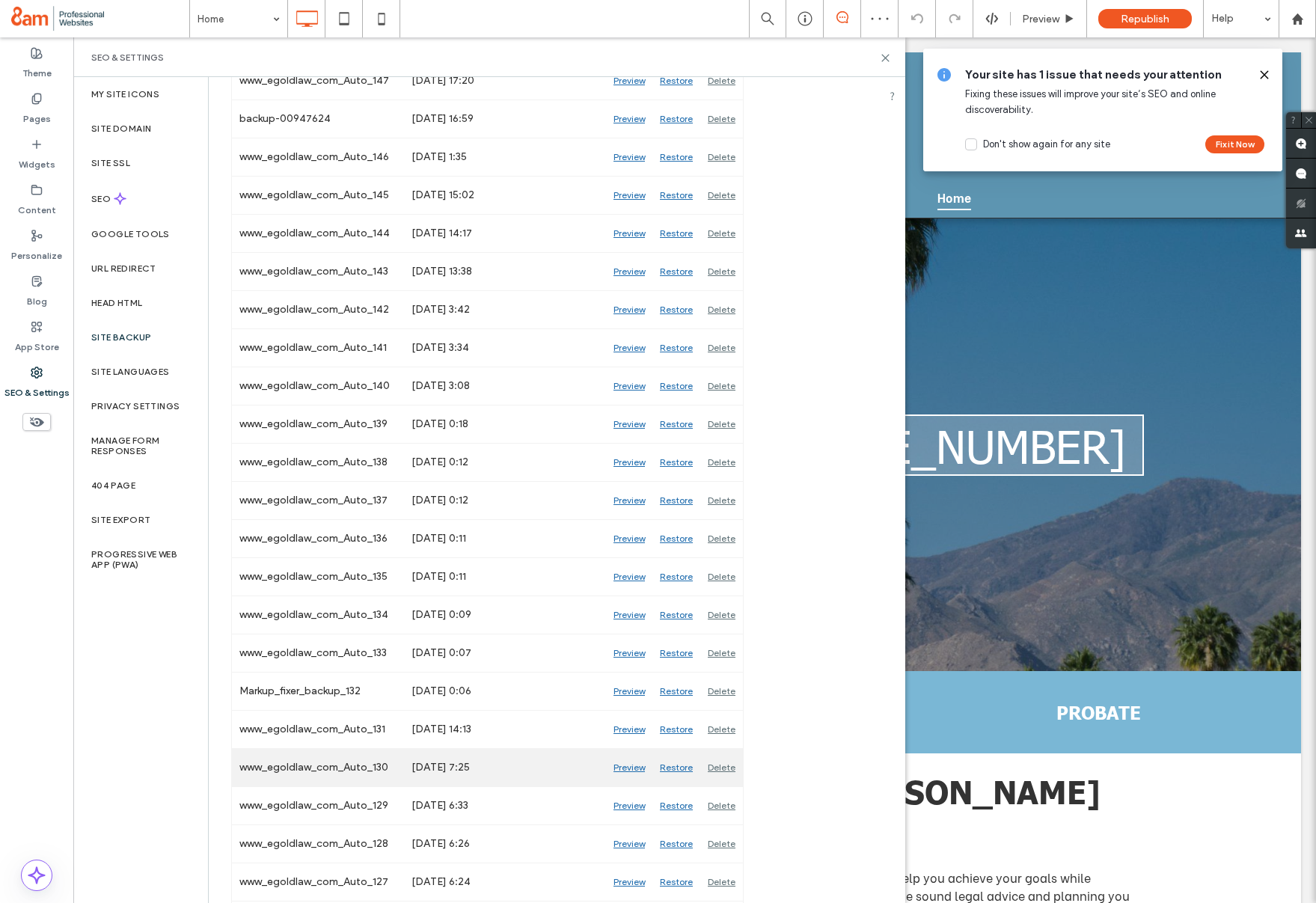
click at [636, 767] on div "Preview" at bounding box center [629, 768] width 47 height 38
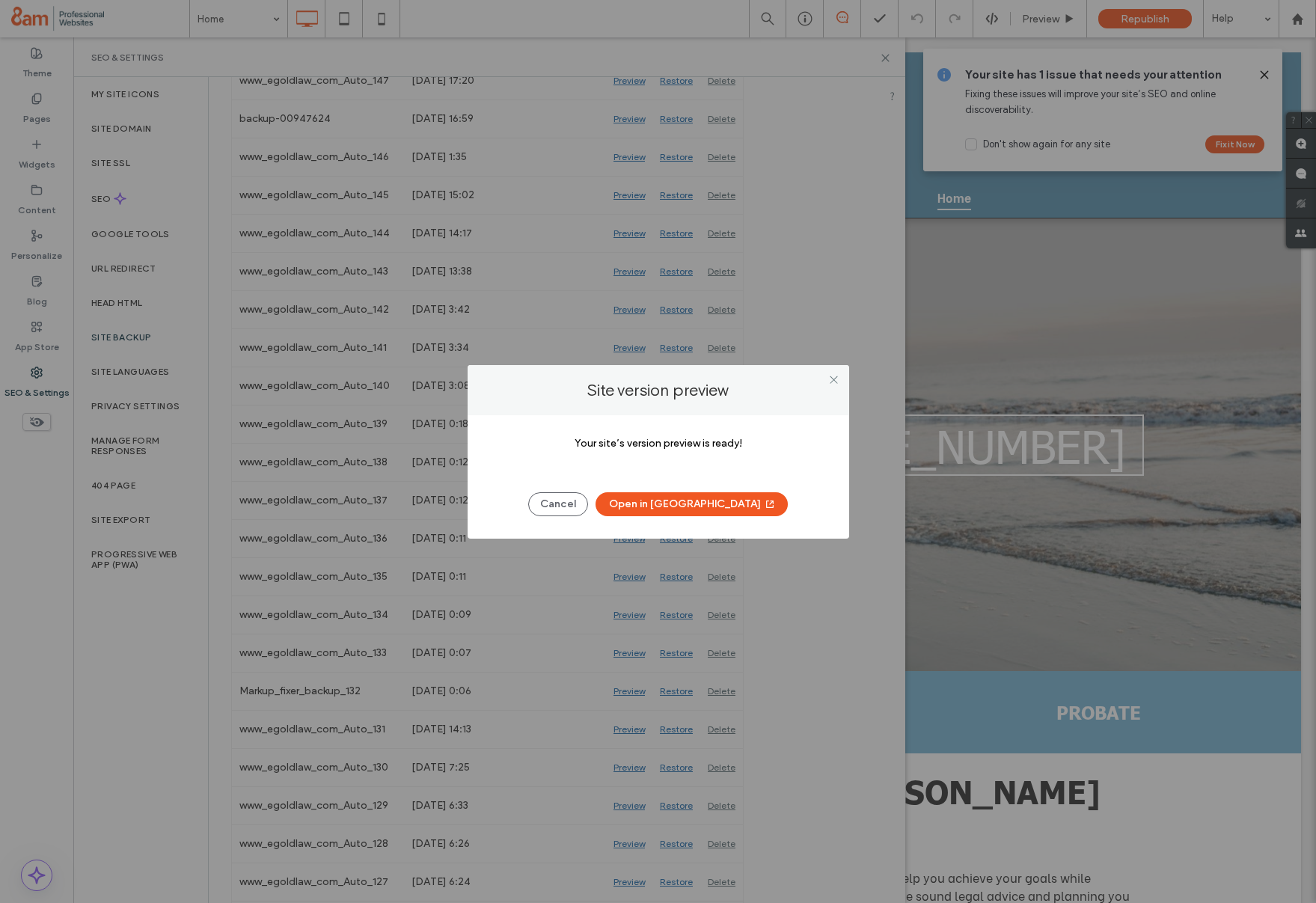
click at [686, 500] on button "Open in New Tab" at bounding box center [691, 504] width 192 height 24
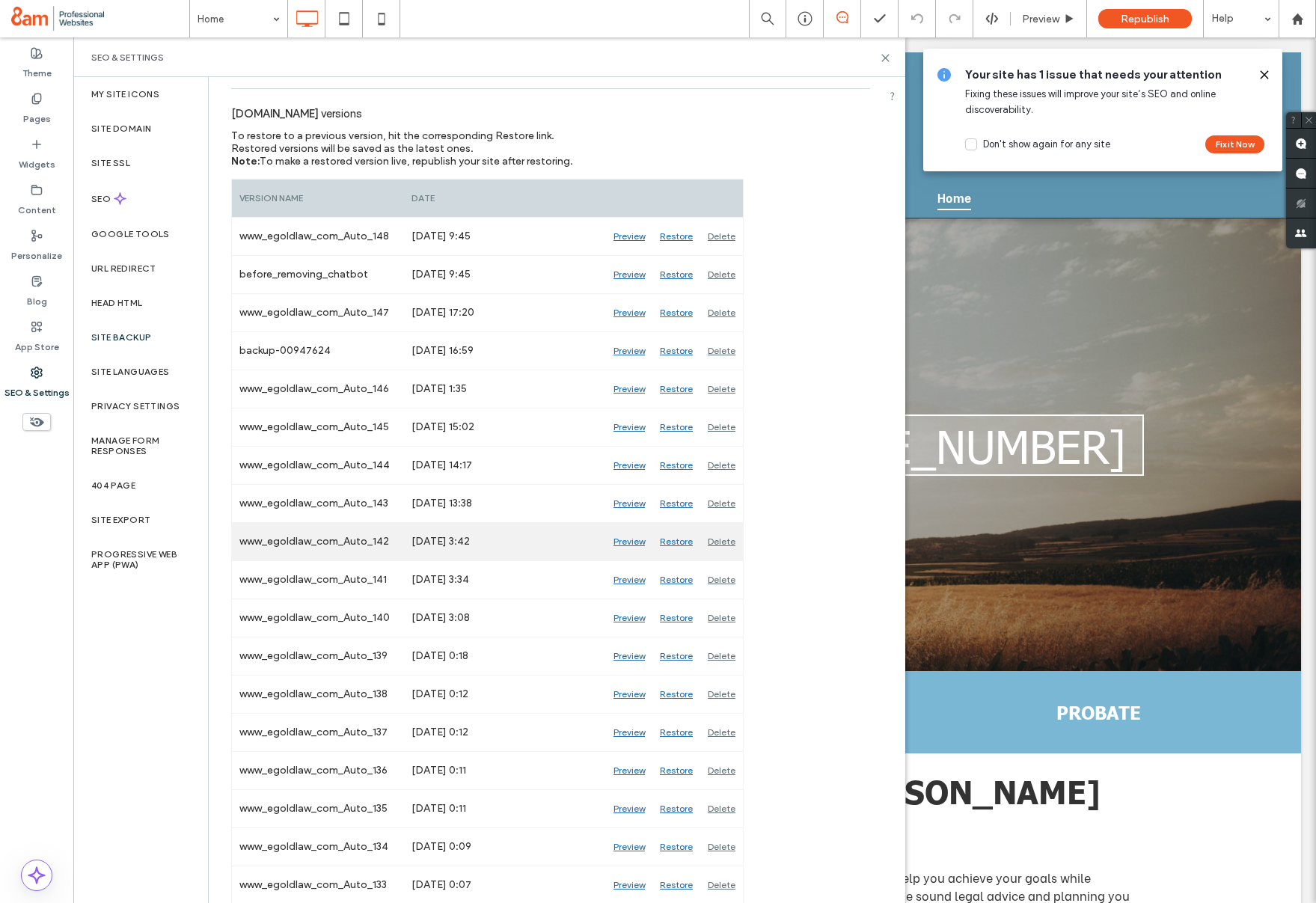
scroll to position [0, 0]
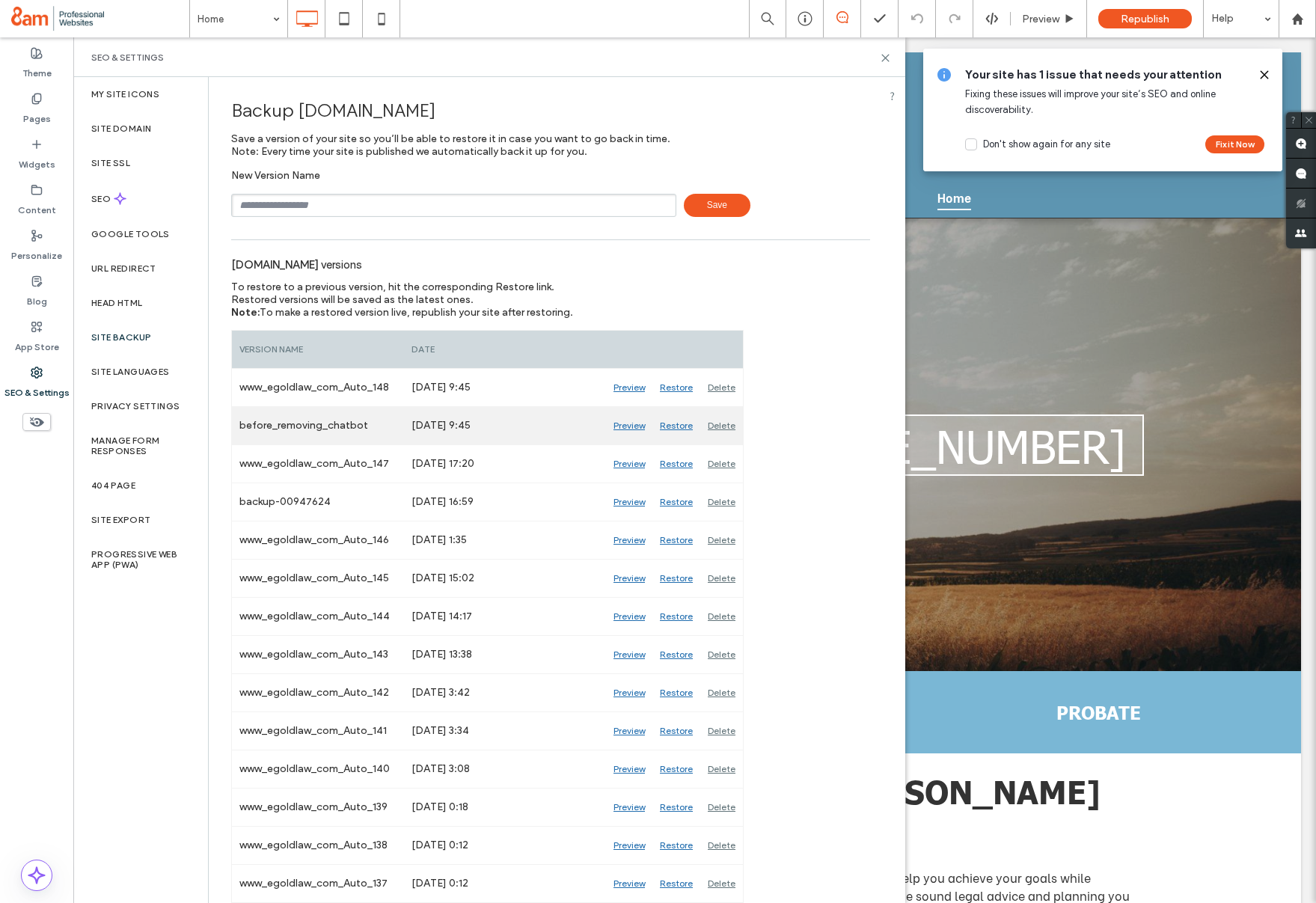
click at [615, 425] on div "Preview" at bounding box center [629, 425] width 47 height 38
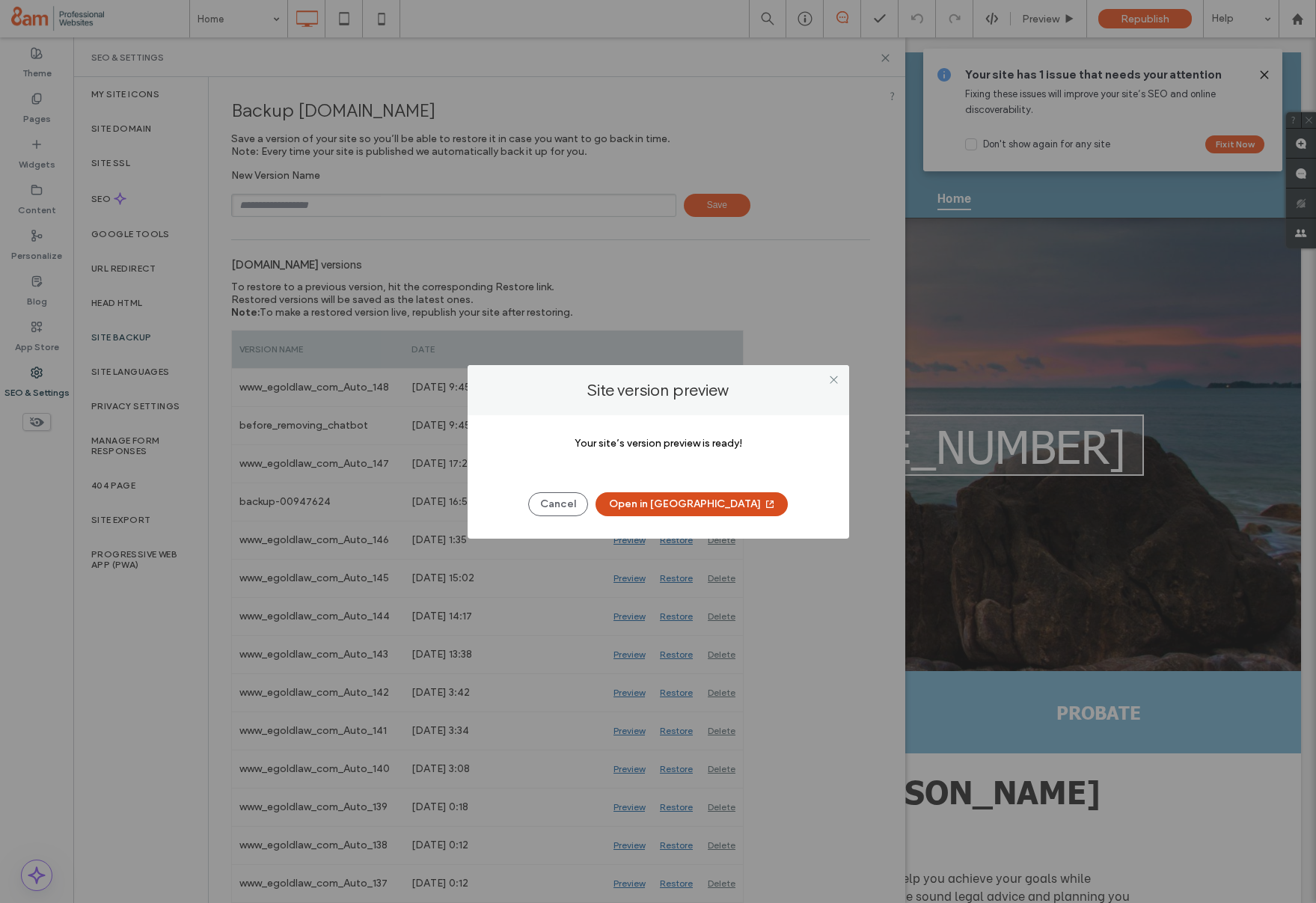
click at [658, 505] on button "Open in New Tab" at bounding box center [691, 504] width 192 height 24
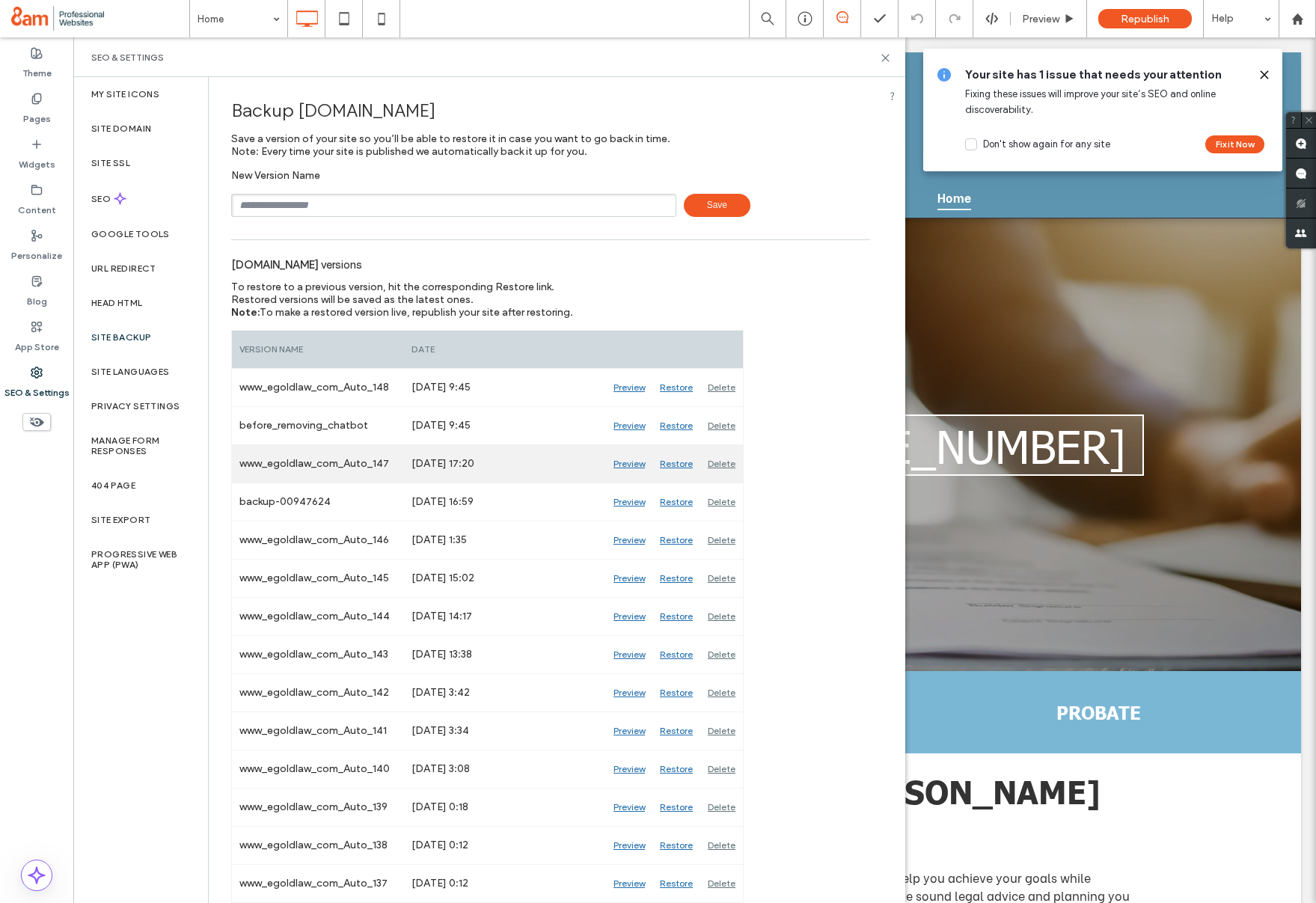
click at [620, 463] on div "Preview" at bounding box center [629, 464] width 47 height 38
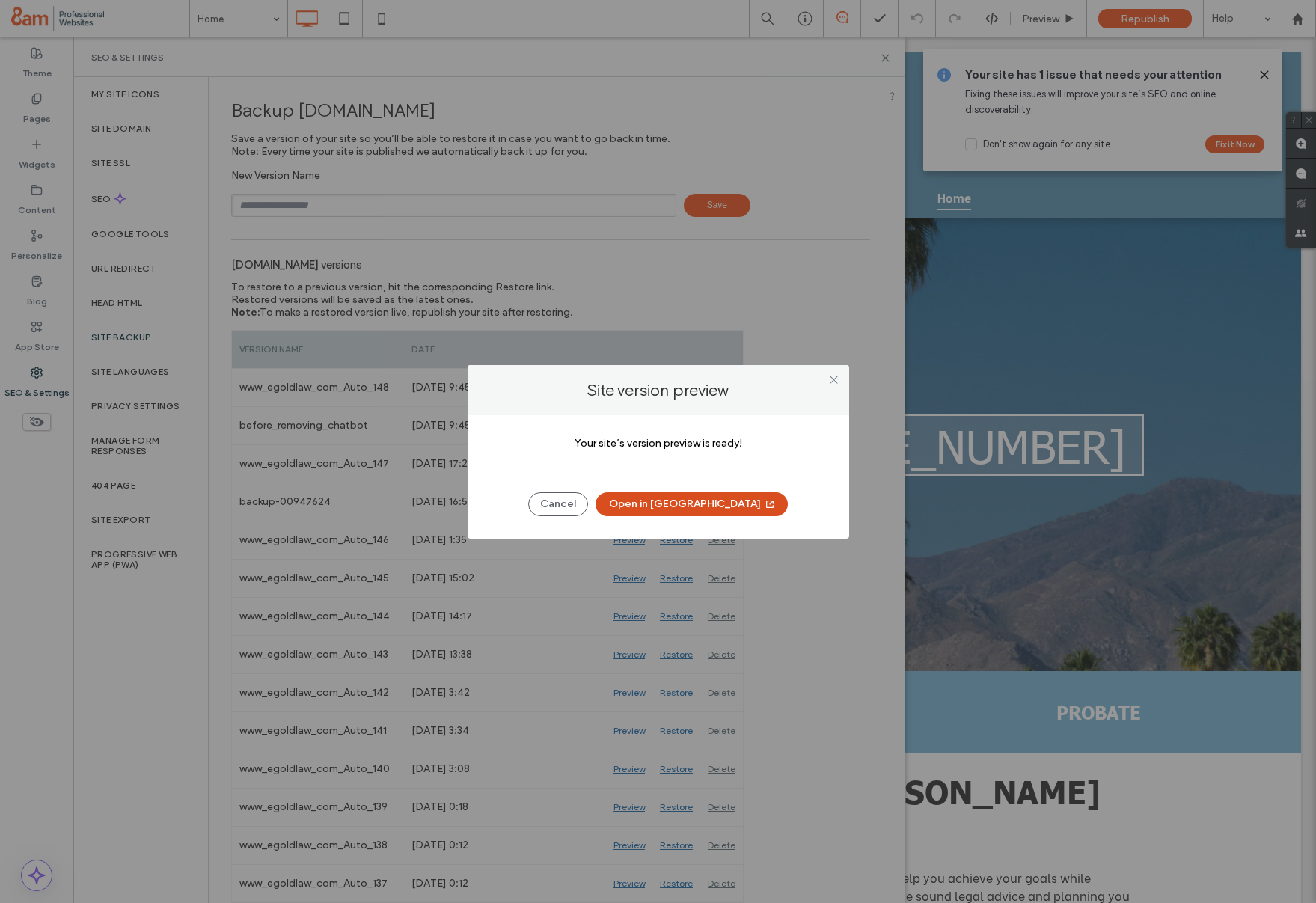
click at [659, 512] on button "Open in New Tab" at bounding box center [691, 504] width 192 height 24
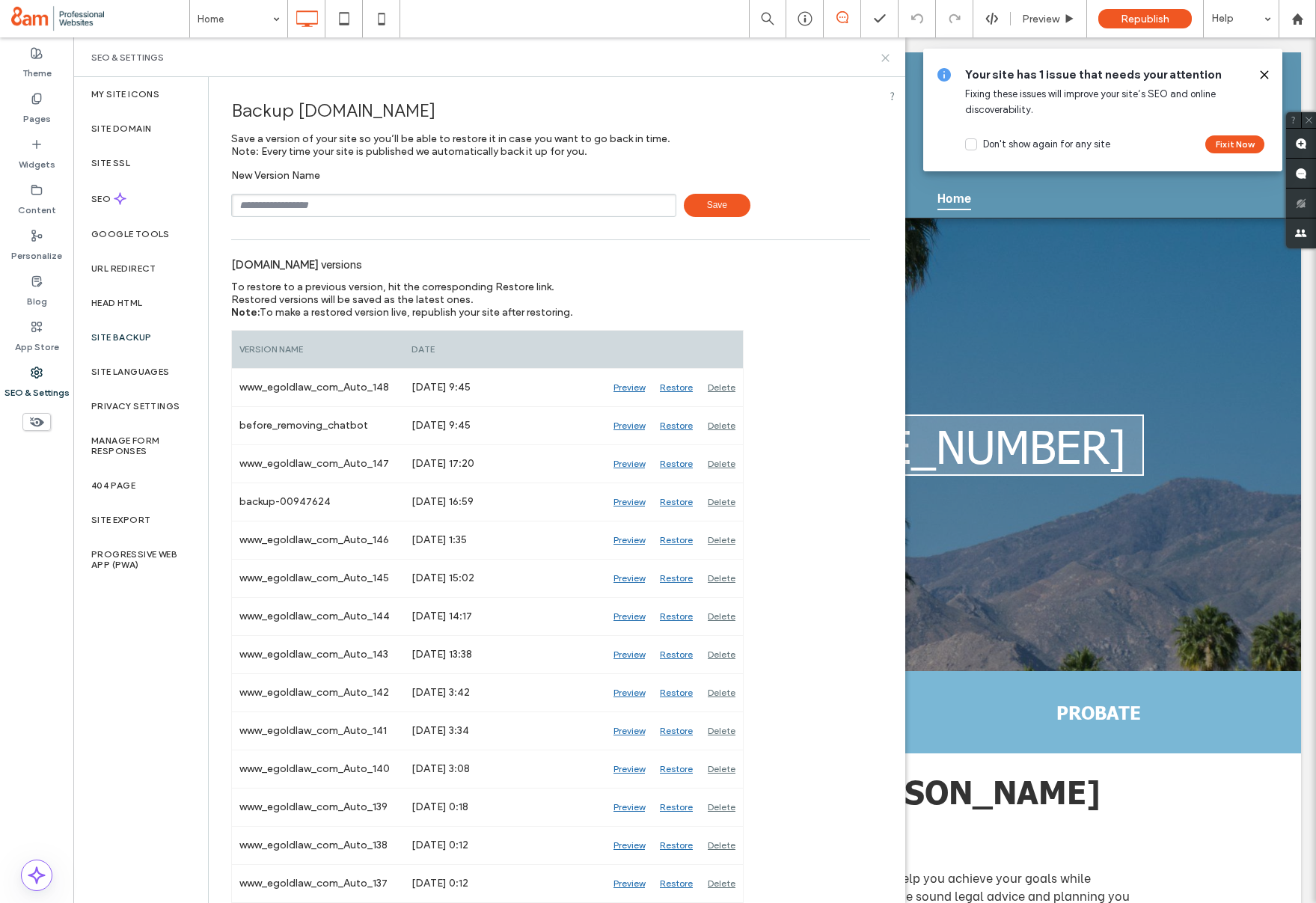
click at [884, 56] on use at bounding box center [885, 58] width 6 height 6
drag, startPoint x: 958, startPoint y: 93, endPoint x: 884, endPoint y: 56, distance: 82.7
click at [884, 56] on div "(818) 784-1500 Click To Paste Click To Paste Case Evaluation Schedule a Call Cl…" at bounding box center [695, 135] width 1213 height 167
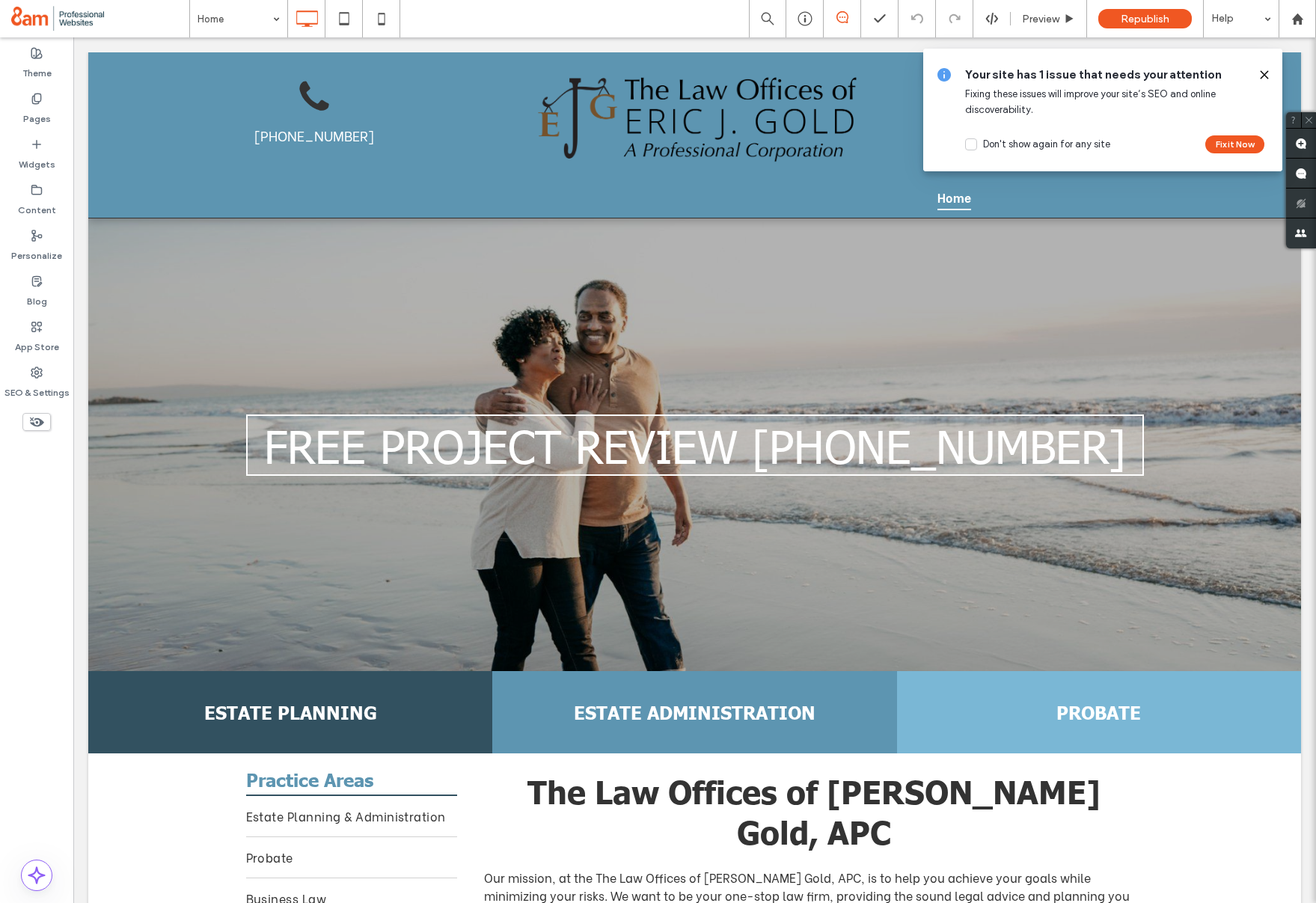
click at [1266, 70] on icon at bounding box center [1264, 74] width 12 height 12
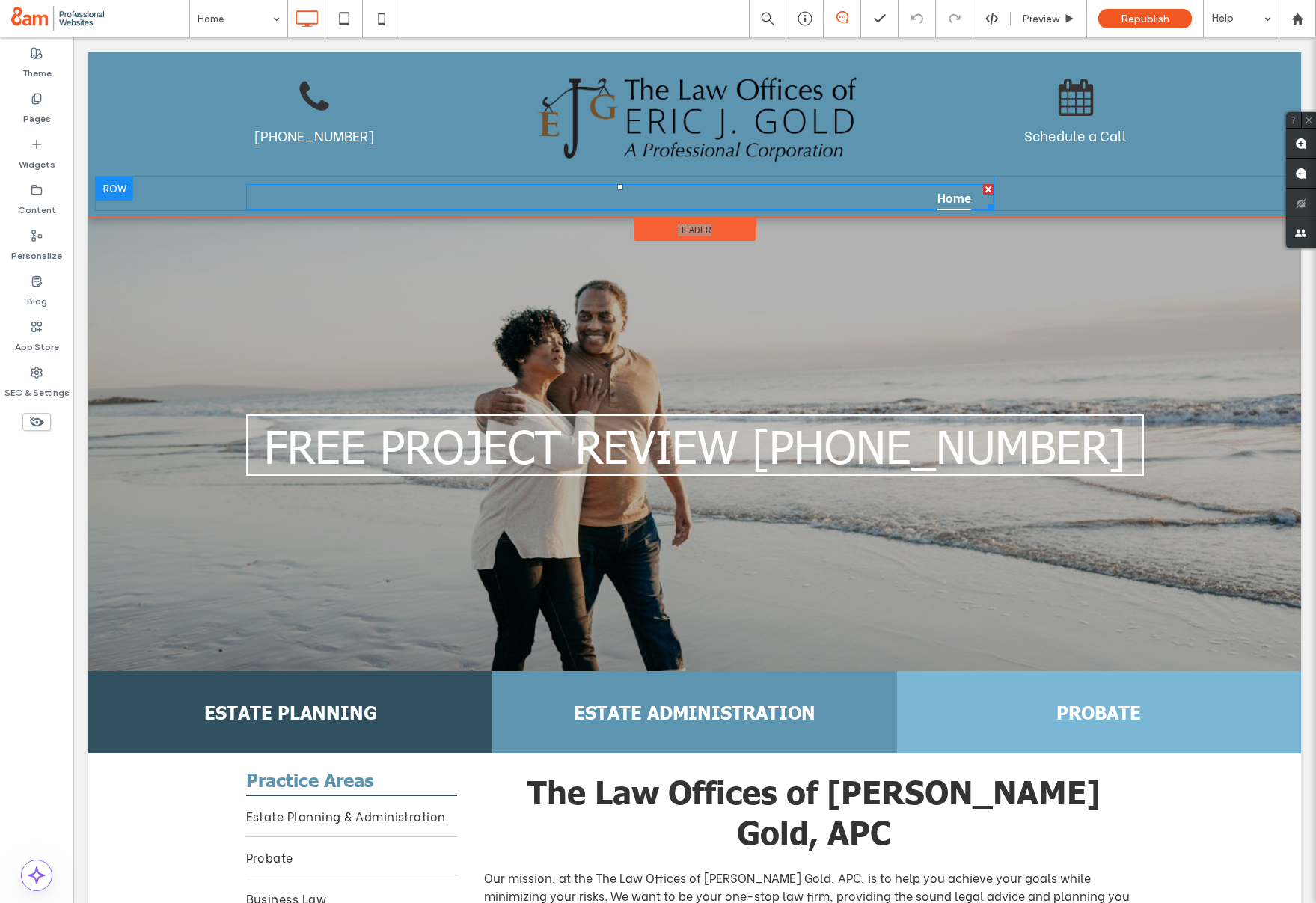
click at [960, 202] on span "Home" at bounding box center [955, 197] width 35 height 26
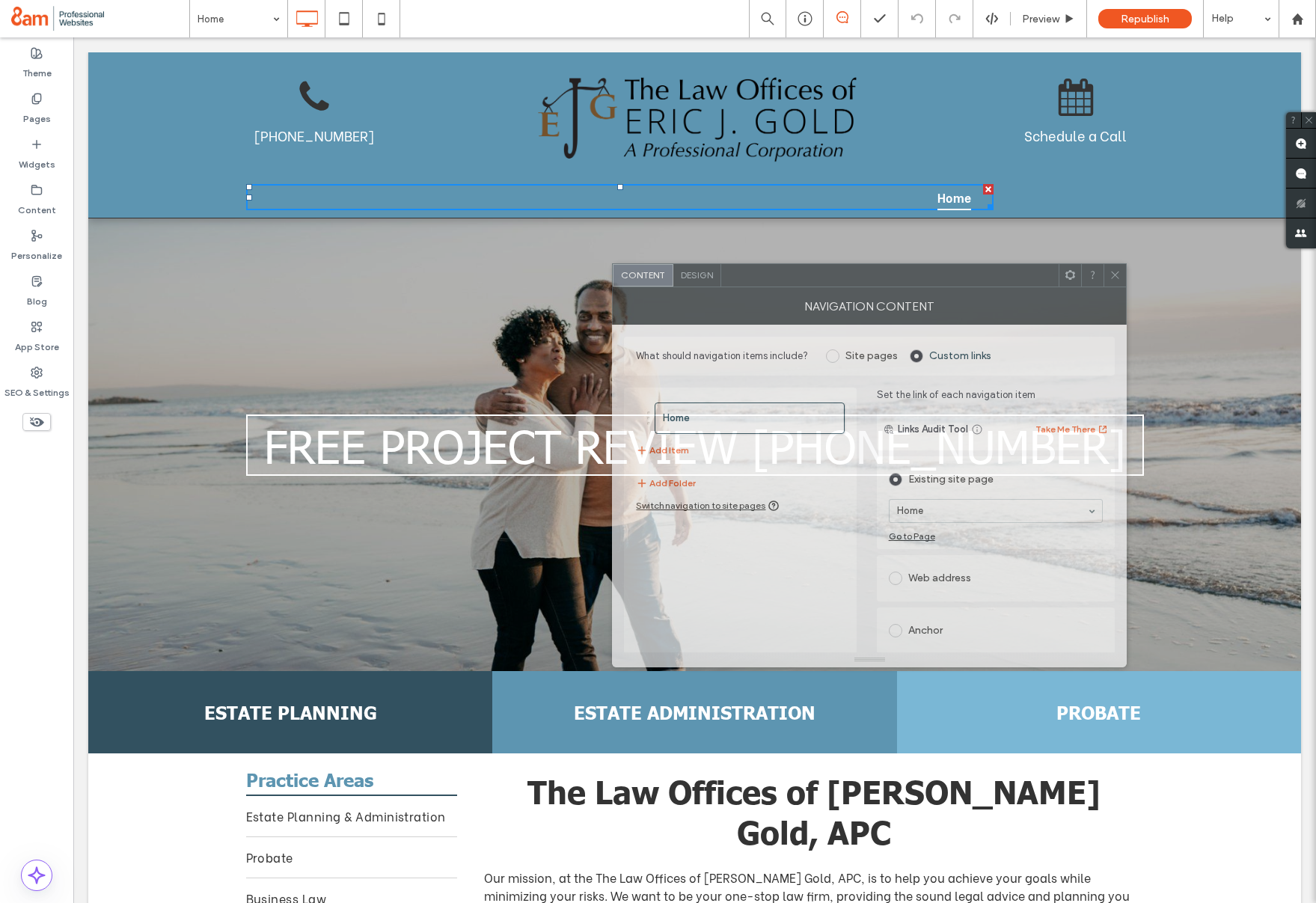
drag, startPoint x: 1193, startPoint y: 270, endPoint x: 772, endPoint y: 281, distance: 421.1
click at [772, 281] on div at bounding box center [890, 275] width 337 height 23
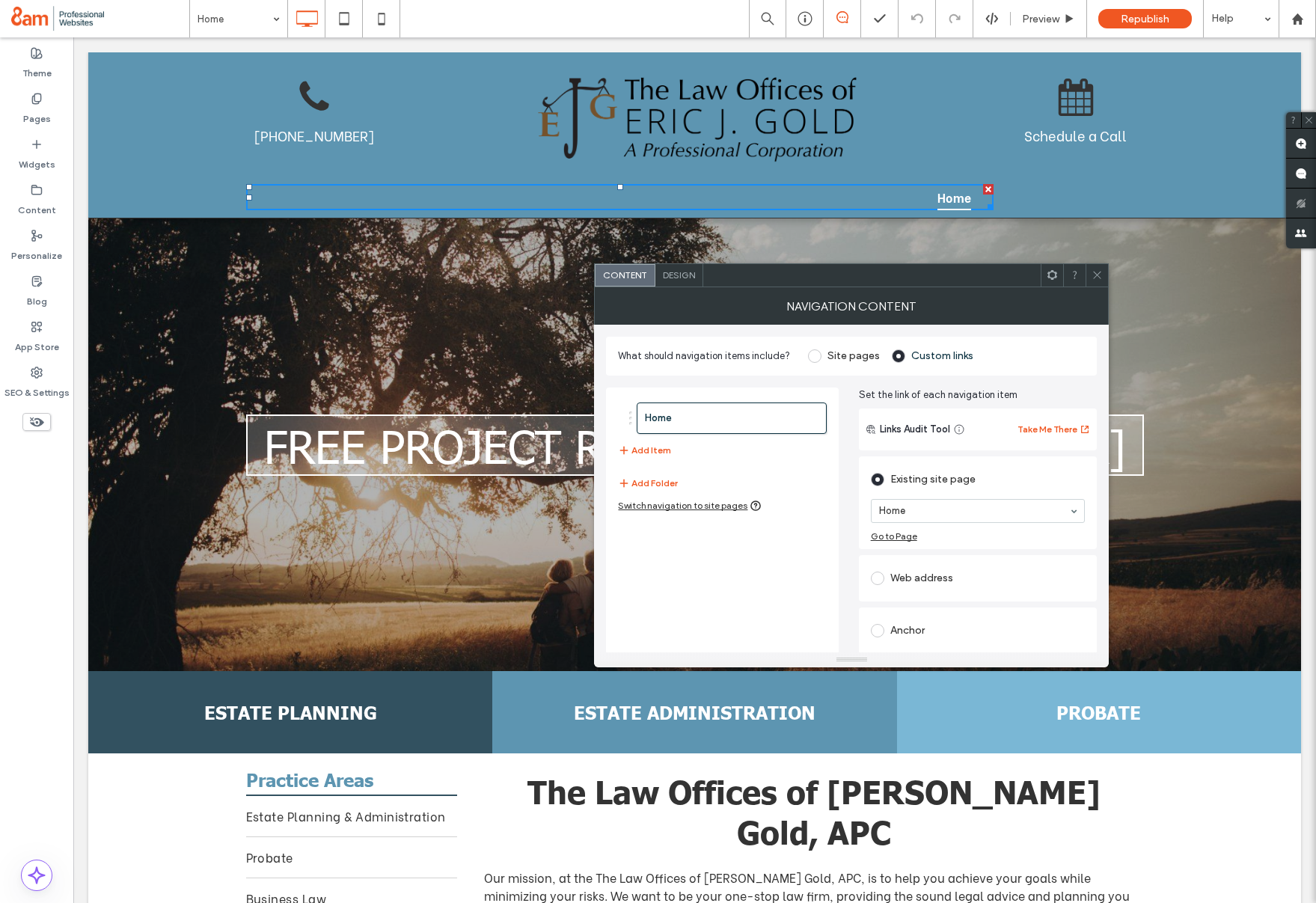
click at [690, 273] on span "Design" at bounding box center [679, 275] width 32 height 11
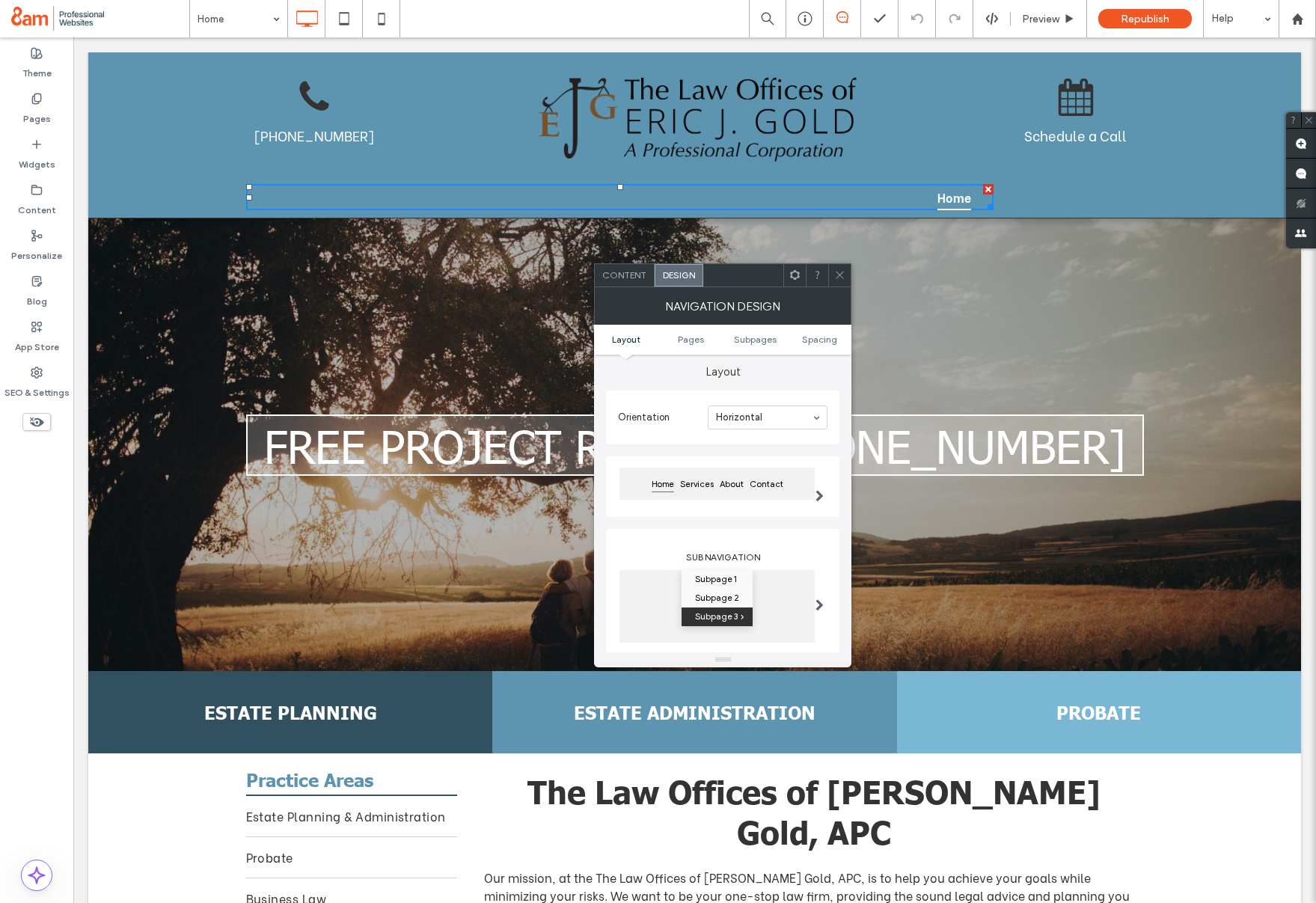
scroll to position [48, 0]
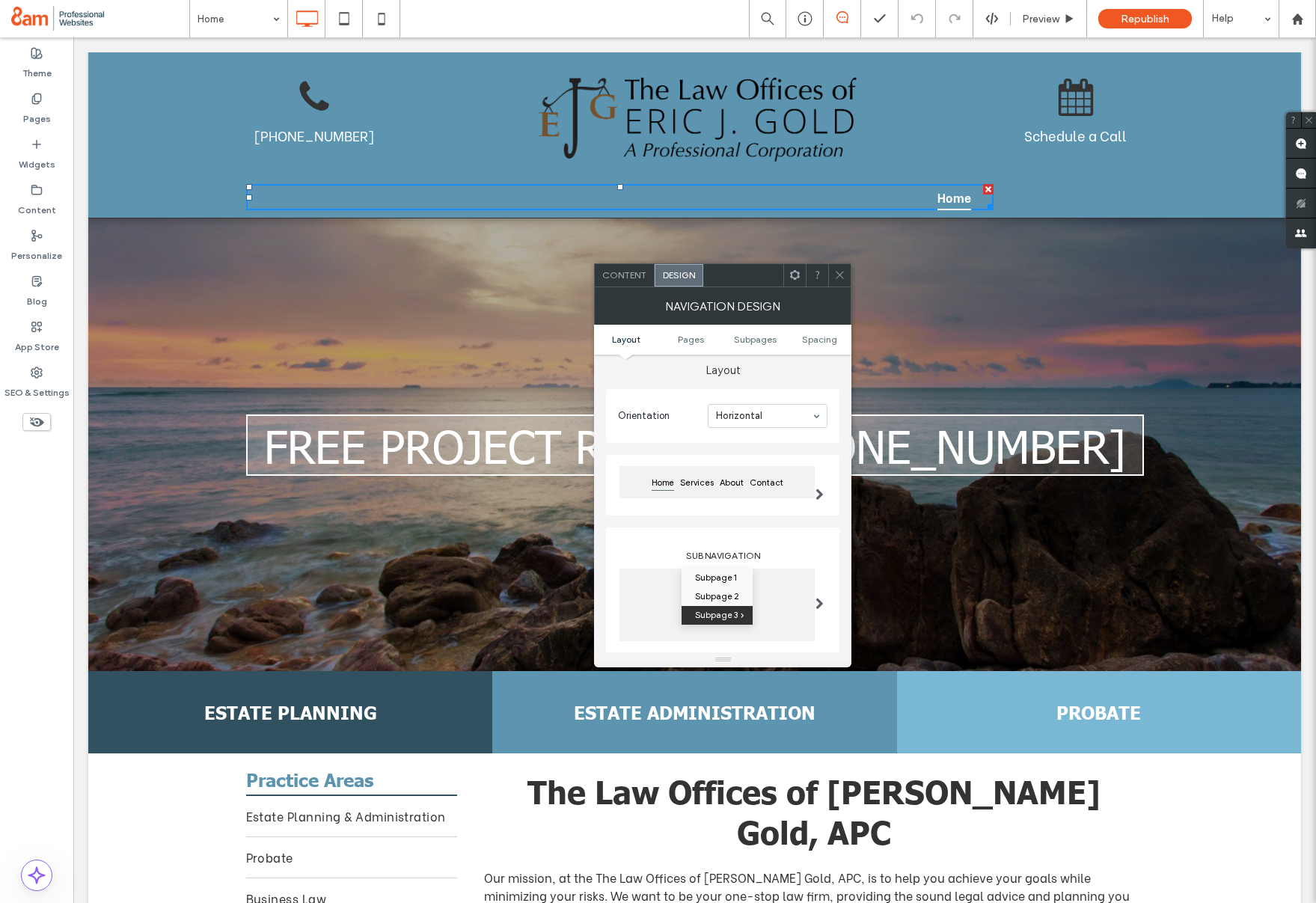
click at [644, 279] on span "Content" at bounding box center [625, 275] width 44 height 11
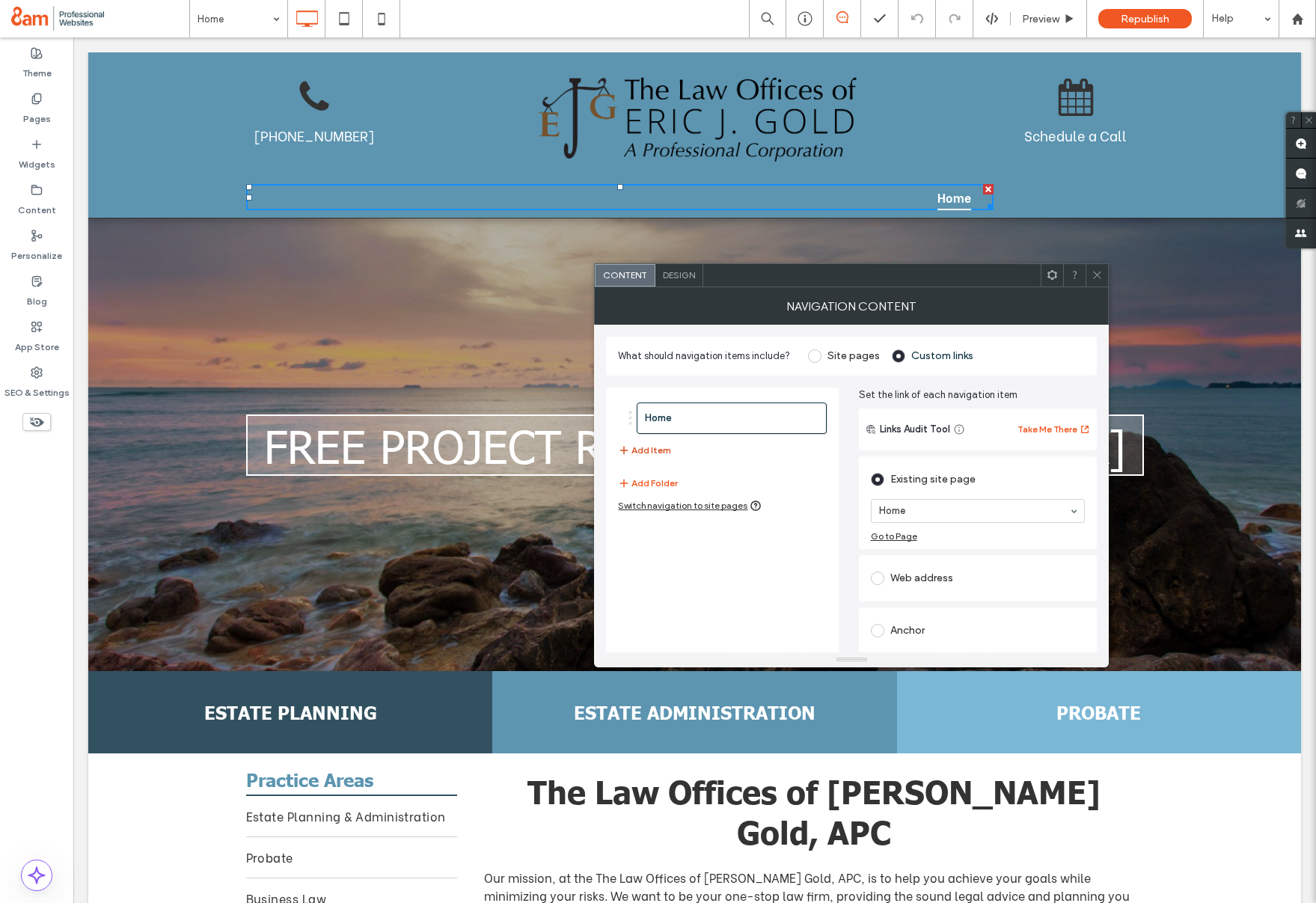
click at [662, 447] on button "Add Item" at bounding box center [645, 451] width 53 height 18
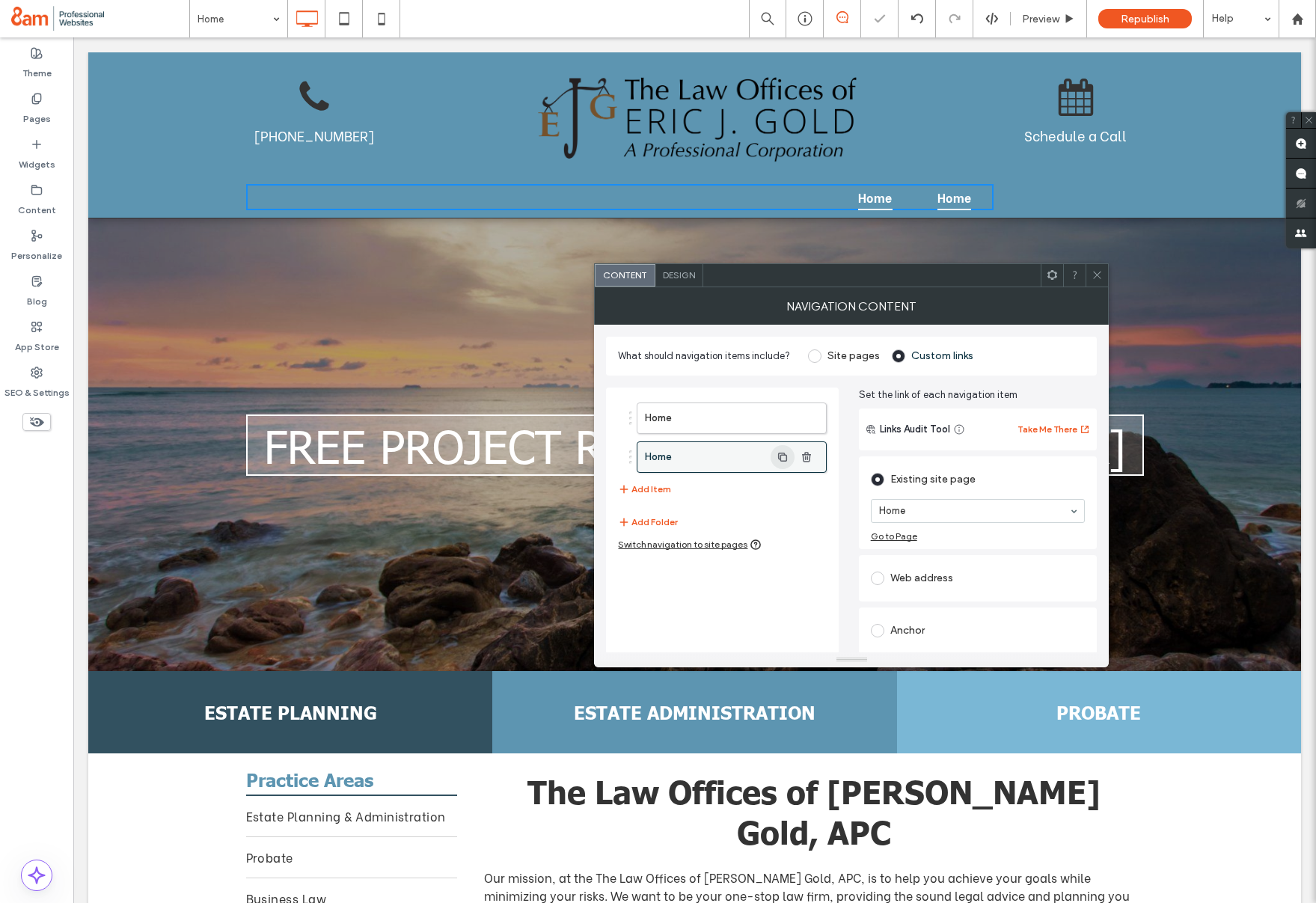
click at [776, 459] on icon "button" at bounding box center [782, 457] width 12 height 12
click at [703, 459] on label "Home" at bounding box center [707, 457] width 125 height 30
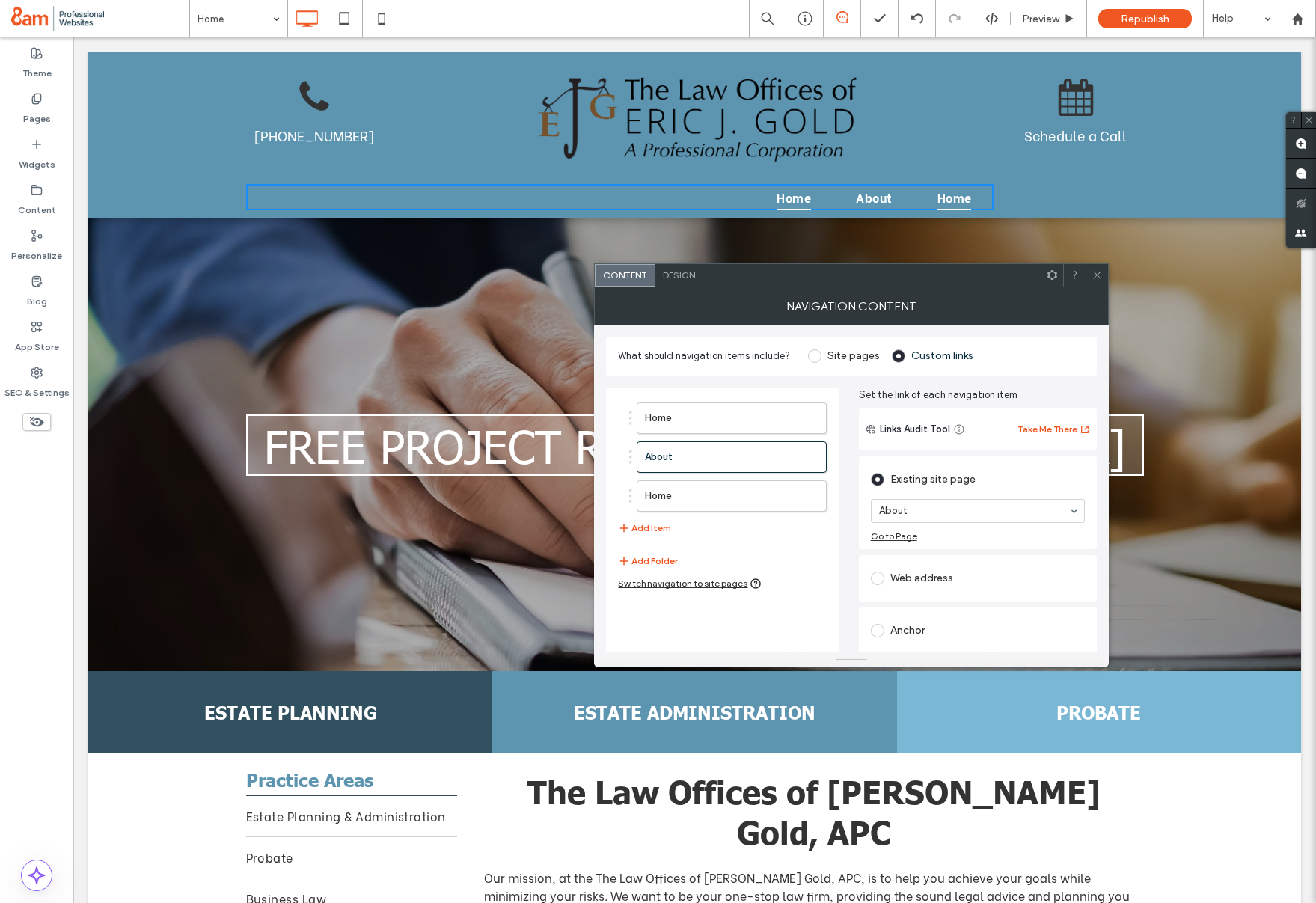
click at [818, 356] on span at bounding box center [815, 356] width 14 height 14
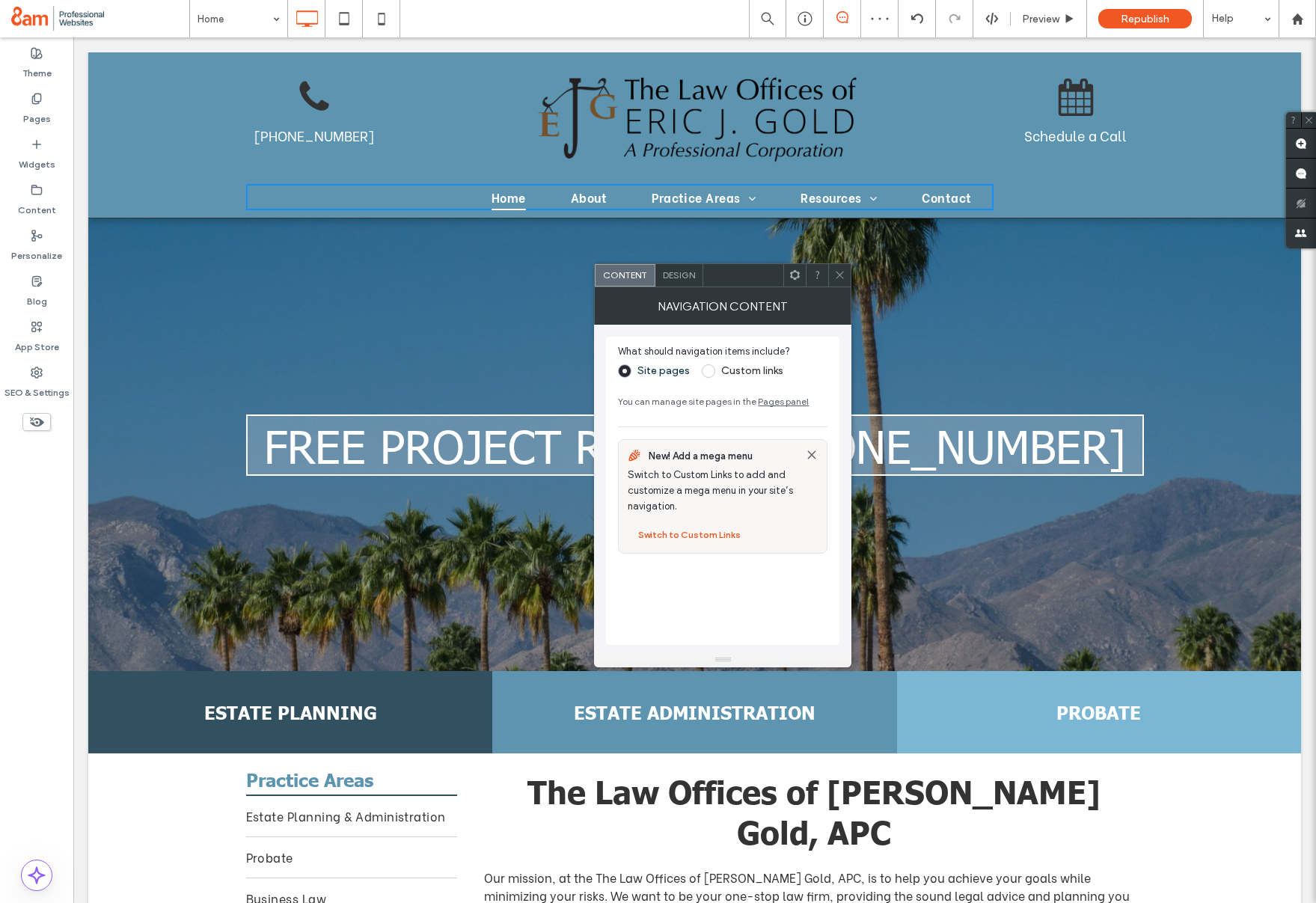
click at [840, 278] on icon at bounding box center [840, 275] width 11 height 11
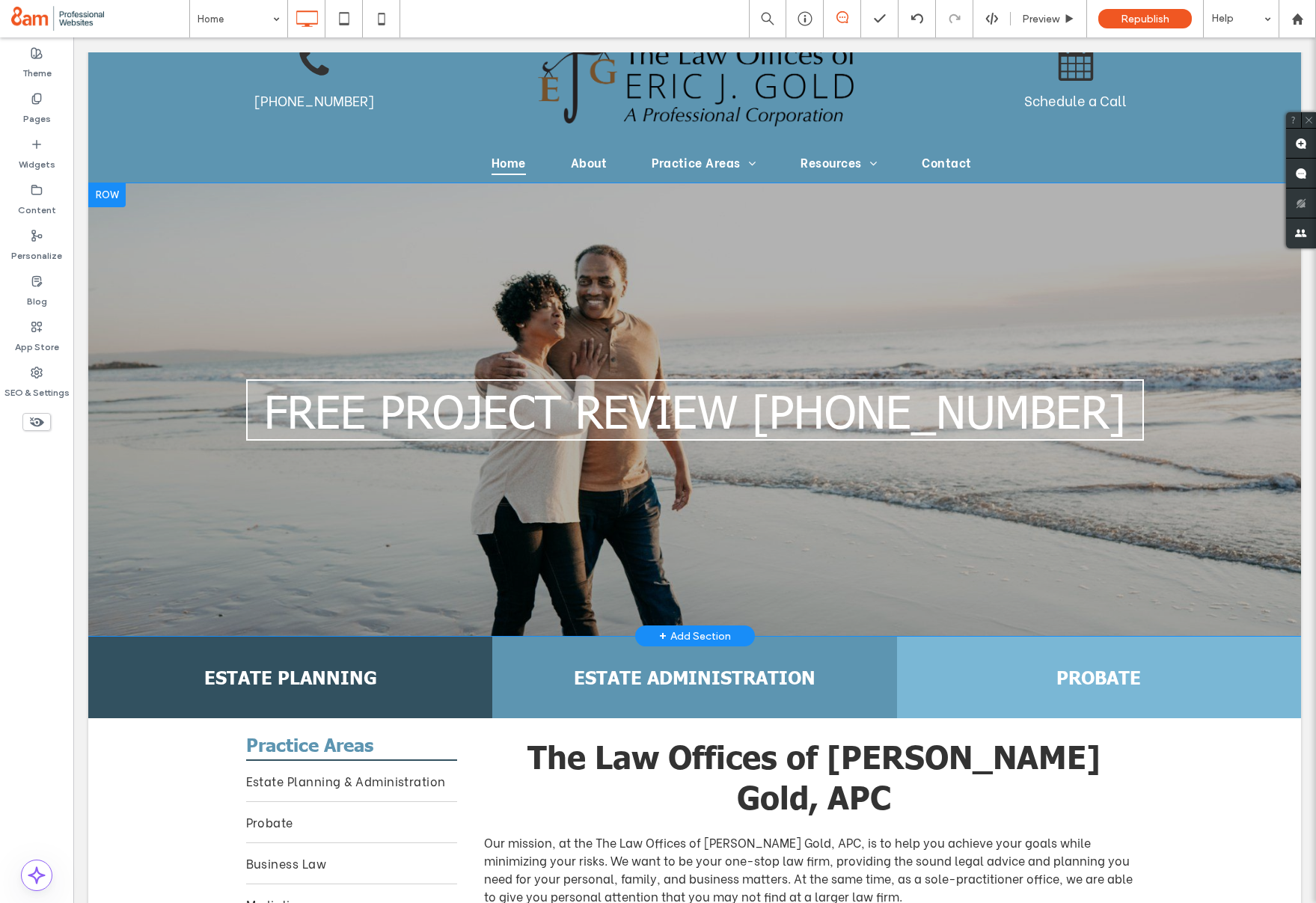
scroll to position [0, 0]
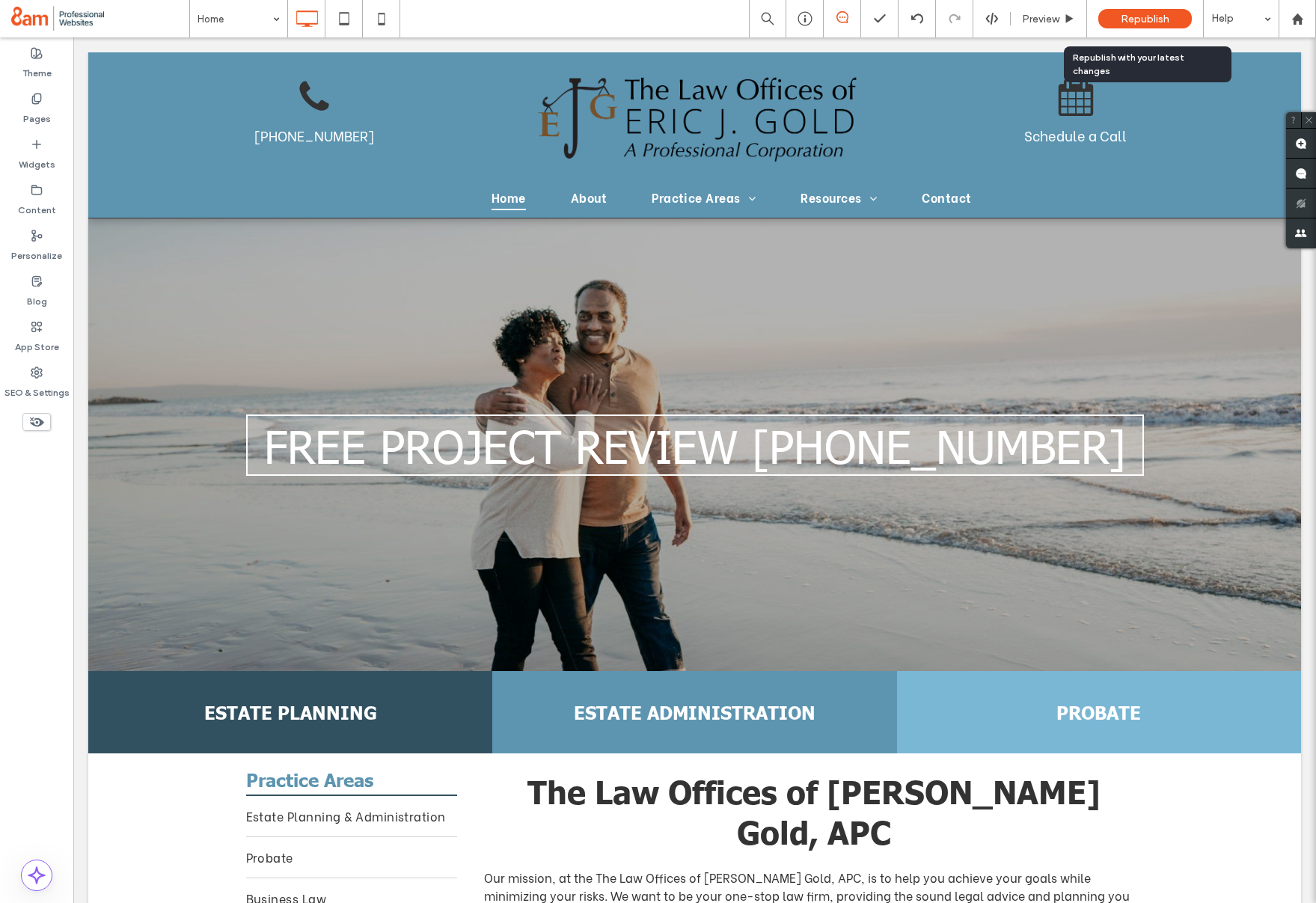
click at [1132, 11] on div "Republish" at bounding box center [1145, 18] width 93 height 19
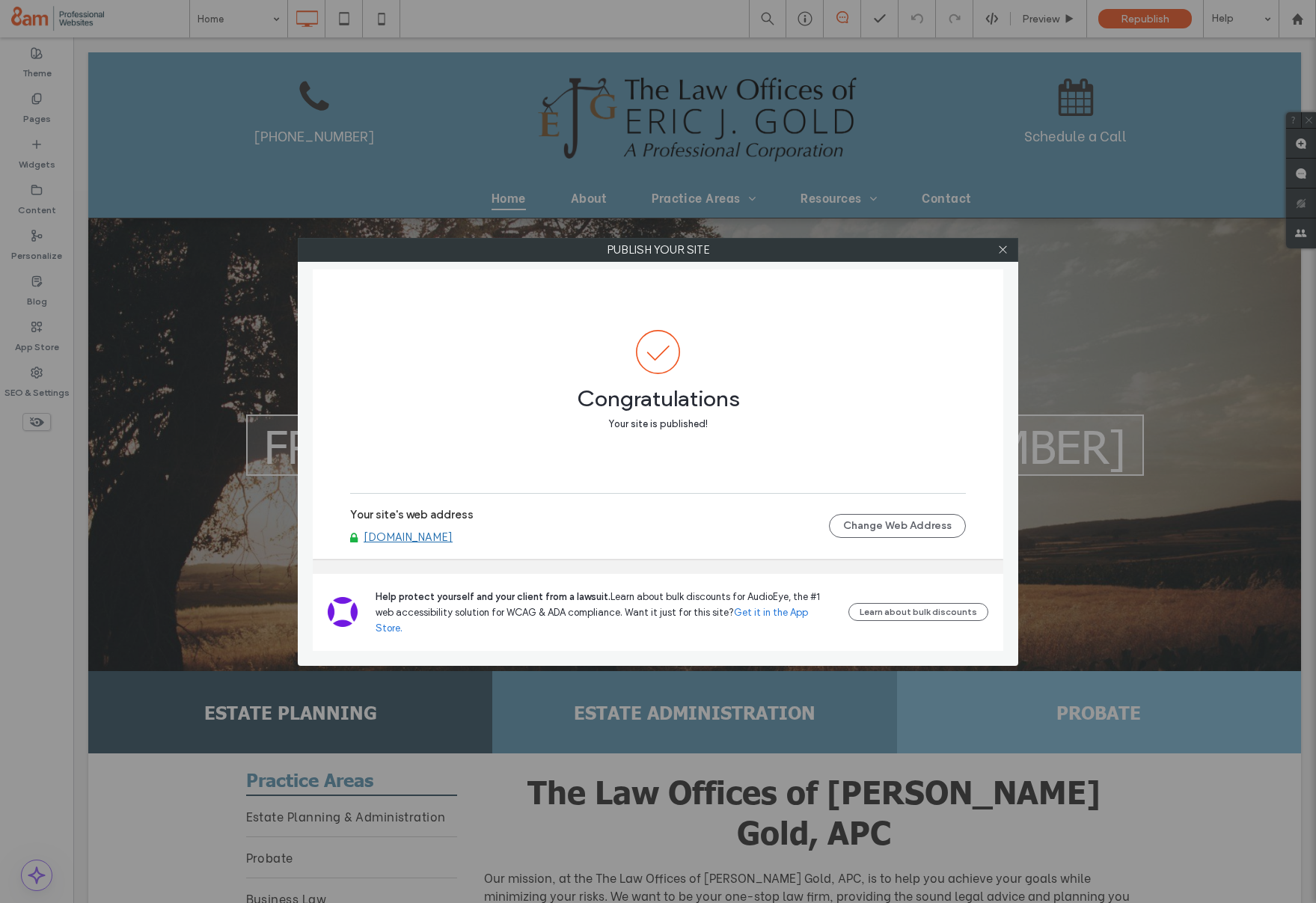
click at [429, 544] on link "www.egoldlaw.com" at bounding box center [408, 537] width 89 height 14
